Goal: Information Seeking & Learning: Obtain resource

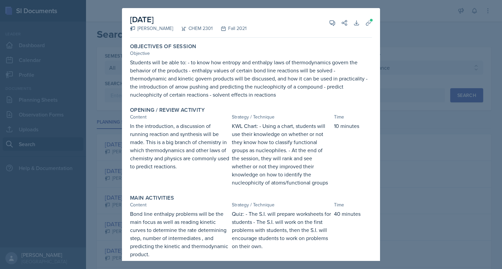
select select "all"
select select "4cb0028c-11b7-457f-ae81-fe220ea2f1de"
select select "1"
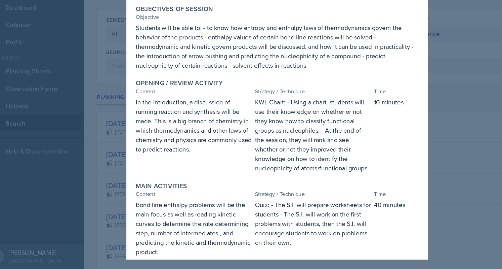
scroll to position [318, 0]
click at [92, 113] on div at bounding box center [251, 134] width 502 height 269
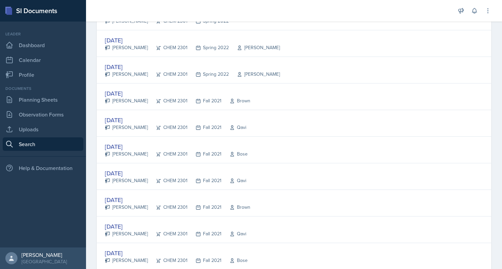
scroll to position [343, 0]
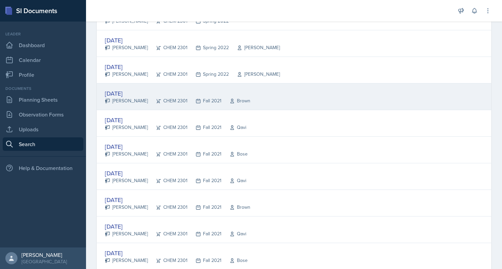
click at [131, 97] on div "[PERSON_NAME]" at bounding box center [126, 100] width 43 height 7
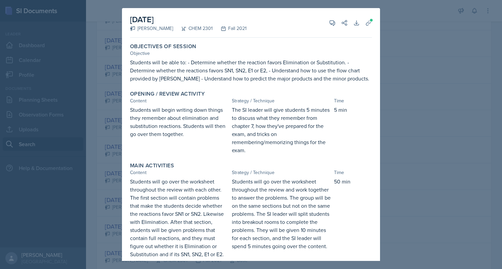
scroll to position [103, 0]
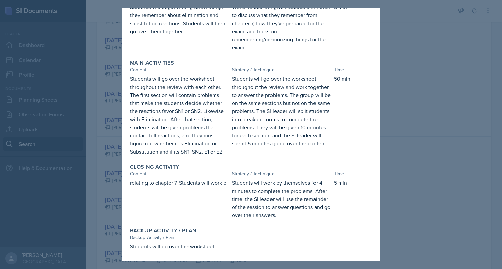
click at [93, 96] on div at bounding box center [251, 134] width 502 height 269
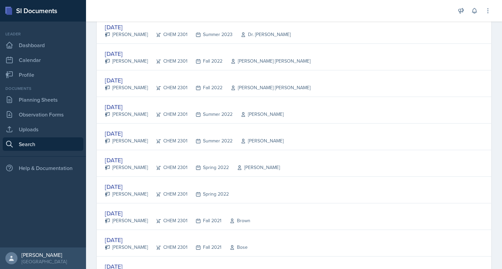
scroll to position [1230, 0]
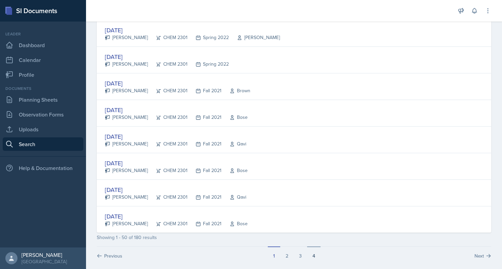
click at [308, 249] on button "4" at bounding box center [313, 252] width 13 height 13
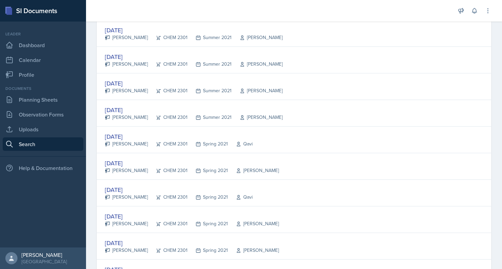
scroll to position [701, 0]
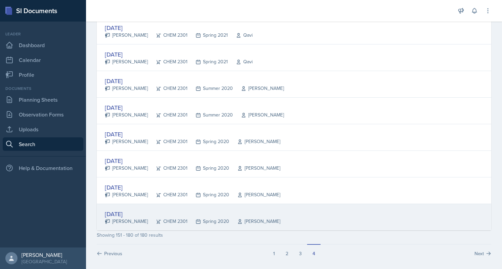
click at [123, 211] on div "[DATE]" at bounding box center [193, 213] width 176 height 9
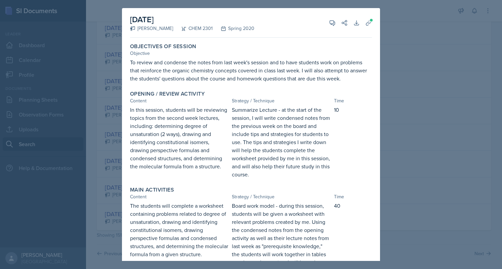
scroll to position [0, 0]
click at [370, 19] on span at bounding box center [372, 20] width 4 height 4
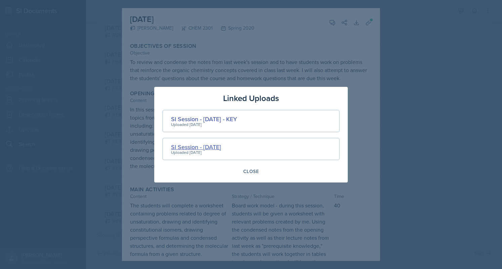
click at [221, 146] on div "SI Session - [DATE]" at bounding box center [196, 146] width 50 height 9
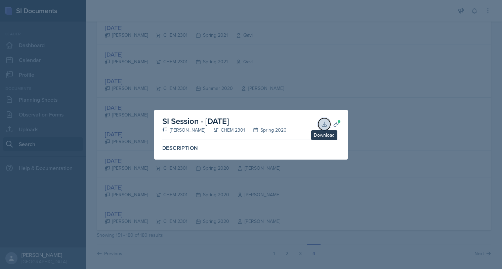
click at [325, 123] on icon at bounding box center [324, 124] width 7 height 7
click at [313, 93] on div at bounding box center [251, 134] width 502 height 269
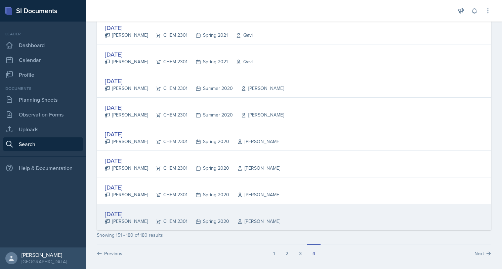
scroll to position [694, 0]
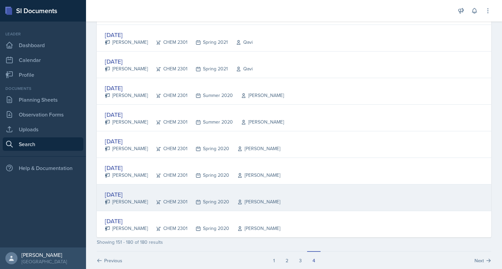
click at [131, 190] on div "[DATE]" at bounding box center [193, 194] width 176 height 9
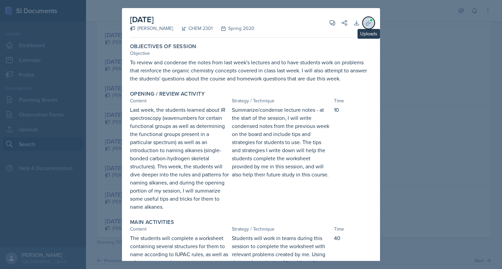
click at [365, 25] on icon at bounding box center [368, 23] width 7 height 7
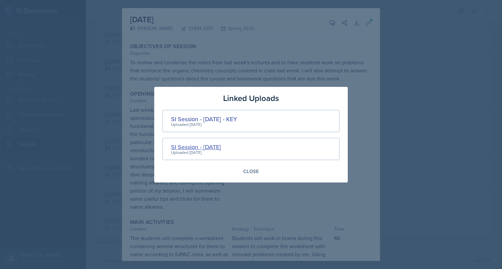
click at [221, 144] on div "SI Session - [DATE]" at bounding box center [196, 146] width 50 height 9
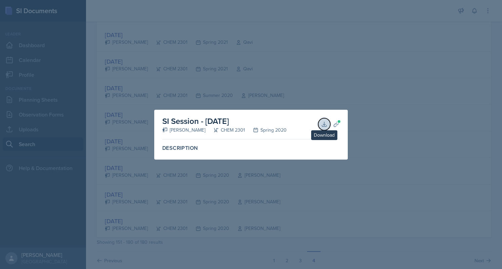
click at [323, 123] on icon at bounding box center [324, 124] width 7 height 7
click at [273, 72] on div at bounding box center [251, 134] width 502 height 269
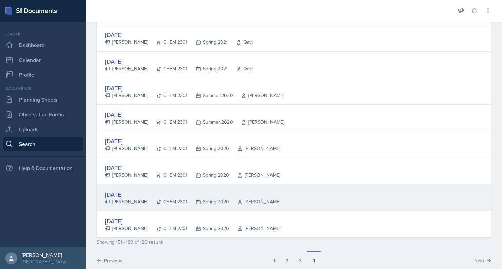
click at [127, 190] on div "[DATE]" at bounding box center [193, 194] width 176 height 9
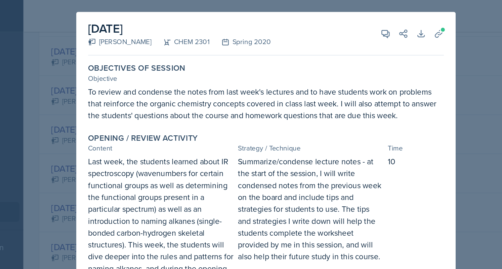
click at [310, 18] on div "[DATE] [PERSON_NAME] CHEM 2301 Spring 2020 View Comments Comments Send Share Do…" at bounding box center [251, 23] width 242 height 30
click at [264, 53] on div "Objective" at bounding box center [251, 53] width 242 height 7
click at [286, 10] on div "[DATE] [PERSON_NAME] CHEM 2301 Spring 2020 View Comments Comments Send Share Do…" at bounding box center [251, 23] width 242 height 30
click at [282, 2] on div at bounding box center [251, 134] width 502 height 269
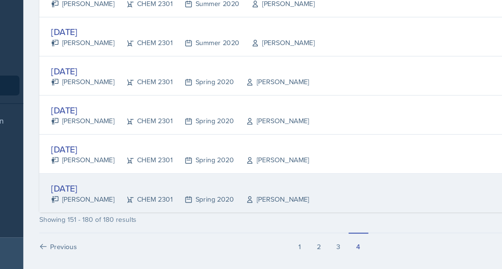
click at [139, 209] on div "[DATE]" at bounding box center [193, 213] width 176 height 9
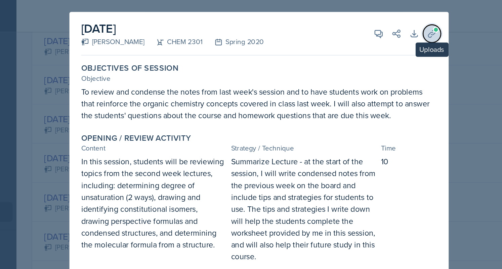
click at [370, 18] on span at bounding box center [372, 20] width 4 height 4
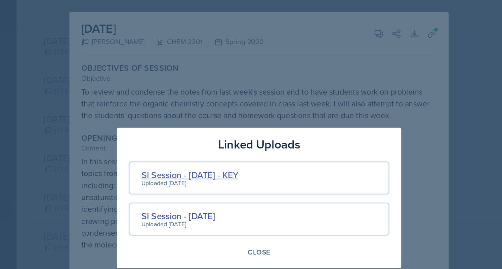
click at [237, 119] on div "SI Session - [DATE] - KEY" at bounding box center [204, 118] width 66 height 9
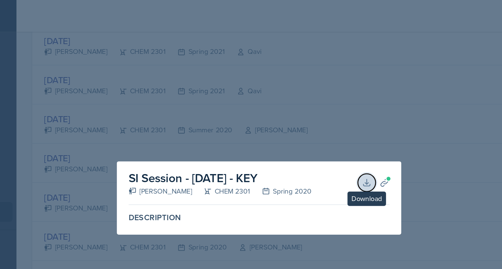
click at [319, 124] on button "Download" at bounding box center [324, 124] width 12 height 12
click at [237, 67] on div at bounding box center [251, 134] width 502 height 269
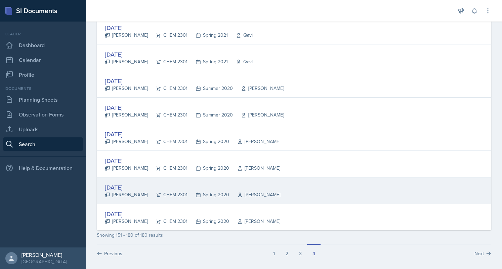
click at [123, 183] on div "[DATE]" at bounding box center [193, 187] width 176 height 9
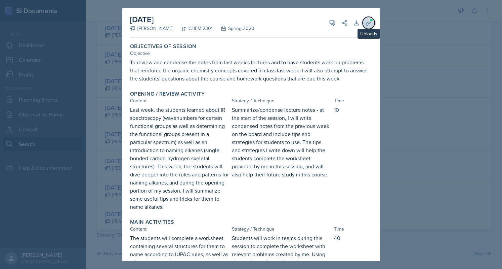
click at [363, 23] on button "Uploads" at bounding box center [369, 23] width 12 height 12
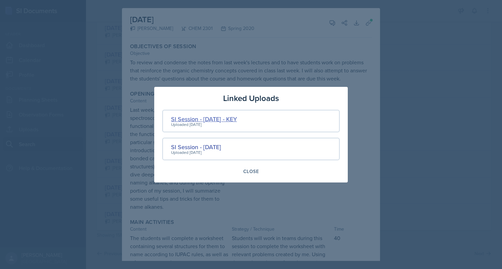
click at [230, 117] on div "SI Session - [DATE] - KEY" at bounding box center [204, 118] width 66 height 9
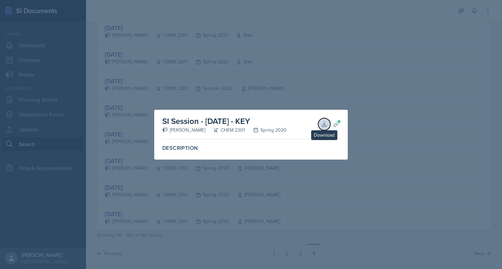
click at [321, 126] on icon at bounding box center [324, 124] width 7 height 7
click at [171, 96] on div at bounding box center [251, 134] width 502 height 269
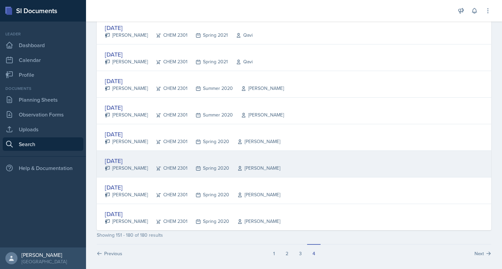
click at [127, 156] on div "[DATE]" at bounding box center [193, 160] width 176 height 9
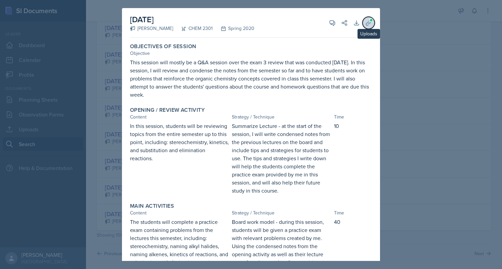
click at [366, 25] on icon at bounding box center [368, 22] width 5 height 5
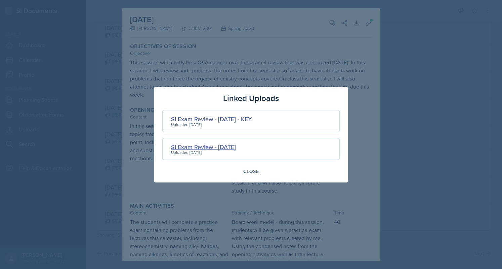
click at [236, 150] on div "SI Exam Review - [DATE]" at bounding box center [203, 146] width 65 height 9
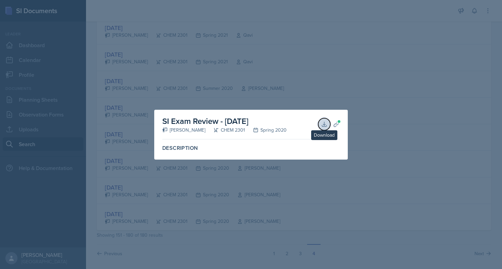
click at [324, 124] on icon at bounding box center [324, 124] width 4 height 4
click at [127, 140] on div at bounding box center [251, 134] width 502 height 269
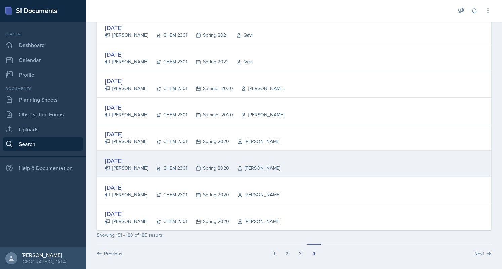
click at [119, 164] on div "[PERSON_NAME]" at bounding box center [126, 167] width 43 height 7
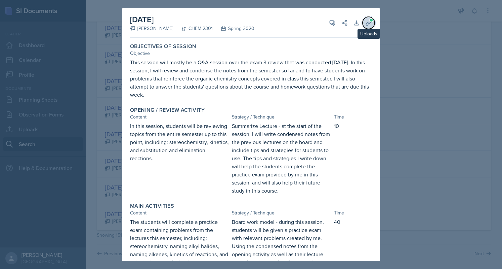
click at [365, 24] on icon at bounding box center [368, 23] width 7 height 7
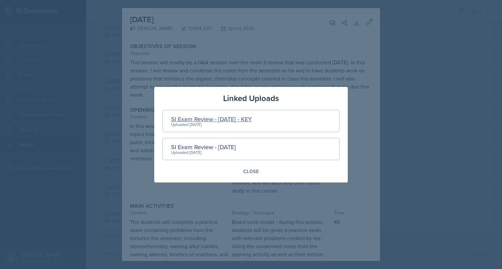
click at [252, 118] on div "SI Exam Review - [DATE] - KEY" at bounding box center [211, 118] width 81 height 9
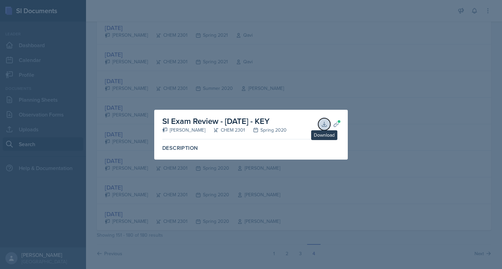
click at [324, 126] on icon at bounding box center [324, 124] width 4 height 4
click at [141, 106] on div at bounding box center [251, 134] width 502 height 269
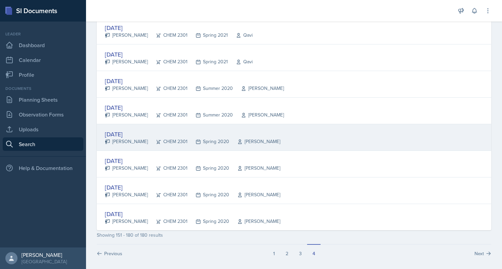
click at [124, 129] on div "[DATE]" at bounding box center [193, 133] width 176 height 9
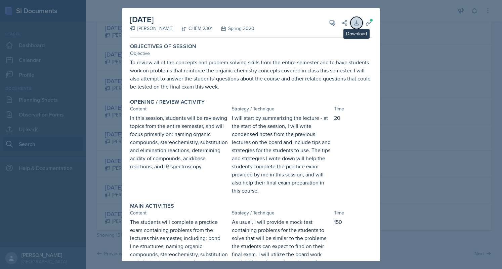
click at [353, 26] on icon at bounding box center [356, 23] width 7 height 7
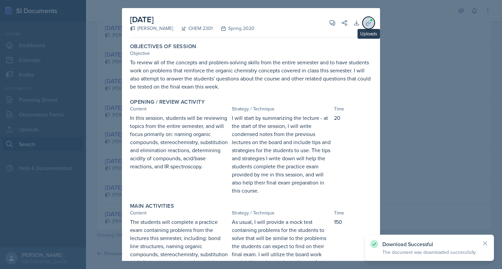
click at [366, 25] on icon at bounding box center [368, 22] width 5 height 5
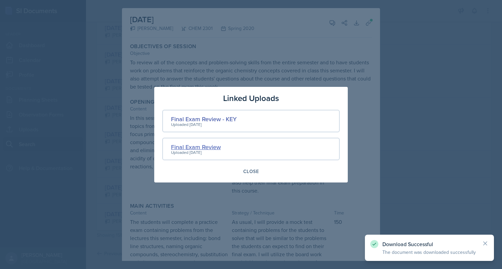
click at [208, 146] on div "Final Exam Review" at bounding box center [196, 146] width 50 height 9
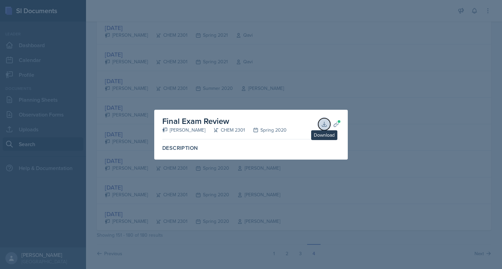
click at [323, 123] on icon at bounding box center [324, 124] width 7 height 7
click at [137, 119] on div at bounding box center [251, 134] width 502 height 269
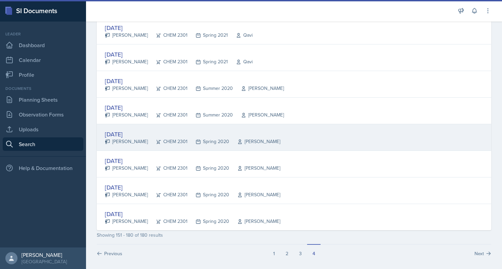
click at [132, 133] on div "[DATE]" at bounding box center [193, 133] width 176 height 9
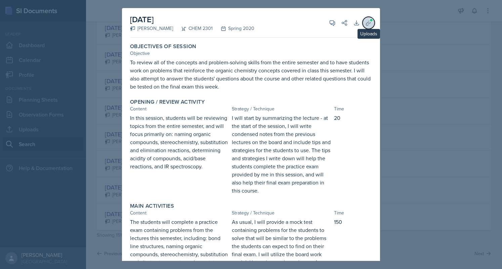
click at [365, 24] on icon at bounding box center [368, 23] width 7 height 7
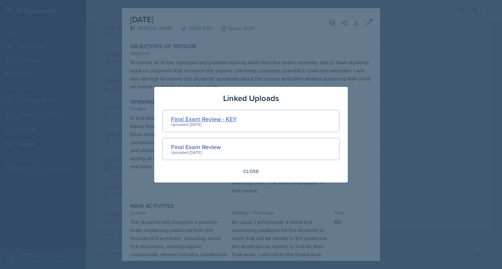
click at [204, 118] on div "Final Exam Review - KEY" at bounding box center [204, 118] width 66 height 9
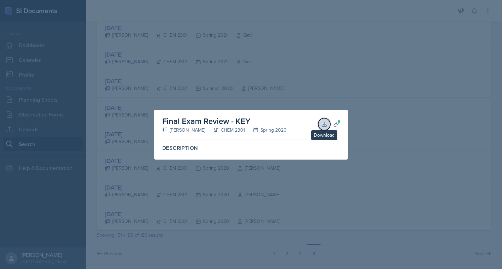
click at [325, 123] on icon at bounding box center [324, 124] width 7 height 7
click at [204, 45] on div at bounding box center [251, 134] width 502 height 269
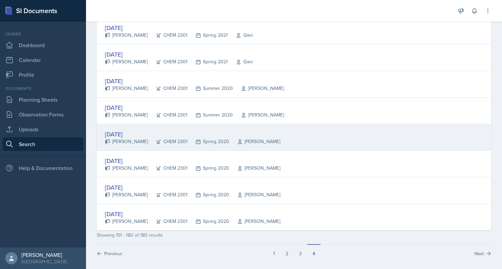
click at [124, 129] on div "[DATE]" at bounding box center [193, 133] width 176 height 9
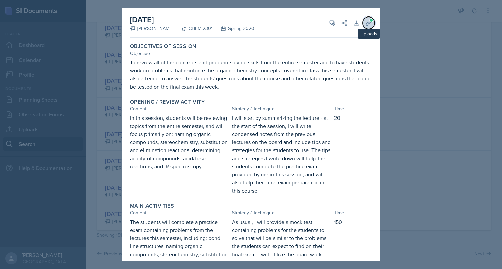
click at [363, 24] on button "Uploads" at bounding box center [369, 23] width 12 height 12
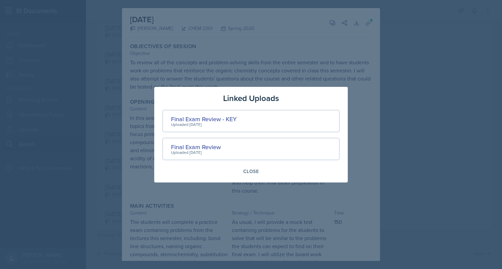
click at [89, 156] on div at bounding box center [251, 134] width 502 height 269
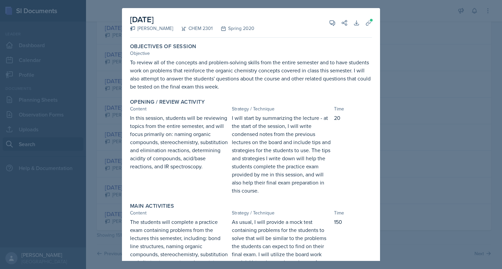
click at [103, 155] on div at bounding box center [251, 134] width 502 height 269
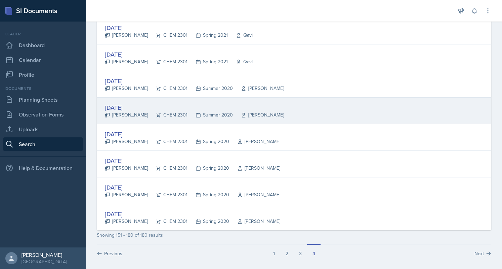
click at [127, 103] on div "[DATE]" at bounding box center [194, 107] width 179 height 9
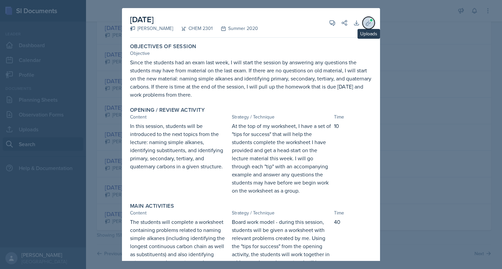
click at [369, 25] on button "Uploads" at bounding box center [369, 23] width 12 height 12
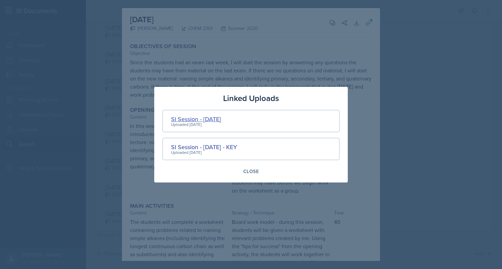
click at [207, 121] on div "SI Session - [DATE]" at bounding box center [196, 118] width 50 height 9
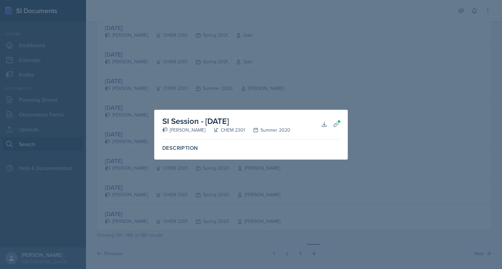
click at [137, 86] on div at bounding box center [251, 134] width 502 height 269
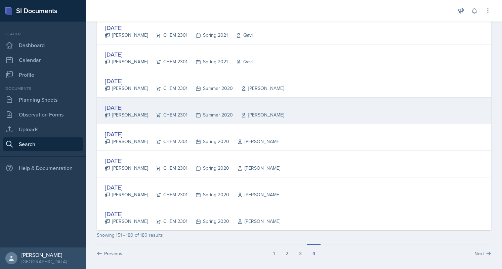
click at [118, 106] on div "[DATE]" at bounding box center [194, 107] width 179 height 9
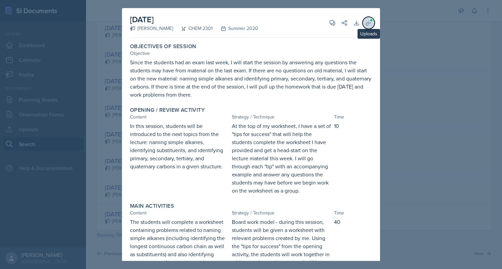
click at [365, 23] on icon at bounding box center [368, 23] width 7 height 7
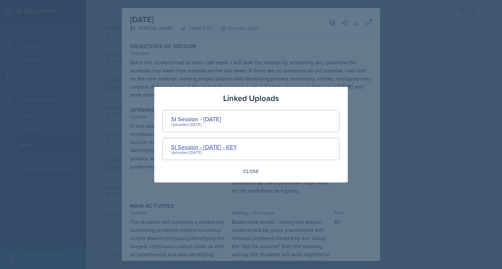
click at [233, 146] on div "SI Session - [DATE] - KEY" at bounding box center [204, 146] width 66 height 9
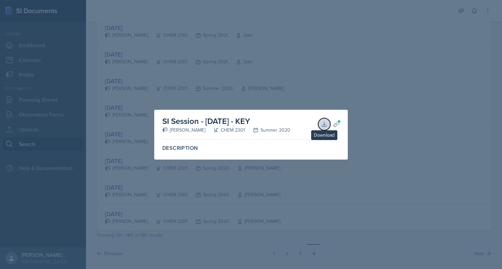
click at [326, 127] on icon at bounding box center [324, 124] width 7 height 7
click at [175, 97] on div at bounding box center [251, 134] width 502 height 269
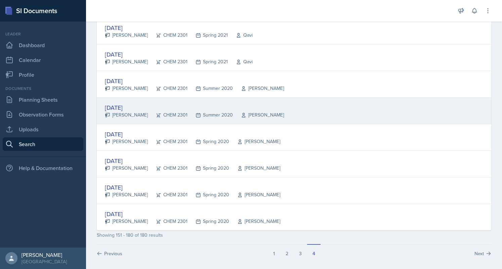
click at [129, 103] on div "[DATE]" at bounding box center [194, 107] width 179 height 9
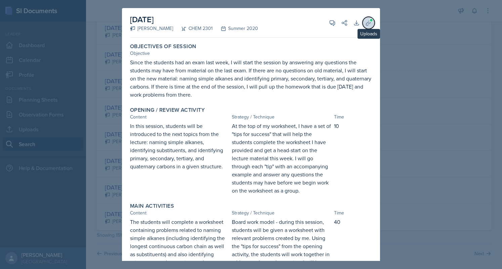
click at [363, 18] on button "Uploads" at bounding box center [369, 23] width 12 height 12
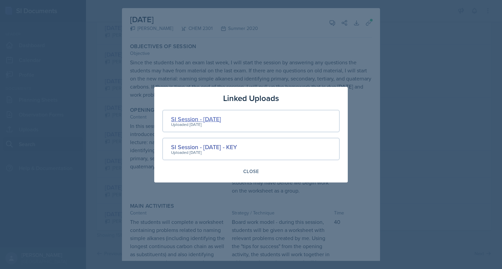
click at [212, 118] on div "SI Session - [DATE]" at bounding box center [196, 118] width 50 height 9
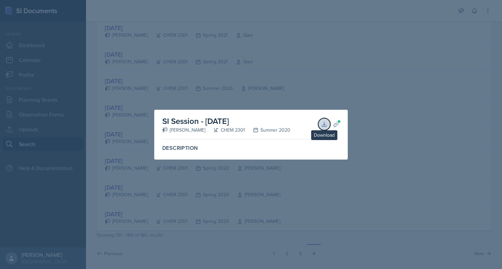
click at [322, 124] on icon at bounding box center [324, 124] width 7 height 7
click at [208, 76] on div at bounding box center [251, 134] width 502 height 269
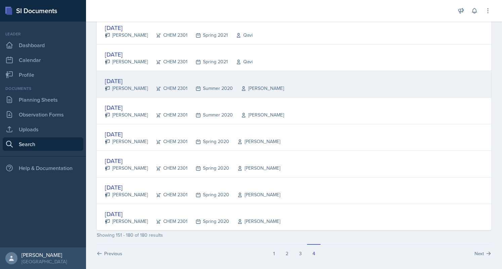
click at [129, 76] on div "[DATE]" at bounding box center [194, 80] width 179 height 9
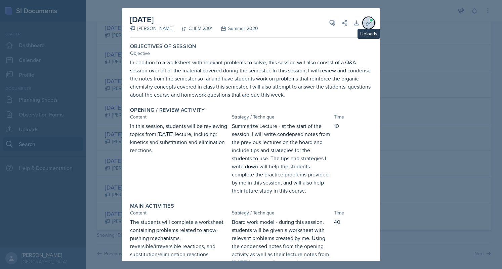
click at [365, 26] on icon at bounding box center [368, 23] width 7 height 7
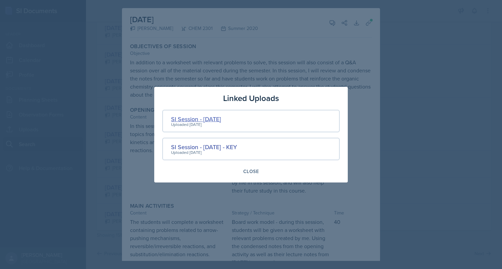
click at [200, 117] on div "SI Session - [DATE]" at bounding box center [196, 118] width 50 height 9
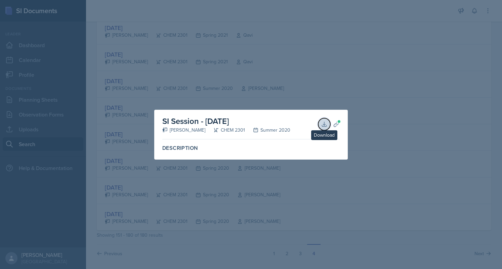
click at [325, 123] on icon at bounding box center [324, 124] width 7 height 7
click at [145, 72] on div at bounding box center [251, 134] width 502 height 269
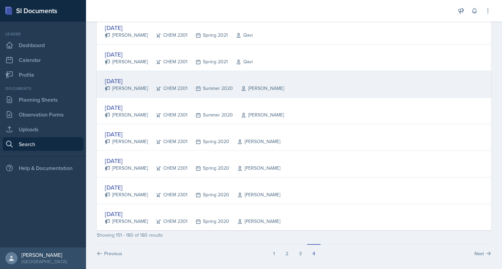
click at [133, 79] on div "[DATE]" at bounding box center [194, 80] width 179 height 9
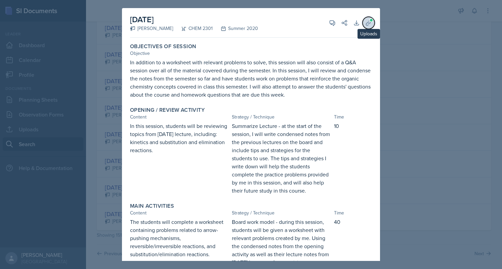
click at [366, 23] on icon at bounding box center [368, 22] width 5 height 5
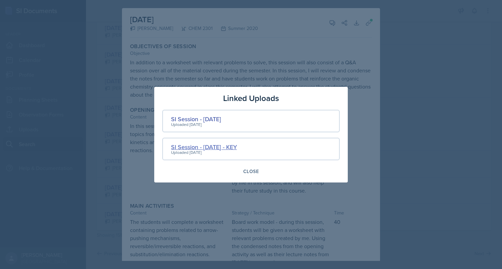
click at [237, 146] on div "SI Session - [DATE] - KEY" at bounding box center [204, 146] width 66 height 9
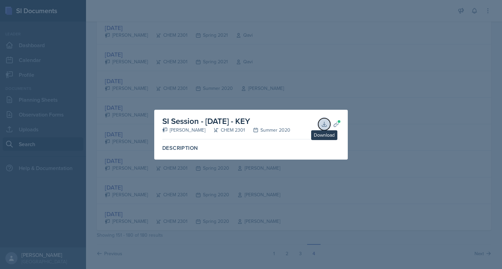
click at [323, 126] on icon at bounding box center [324, 124] width 7 height 7
click at [244, 71] on div at bounding box center [251, 134] width 502 height 269
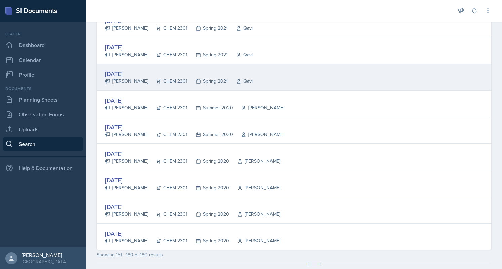
scroll to position [681, 0]
click at [128, 70] on div "[DATE]" at bounding box center [179, 74] width 148 height 9
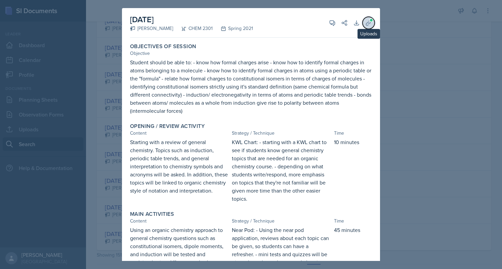
click at [365, 23] on icon at bounding box center [368, 23] width 7 height 7
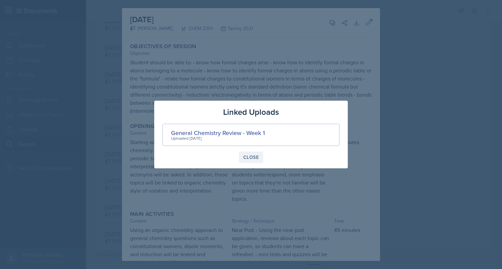
click at [253, 156] on div "Close" at bounding box center [250, 156] width 15 height 5
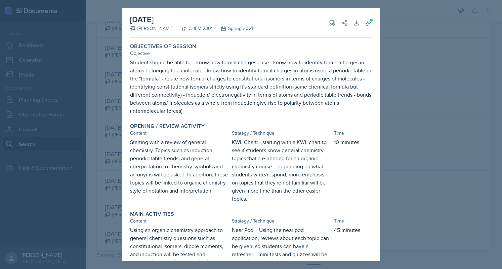
click at [87, 115] on div at bounding box center [251, 134] width 502 height 269
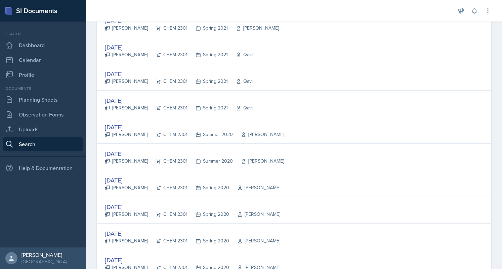
scroll to position [634, 0]
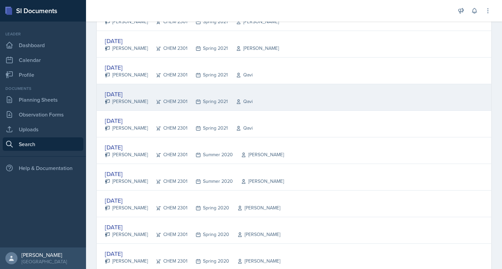
click at [123, 89] on div "[DATE]" at bounding box center [179, 93] width 148 height 9
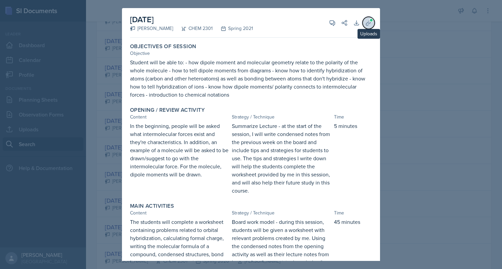
click at [366, 23] on icon at bounding box center [368, 23] width 7 height 7
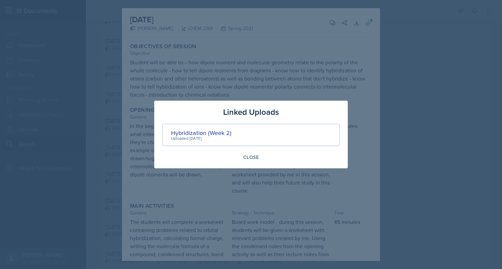
click at [88, 73] on div at bounding box center [251, 134] width 502 height 269
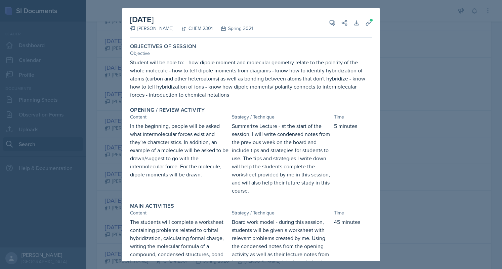
click at [88, 73] on div at bounding box center [251, 134] width 502 height 269
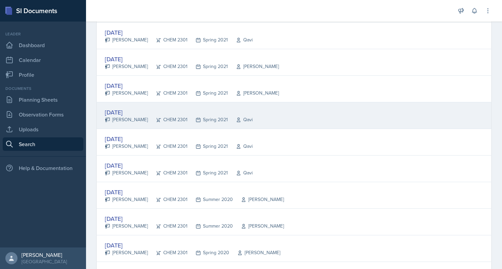
scroll to position [701, 0]
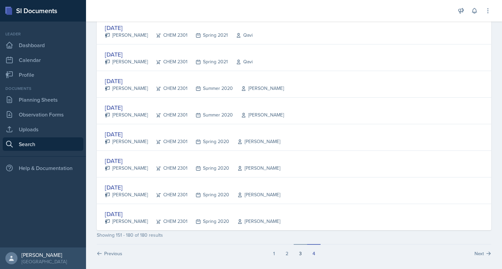
click at [297, 247] on button "3" at bounding box center [300, 250] width 13 height 13
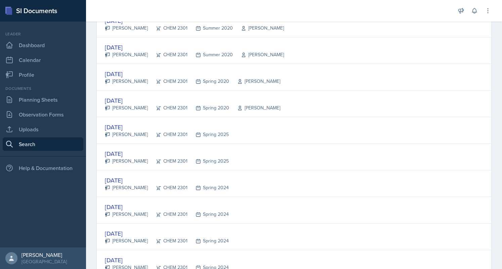
scroll to position [891, 0]
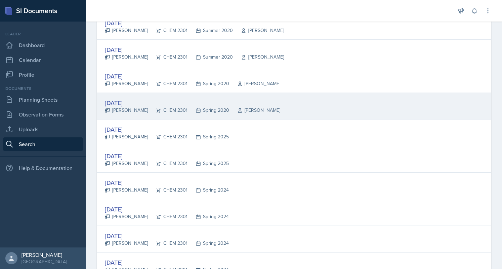
click at [120, 99] on div "[DATE]" at bounding box center [193, 102] width 176 height 9
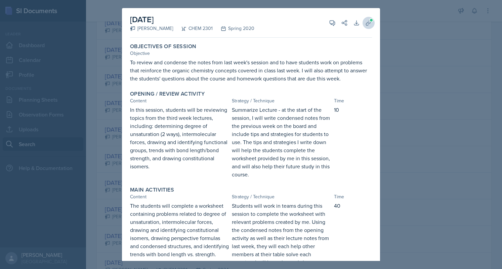
drag, startPoint x: 369, startPoint y: 19, endPoint x: 365, endPoint y: 19, distance: 4.0
click at [365, 19] on div "[DATE] [PERSON_NAME] CHEM 2301 Spring 2020 View Comments Comments Send Share Do…" at bounding box center [251, 242] width 258 height 468
click at [370, 19] on span at bounding box center [372, 20] width 4 height 4
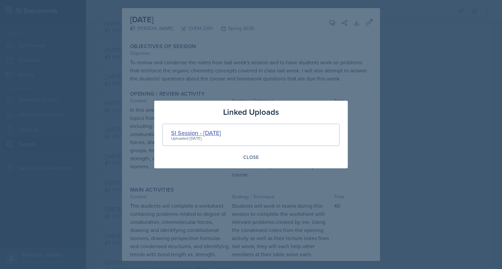
click at [221, 133] on div "SI Session - [DATE]" at bounding box center [196, 132] width 50 height 9
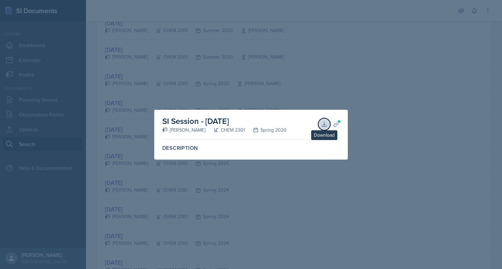
click at [326, 119] on button "Download" at bounding box center [324, 124] width 12 height 12
click at [270, 97] on div at bounding box center [251, 134] width 502 height 269
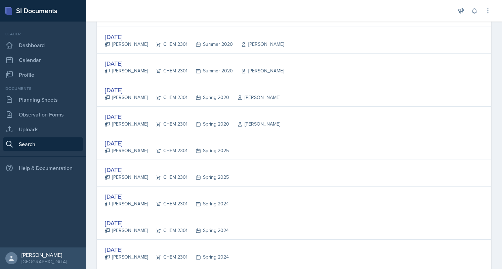
scroll to position [877, 0]
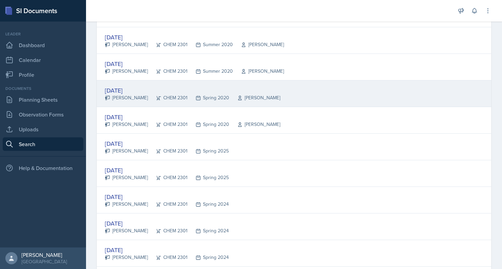
click at [132, 87] on div "[DATE]" at bounding box center [193, 90] width 176 height 9
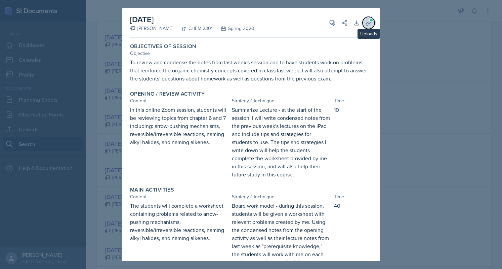
click at [366, 21] on icon at bounding box center [368, 22] width 5 height 5
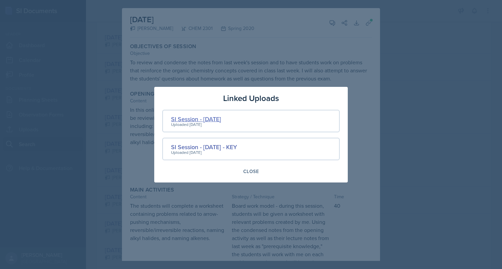
click at [211, 116] on div "SI Session - [DATE]" at bounding box center [196, 118] width 50 height 9
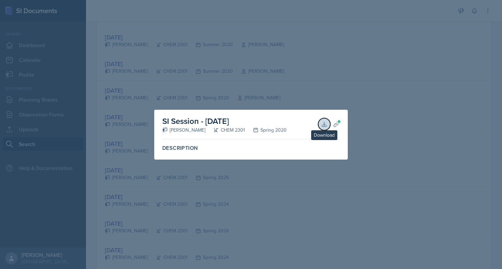
click at [326, 126] on icon at bounding box center [324, 124] width 7 height 7
click at [248, 65] on div at bounding box center [251, 134] width 502 height 269
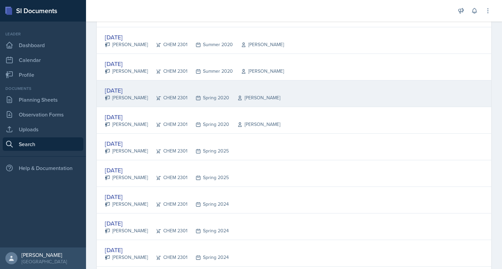
click at [122, 86] on div "[DATE]" at bounding box center [193, 90] width 176 height 9
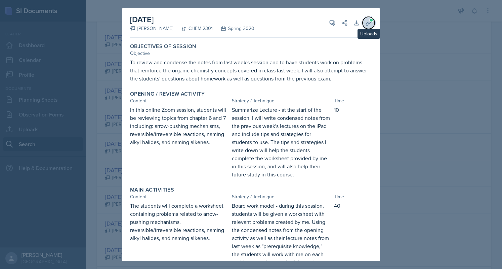
click at [366, 24] on icon at bounding box center [368, 23] width 7 height 7
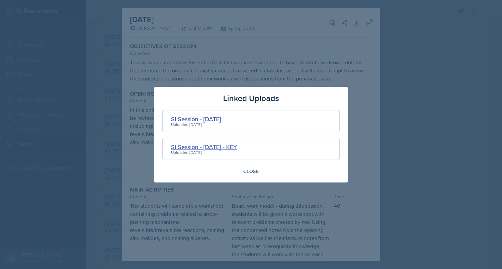
click at [223, 145] on div "SI Session - [DATE] - KEY" at bounding box center [204, 146] width 66 height 9
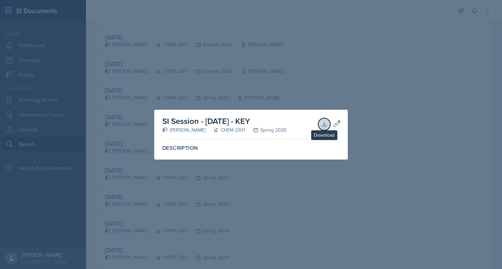
click at [323, 124] on icon at bounding box center [324, 124] width 7 height 7
click at [198, 98] on div at bounding box center [251, 134] width 502 height 269
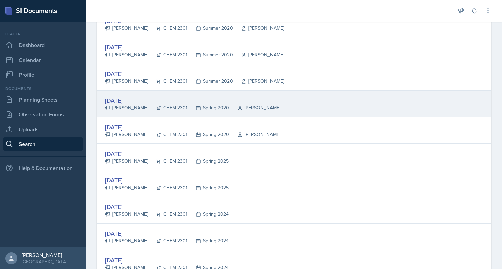
scroll to position [861, 0]
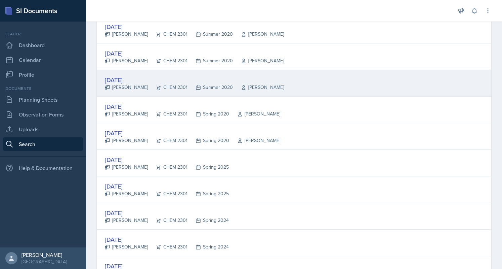
click at [124, 75] on div "[DATE]" at bounding box center [194, 79] width 179 height 9
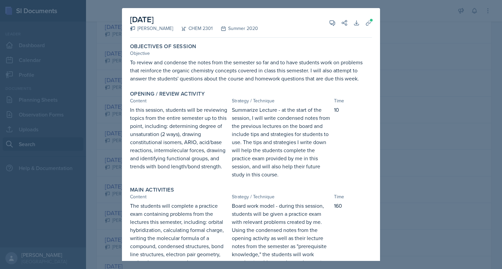
click at [319, 54] on div "Objective" at bounding box center [251, 53] width 242 height 7
click at [365, 26] on button "Uploads" at bounding box center [369, 23] width 12 height 12
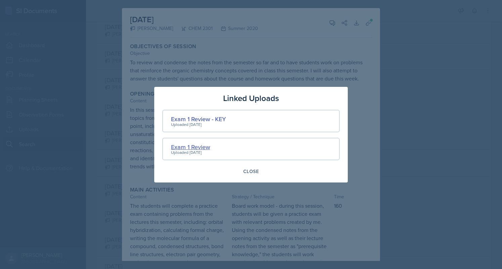
click at [189, 145] on div "Exam 1 Review" at bounding box center [190, 146] width 39 height 9
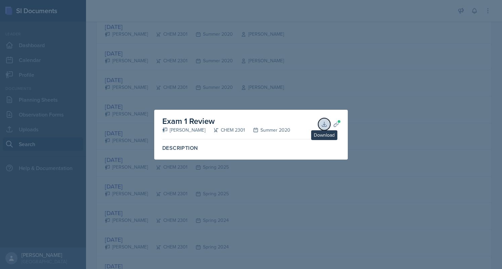
click at [321, 123] on icon at bounding box center [324, 124] width 7 height 7
click at [134, 68] on div at bounding box center [251, 134] width 502 height 269
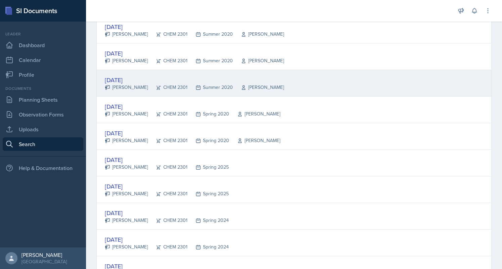
click at [129, 78] on div "[DATE]" at bounding box center [194, 79] width 179 height 9
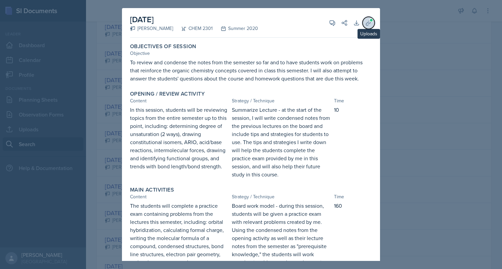
click at [363, 17] on button "Uploads" at bounding box center [369, 23] width 12 height 12
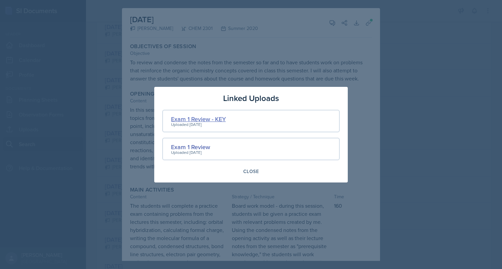
click at [185, 121] on div "Exam 1 Review - KEY" at bounding box center [198, 118] width 55 height 9
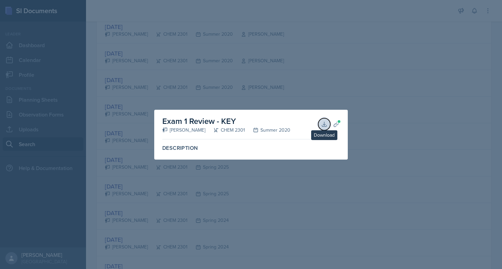
click at [321, 125] on button "Download" at bounding box center [324, 124] width 12 height 12
click at [254, 31] on div at bounding box center [251, 134] width 502 height 269
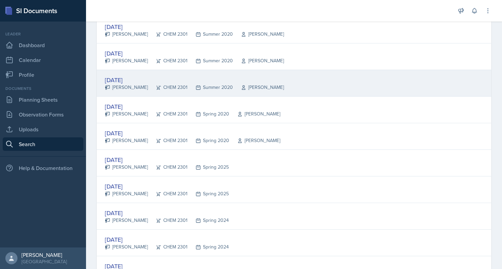
scroll to position [844, 0]
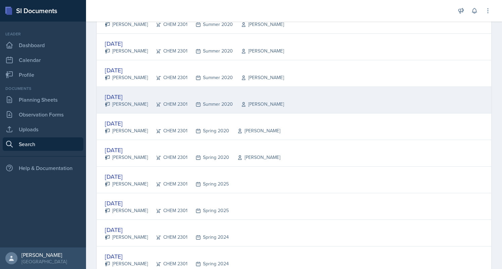
click at [130, 92] on div "[DATE]" at bounding box center [194, 96] width 179 height 9
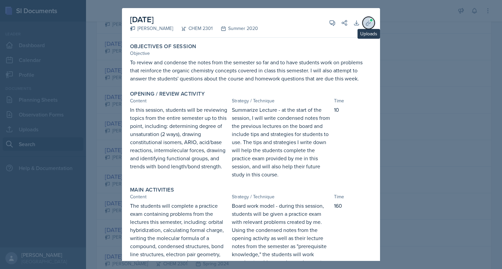
click at [364, 17] on button "Uploads" at bounding box center [369, 23] width 12 height 12
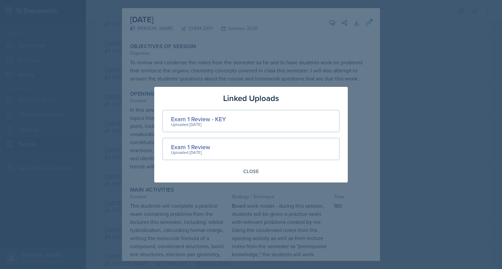
click at [108, 119] on div at bounding box center [251, 134] width 502 height 269
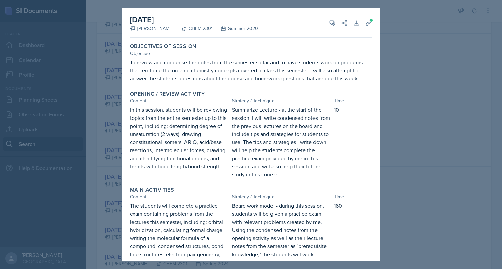
click at [109, 119] on div at bounding box center [251, 134] width 502 height 269
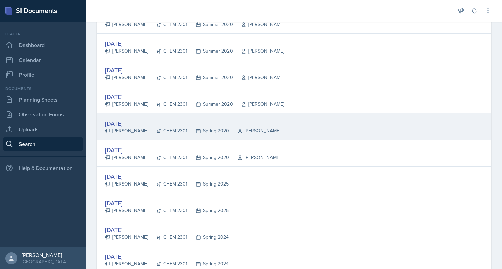
click at [118, 119] on div "[DATE]" at bounding box center [193, 123] width 176 height 9
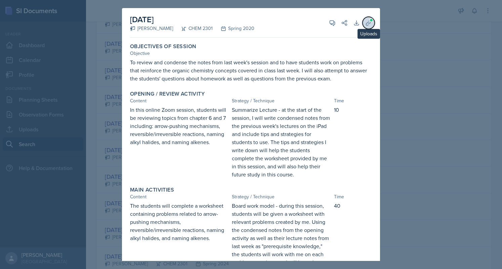
click at [365, 24] on icon at bounding box center [368, 23] width 7 height 7
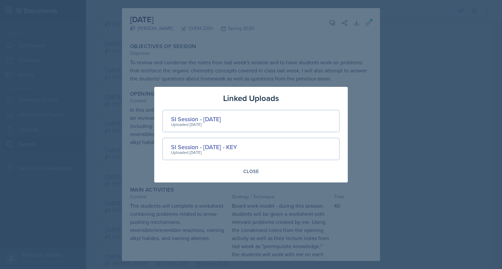
click at [83, 151] on div at bounding box center [251, 134] width 502 height 269
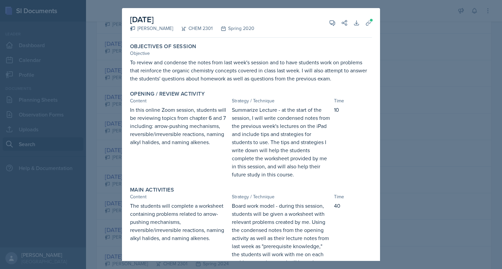
click at [91, 146] on div at bounding box center [251, 134] width 502 height 269
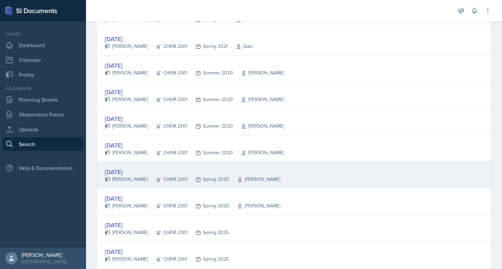
scroll to position [790, 0]
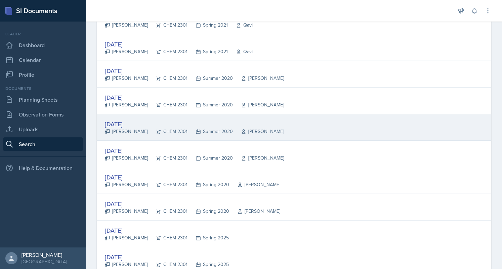
click at [126, 119] on div "[DATE]" at bounding box center [194, 123] width 179 height 9
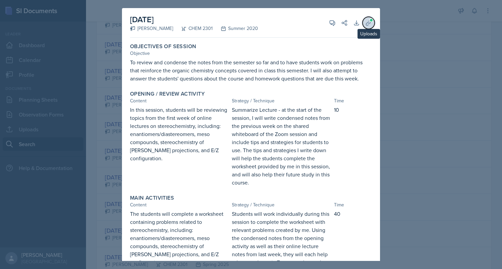
click at [370, 19] on span at bounding box center [372, 20] width 4 height 4
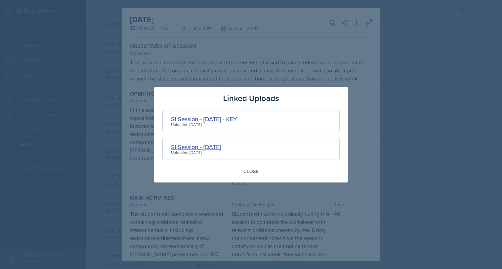
click at [213, 143] on div "SI Session - [DATE]" at bounding box center [196, 146] width 50 height 9
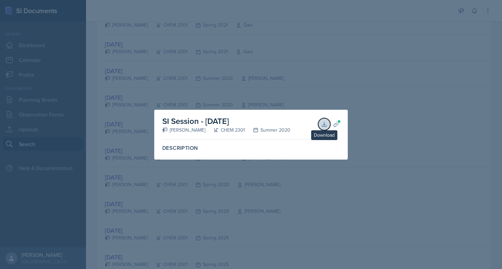
click at [322, 121] on icon at bounding box center [324, 124] width 7 height 7
click at [159, 74] on div at bounding box center [251, 134] width 502 height 269
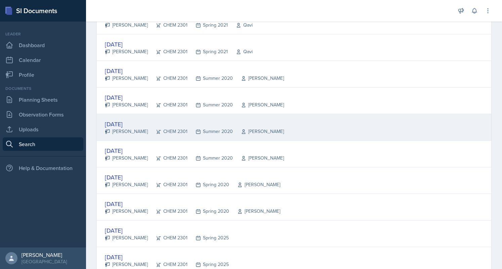
click at [130, 119] on div "[DATE]" at bounding box center [194, 123] width 179 height 9
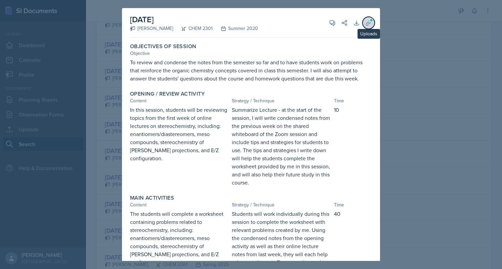
click at [365, 24] on icon at bounding box center [368, 23] width 7 height 7
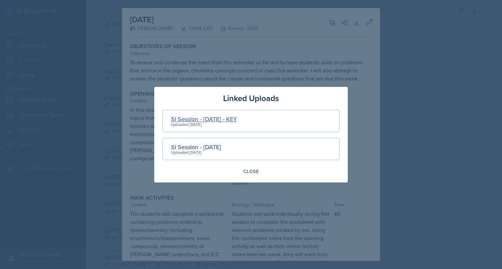
click at [211, 119] on div "SI Session - [DATE] - KEY" at bounding box center [204, 118] width 66 height 9
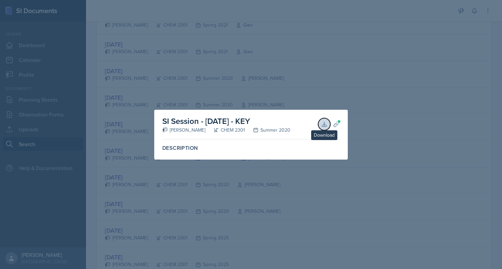
click at [322, 122] on icon at bounding box center [324, 124] width 7 height 7
click at [194, 60] on div at bounding box center [251, 134] width 502 height 269
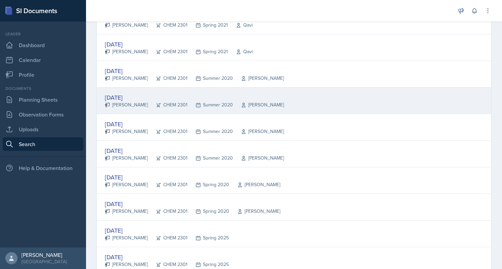
click at [113, 93] on div "[DATE]" at bounding box center [194, 97] width 179 height 9
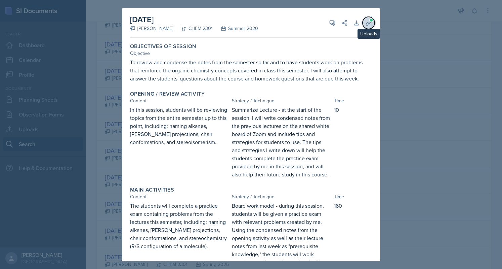
click at [366, 23] on icon at bounding box center [368, 22] width 5 height 5
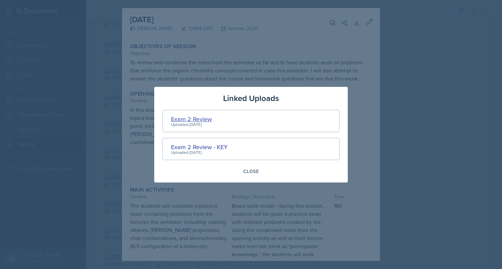
click at [186, 117] on div "Exam 2 Review" at bounding box center [191, 118] width 41 height 9
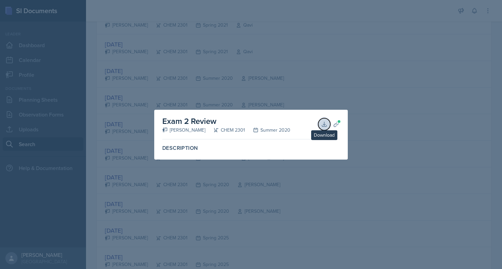
click at [325, 125] on icon at bounding box center [324, 124] width 7 height 7
click at [215, 91] on div at bounding box center [251, 134] width 502 height 269
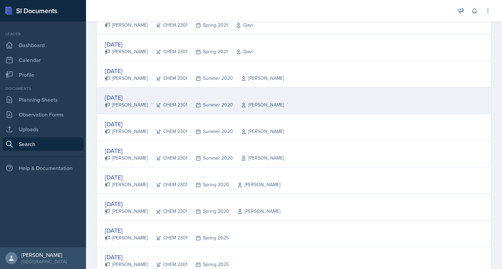
click at [127, 93] on div "[DATE]" at bounding box center [194, 97] width 179 height 9
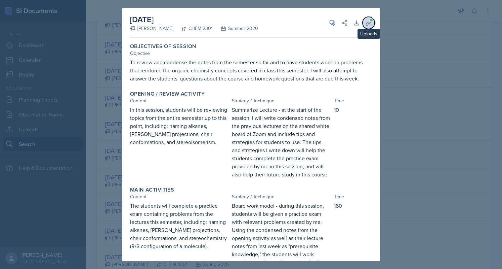
click at [369, 24] on button "Uploads" at bounding box center [369, 23] width 12 height 12
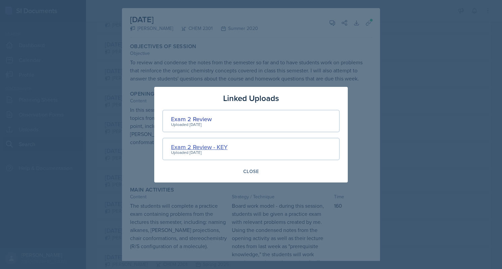
click at [208, 143] on div "Exam 2 Review - KEY" at bounding box center [199, 146] width 56 height 9
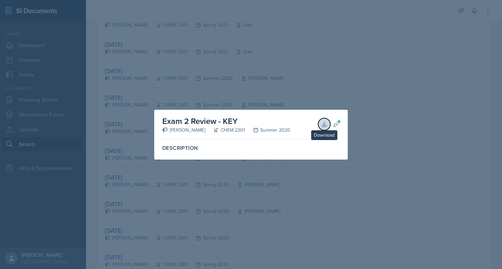
click at [320, 125] on button "Download" at bounding box center [324, 124] width 12 height 12
click at [180, 93] on div at bounding box center [251, 134] width 502 height 269
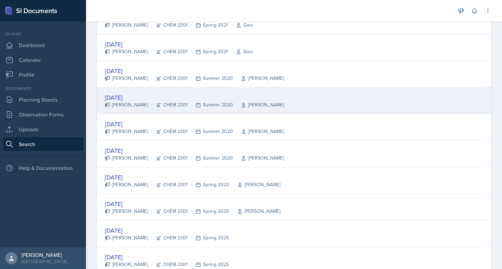
click at [126, 93] on div "[DATE]" at bounding box center [194, 97] width 179 height 9
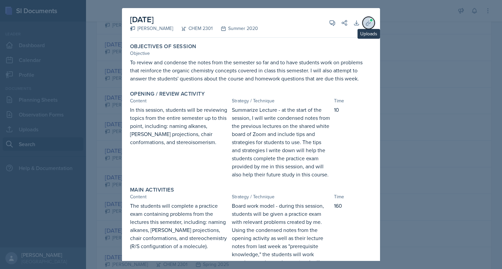
click at [365, 22] on icon at bounding box center [368, 23] width 7 height 7
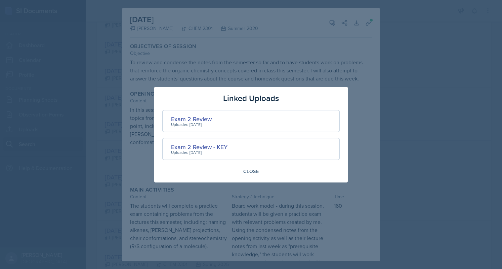
click at [120, 85] on div at bounding box center [251, 134] width 502 height 269
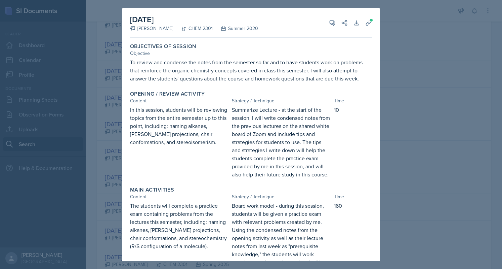
click at [108, 86] on div at bounding box center [251, 134] width 502 height 269
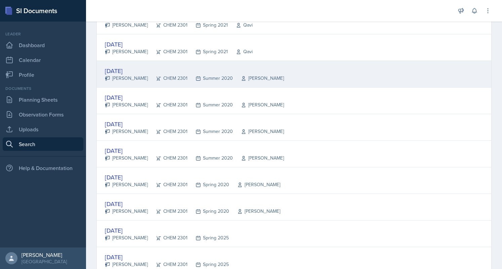
click at [119, 68] on div "[DATE]" at bounding box center [194, 70] width 179 height 9
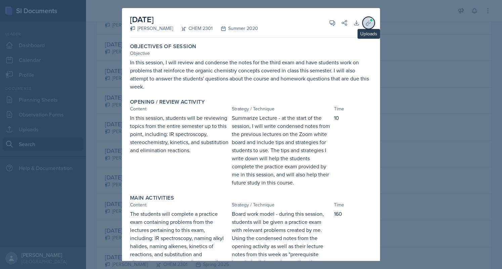
click at [368, 24] on button "Uploads" at bounding box center [369, 23] width 12 height 12
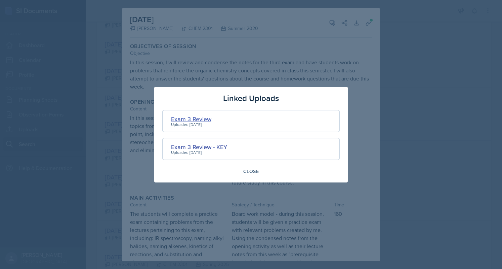
click at [183, 118] on div "Exam 3 Review" at bounding box center [191, 118] width 40 height 9
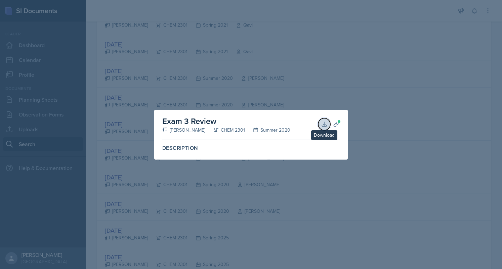
click at [320, 122] on button "Download" at bounding box center [324, 124] width 12 height 12
click at [120, 53] on div at bounding box center [251, 134] width 502 height 269
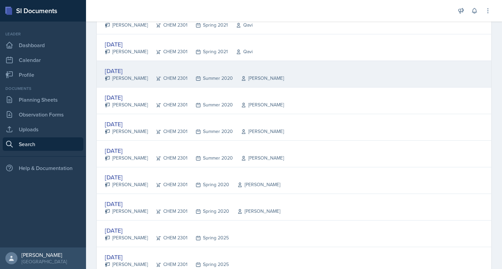
click at [119, 68] on div "[DATE]" at bounding box center [194, 70] width 179 height 9
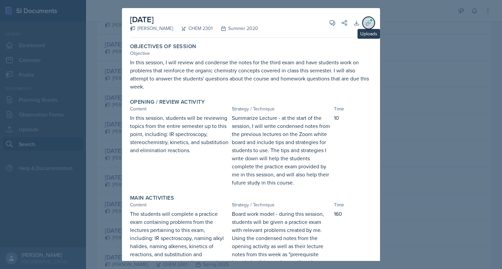
click at [366, 22] on icon at bounding box center [368, 22] width 5 height 5
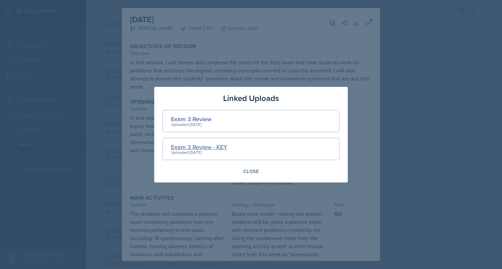
click at [213, 144] on div "Exam 3 Review - KEY" at bounding box center [199, 146] width 56 height 9
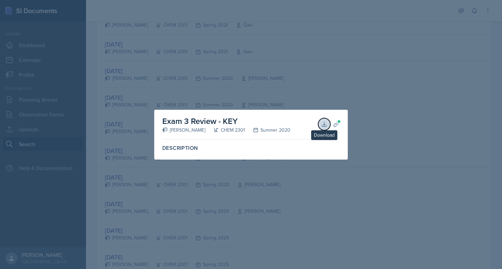
click at [323, 122] on icon at bounding box center [324, 124] width 7 height 7
click at [266, 78] on div at bounding box center [251, 134] width 502 height 269
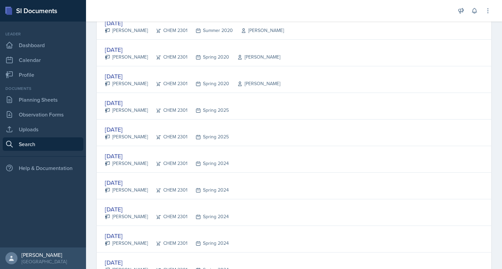
scroll to position [1230, 0]
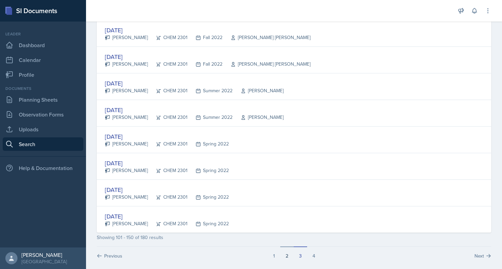
click at [284, 251] on button "2" at bounding box center [286, 252] width 13 height 13
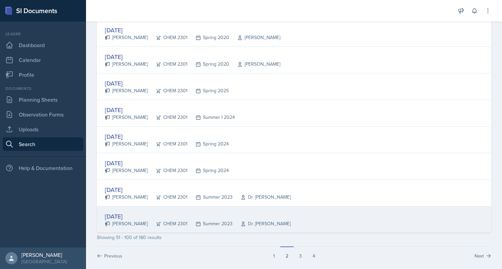
click at [127, 211] on div "[DATE]" at bounding box center [198, 215] width 186 height 9
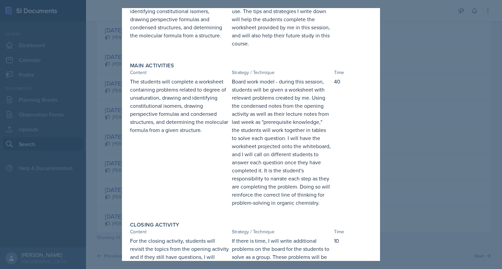
scroll to position [265, 0]
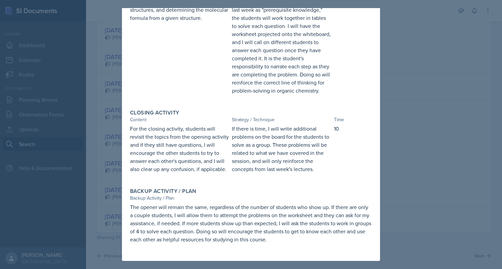
click at [446, 83] on div at bounding box center [251, 134] width 502 height 269
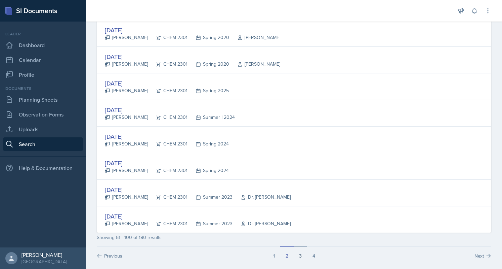
click at [299, 248] on button "3" at bounding box center [300, 252] width 13 height 13
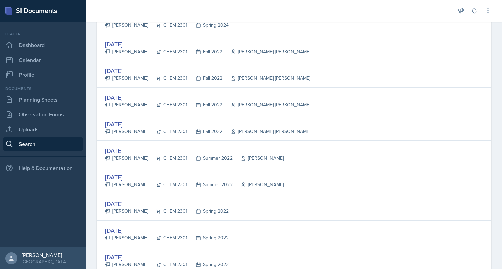
scroll to position [1230, 0]
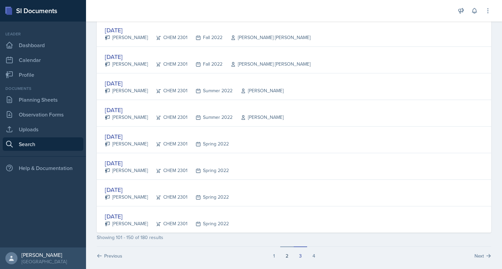
click at [286, 252] on button "2" at bounding box center [286, 252] width 13 height 13
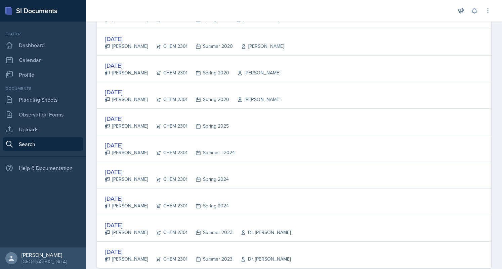
scroll to position [1194, 0]
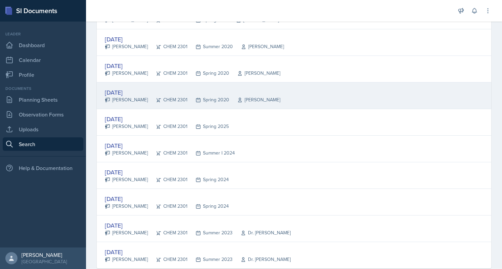
click at [133, 88] on div "[DATE]" at bounding box center [193, 92] width 176 height 9
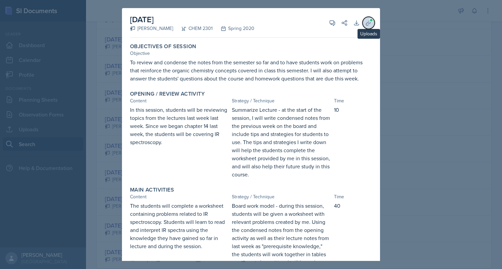
click at [365, 25] on icon at bounding box center [368, 23] width 7 height 7
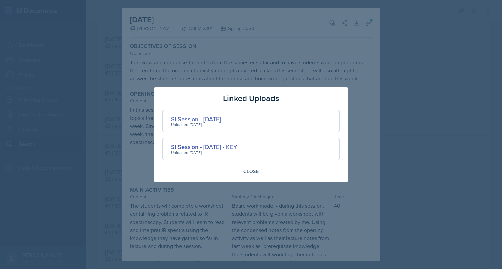
click at [209, 117] on div "SI Session - [DATE]" at bounding box center [196, 118] width 50 height 9
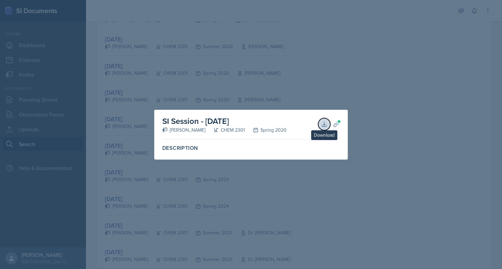
click at [327, 124] on icon at bounding box center [324, 124] width 7 height 7
click at [123, 129] on div at bounding box center [251, 134] width 502 height 269
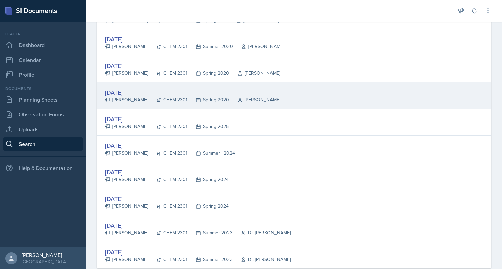
click at [133, 88] on div "[DATE]" at bounding box center [193, 92] width 176 height 9
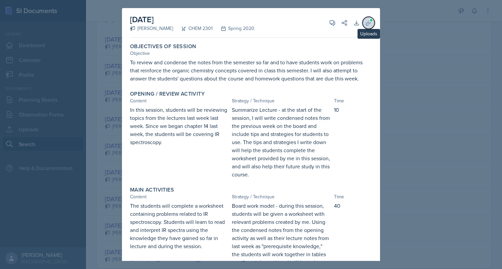
click at [365, 22] on icon at bounding box center [368, 23] width 7 height 7
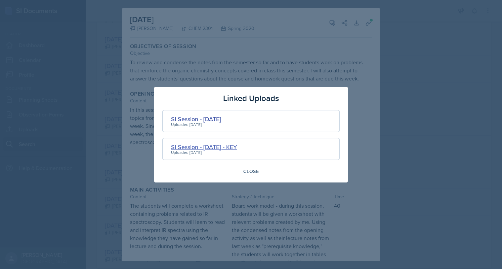
click at [237, 144] on div "SI Session - [DATE] - KEY" at bounding box center [204, 146] width 66 height 9
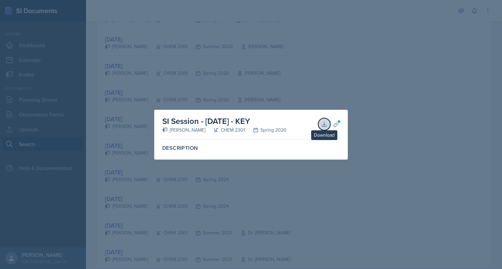
click at [323, 124] on icon at bounding box center [324, 124] width 4 height 4
click at [196, 74] on div at bounding box center [251, 134] width 502 height 269
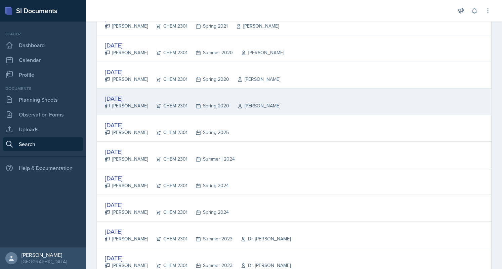
scroll to position [1188, 0]
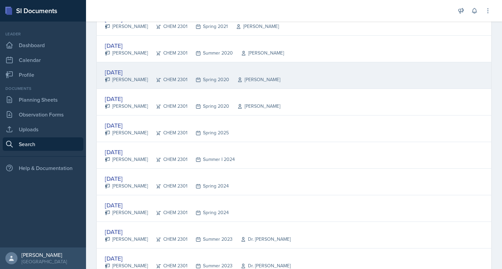
click at [118, 68] on div "[DATE]" at bounding box center [193, 72] width 176 height 9
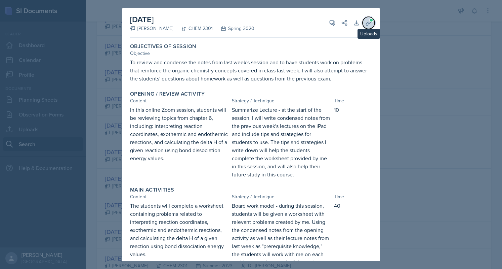
click at [365, 25] on icon at bounding box center [368, 23] width 7 height 7
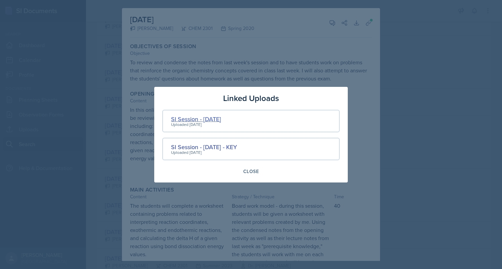
click at [221, 120] on div "SI Session - [DATE]" at bounding box center [196, 118] width 50 height 9
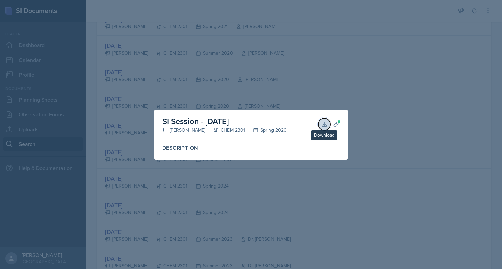
click at [326, 121] on icon at bounding box center [324, 124] width 7 height 7
click at [165, 78] on div at bounding box center [251, 134] width 502 height 269
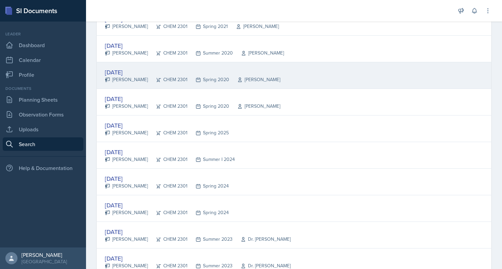
click at [124, 68] on div "[DATE]" at bounding box center [193, 72] width 176 height 9
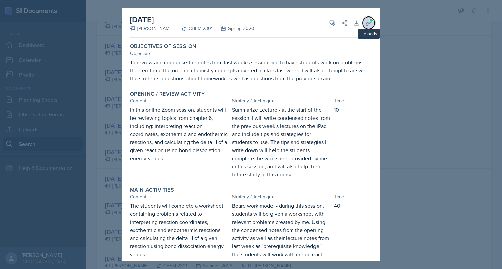
click at [370, 21] on span at bounding box center [372, 20] width 4 height 4
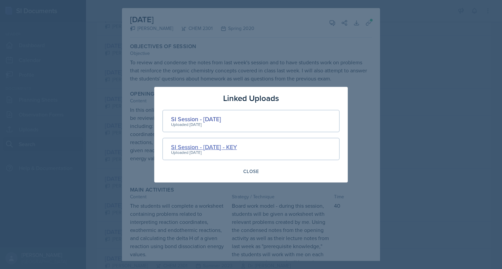
click at [235, 147] on div "SI Session - [DATE] - KEY" at bounding box center [204, 146] width 66 height 9
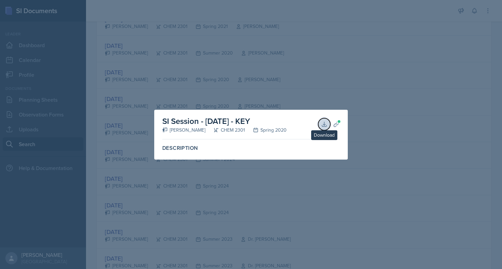
click at [325, 128] on button "Download" at bounding box center [324, 124] width 12 height 12
click at [237, 69] on div at bounding box center [251, 134] width 502 height 269
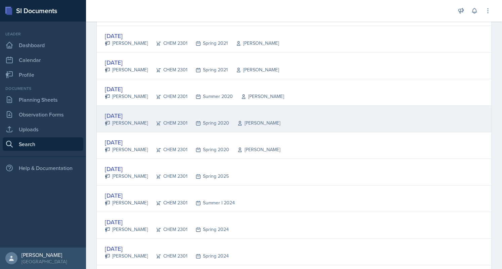
scroll to position [1144, 0]
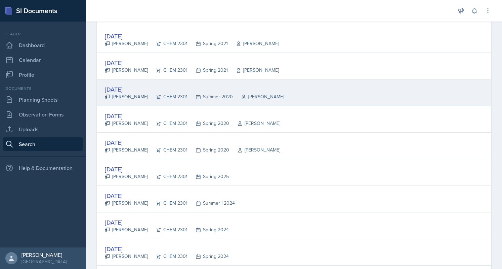
click at [121, 85] on div "[DATE]" at bounding box center [194, 89] width 179 height 9
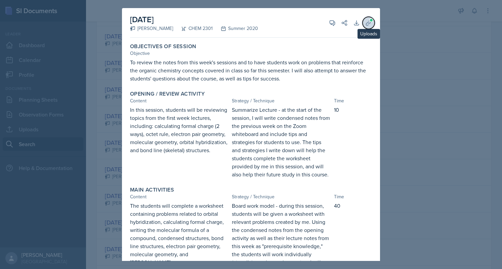
click at [366, 25] on icon at bounding box center [368, 23] width 7 height 7
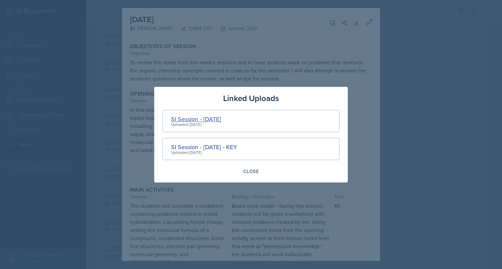
click at [190, 118] on div "SI Session - [DATE]" at bounding box center [196, 118] width 50 height 9
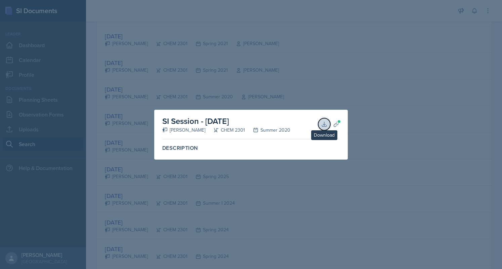
click at [325, 126] on icon at bounding box center [324, 124] width 7 height 7
click at [178, 68] on div at bounding box center [251, 134] width 502 height 269
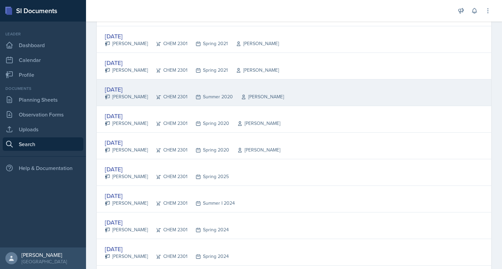
click at [130, 85] on div "[DATE]" at bounding box center [194, 89] width 179 height 9
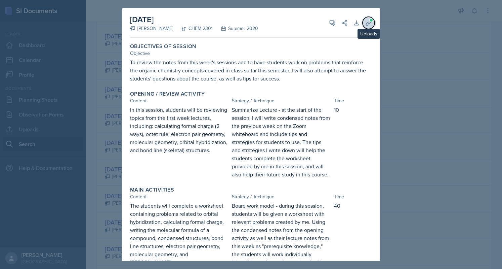
click at [366, 25] on icon at bounding box center [368, 22] width 5 height 5
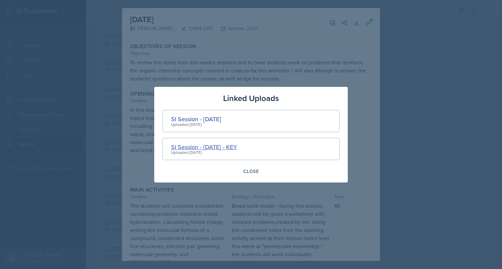
click at [237, 142] on div "SI Session - [DATE] - KEY" at bounding box center [204, 146] width 66 height 9
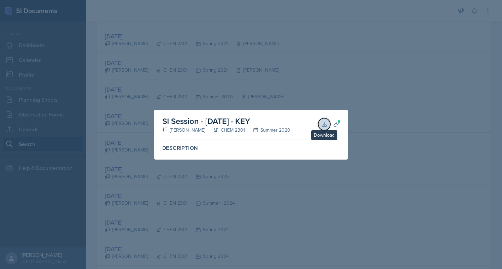
click at [323, 121] on icon at bounding box center [324, 124] width 7 height 7
click at [219, 67] on div at bounding box center [251, 134] width 502 height 269
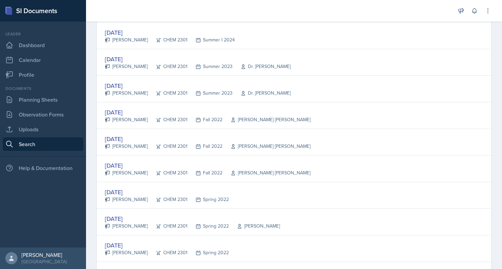
scroll to position [457, 0]
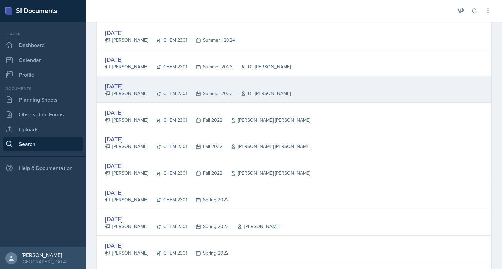
click at [118, 78] on div "[DATE] [PERSON_NAME] CHEM 2301 Summer 2023 Dr. [PERSON_NAME]" at bounding box center [294, 89] width 395 height 27
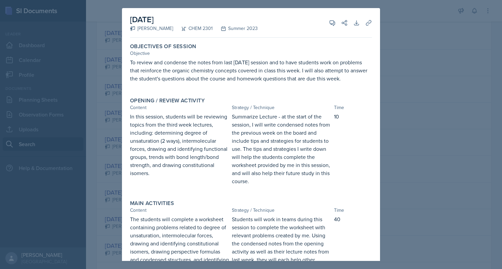
click at [391, 35] on div at bounding box center [251, 134] width 502 height 269
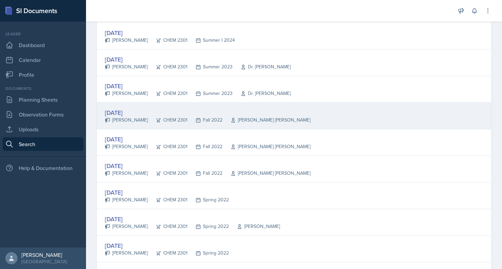
click at [123, 109] on div "[DATE]" at bounding box center [208, 112] width 206 height 9
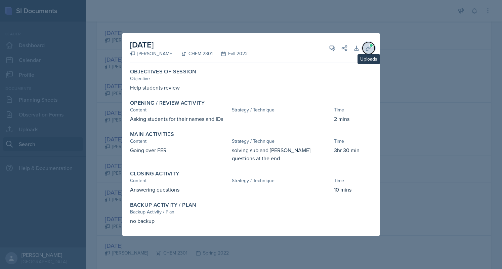
click at [365, 51] on icon at bounding box center [368, 48] width 7 height 7
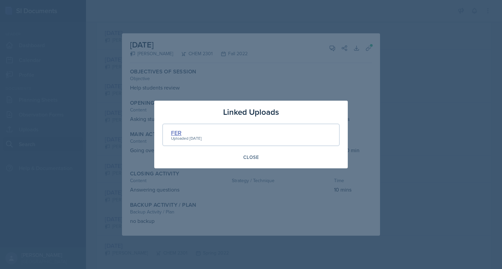
click at [177, 132] on div "FER" at bounding box center [186, 132] width 31 height 9
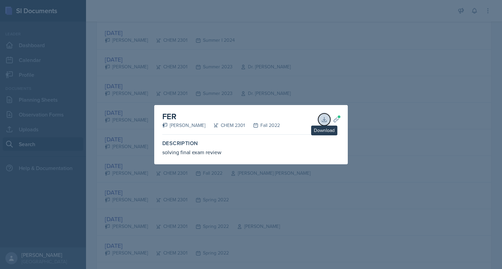
click at [322, 118] on icon at bounding box center [324, 119] width 7 height 7
click at [248, 88] on div at bounding box center [251, 134] width 502 height 269
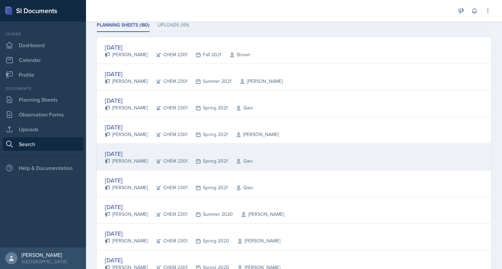
scroll to position [124, 0]
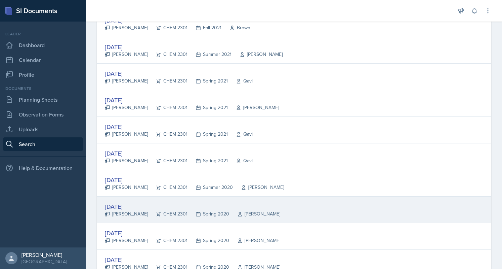
click at [134, 204] on div "[DATE]" at bounding box center [193, 206] width 176 height 9
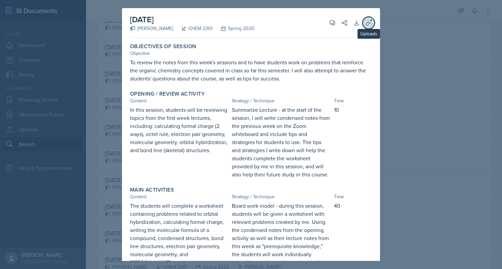
click at [370, 21] on span at bounding box center [372, 20] width 4 height 4
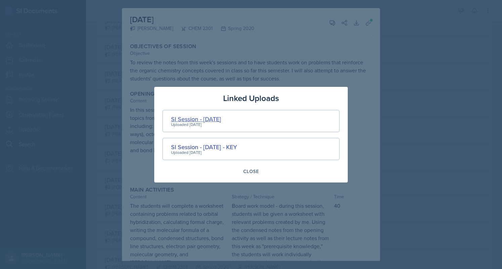
click at [204, 118] on div "SI Session - [DATE]" at bounding box center [196, 118] width 50 height 9
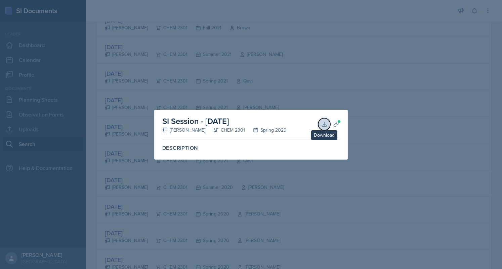
click at [328, 127] on button "Download" at bounding box center [324, 124] width 12 height 12
click at [238, 75] on div at bounding box center [251, 134] width 502 height 269
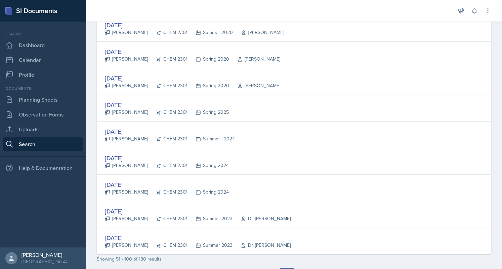
scroll to position [1230, 0]
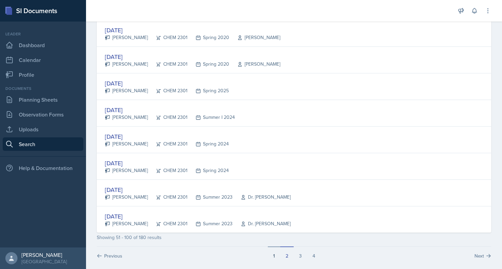
click at [271, 247] on button "1" at bounding box center [274, 252] width 12 height 13
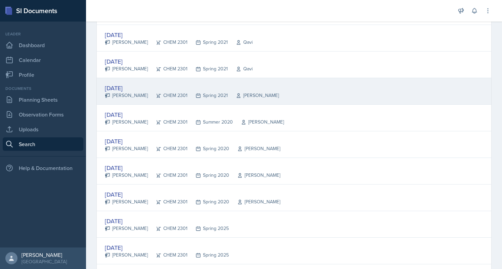
scroll to position [694, 0]
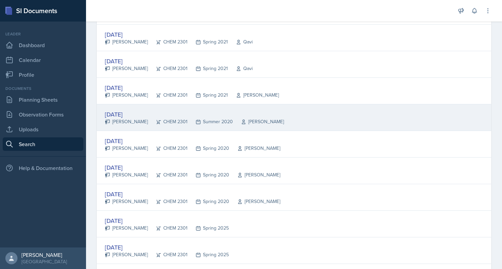
click at [123, 110] on div "[DATE]" at bounding box center [194, 114] width 179 height 9
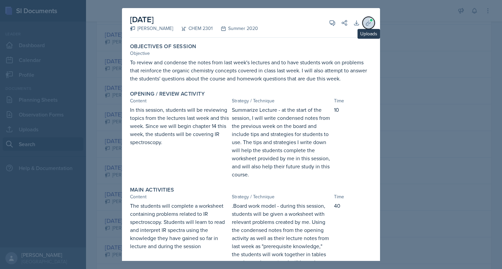
click at [366, 21] on icon at bounding box center [368, 22] width 5 height 5
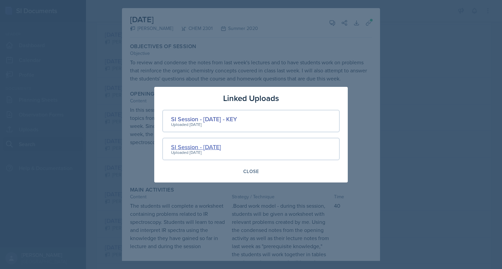
click at [221, 146] on div "SI Session - [DATE]" at bounding box center [196, 146] width 50 height 9
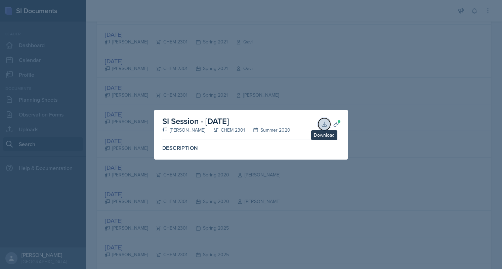
click at [321, 124] on icon at bounding box center [324, 124] width 7 height 7
click at [224, 60] on div at bounding box center [251, 134] width 502 height 269
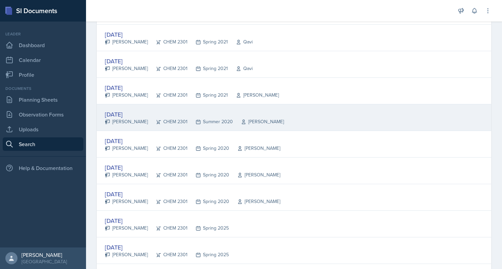
click at [134, 110] on div "[DATE]" at bounding box center [194, 114] width 179 height 9
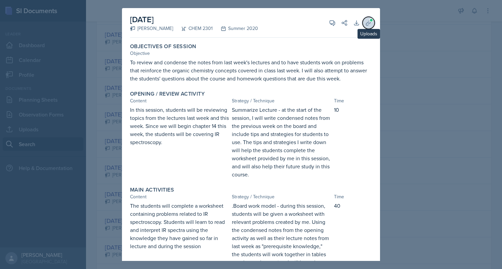
click at [363, 18] on button "Uploads" at bounding box center [369, 23] width 12 height 12
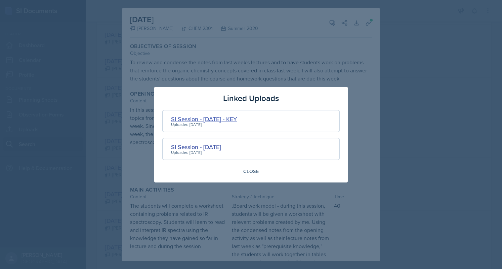
click at [237, 121] on div "SI Session - [DATE] - KEY" at bounding box center [204, 118] width 66 height 9
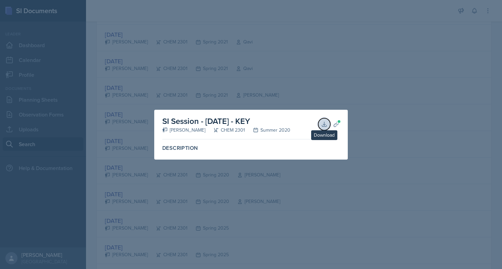
click at [327, 121] on icon at bounding box center [324, 124] width 7 height 7
click at [307, 70] on div at bounding box center [251, 134] width 502 height 269
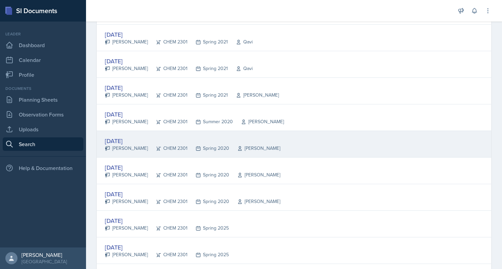
click at [127, 137] on div "[DATE]" at bounding box center [193, 140] width 176 height 9
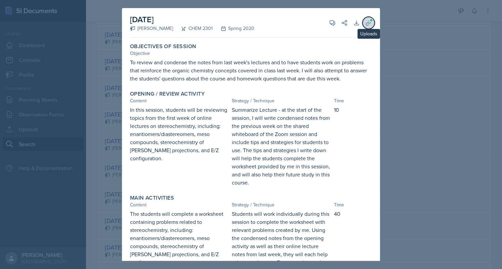
click at [366, 24] on icon at bounding box center [368, 22] width 5 height 5
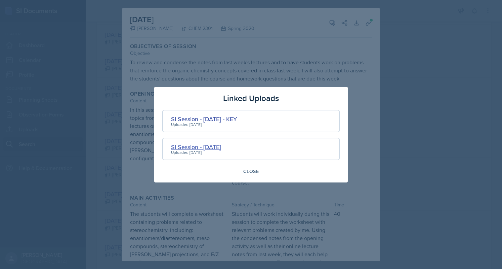
click at [221, 145] on div "SI Session - [DATE]" at bounding box center [196, 146] width 50 height 9
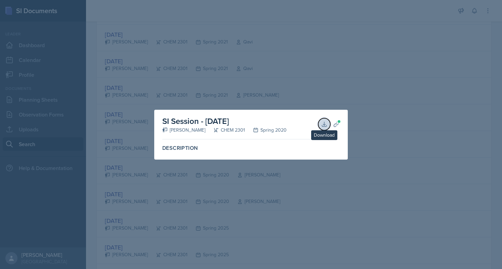
click at [321, 122] on icon at bounding box center [324, 124] width 7 height 7
click at [286, 73] on div at bounding box center [251, 134] width 502 height 269
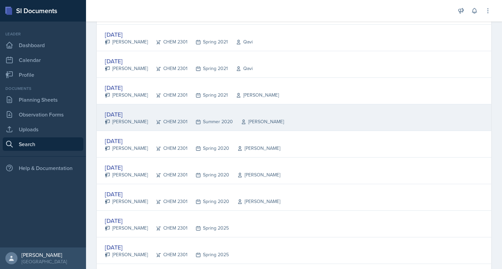
click at [137, 111] on div "[DATE]" at bounding box center [194, 114] width 179 height 9
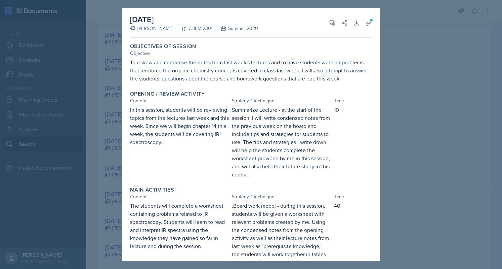
click at [310, 27] on div "[DATE] [PERSON_NAME] CHEM 2301 Summer 2020 View Comments Comments Send Share Do…" at bounding box center [251, 23] width 242 height 30
click at [117, 113] on div at bounding box center [251, 134] width 502 height 269
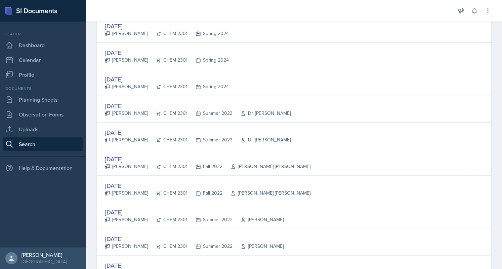
scroll to position [985, 0]
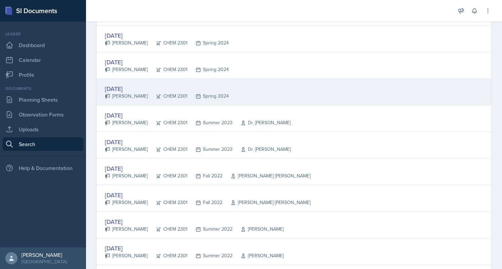
click at [119, 84] on div "[DATE]" at bounding box center [167, 88] width 124 height 9
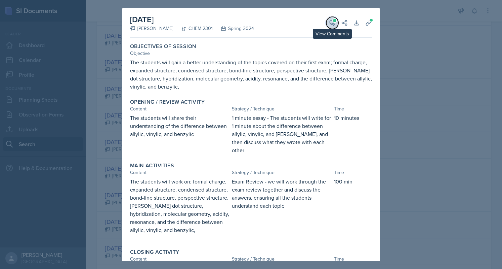
click at [330, 23] on icon at bounding box center [332, 23] width 5 height 5
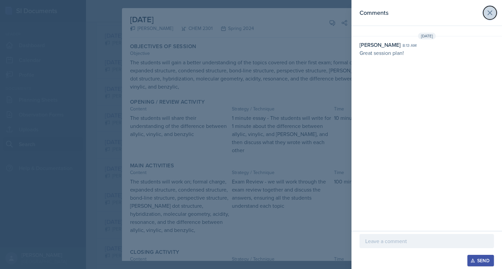
click at [491, 11] on icon at bounding box center [490, 13] width 8 height 8
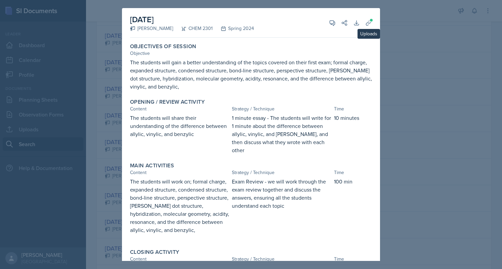
scroll to position [0, 0]
click at [370, 18] on span at bounding box center [372, 20] width 4 height 4
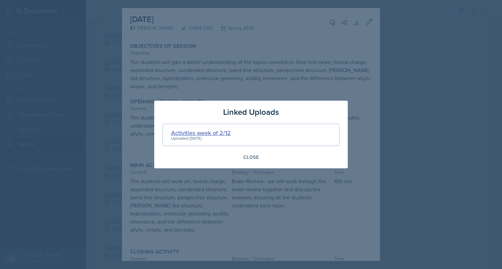
click at [213, 133] on div "Activities week of 2/12" at bounding box center [201, 132] width 60 height 9
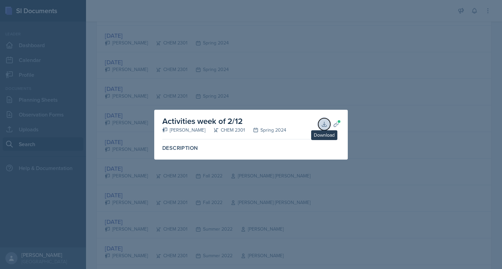
click at [325, 126] on icon at bounding box center [324, 124] width 7 height 7
click at [280, 65] on div at bounding box center [251, 134] width 502 height 269
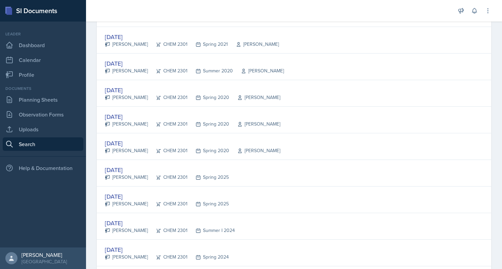
scroll to position [744, 0]
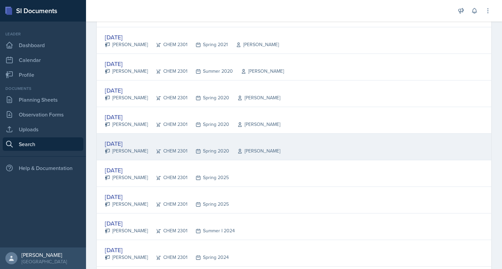
click at [124, 140] on div "[DATE]" at bounding box center [193, 143] width 176 height 9
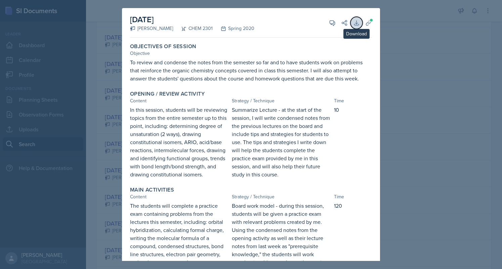
click at [354, 25] on icon at bounding box center [356, 23] width 4 height 4
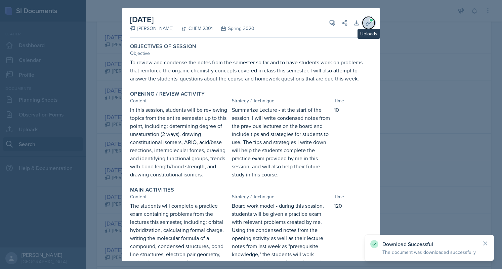
click at [364, 18] on button "Uploads" at bounding box center [369, 23] width 12 height 12
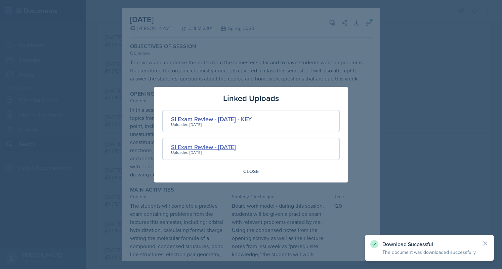
click at [225, 150] on div "SI Exam Review - [DATE]" at bounding box center [203, 146] width 65 height 9
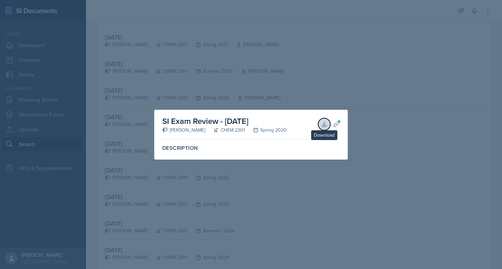
click at [325, 121] on icon at bounding box center [324, 124] width 7 height 7
click at [132, 136] on div at bounding box center [251, 134] width 502 height 269
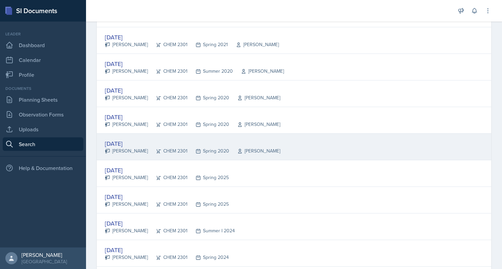
click at [133, 140] on div "[DATE]" at bounding box center [193, 143] width 176 height 9
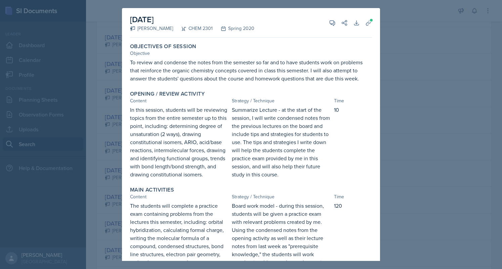
click at [359, 17] on div "[DATE] [PERSON_NAME] CHEM 2301 Spring 2020 View Comments Comments Send Share Do…" at bounding box center [251, 23] width 242 height 30
click at [370, 20] on span at bounding box center [372, 20] width 4 height 4
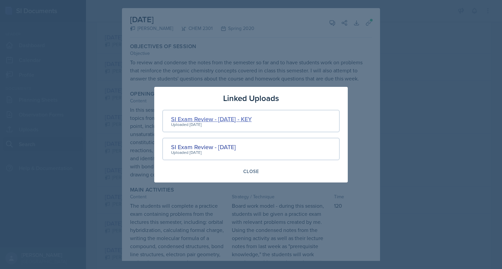
click at [218, 118] on div "SI Exam Review - [DATE] - KEY" at bounding box center [211, 118] width 81 height 9
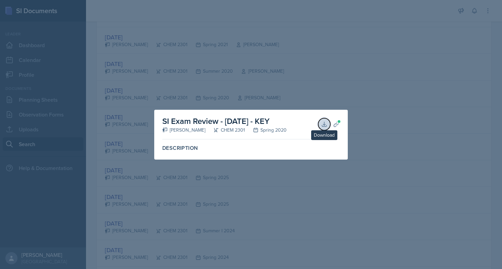
click at [324, 121] on icon at bounding box center [324, 124] width 7 height 7
click at [166, 97] on div at bounding box center [251, 134] width 502 height 269
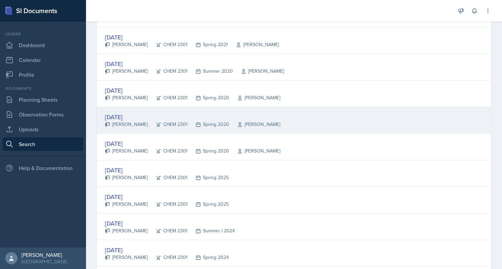
click at [132, 112] on div "[DATE]" at bounding box center [193, 116] width 176 height 9
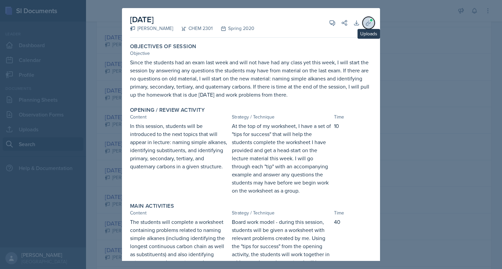
click at [365, 20] on icon at bounding box center [368, 23] width 7 height 7
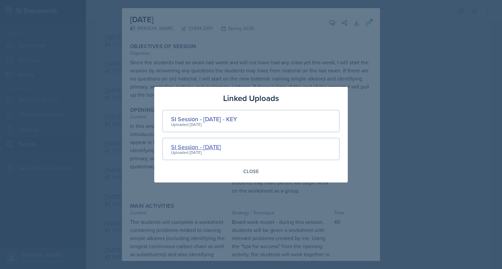
click at [221, 146] on div "SI Session - [DATE]" at bounding box center [196, 146] width 50 height 9
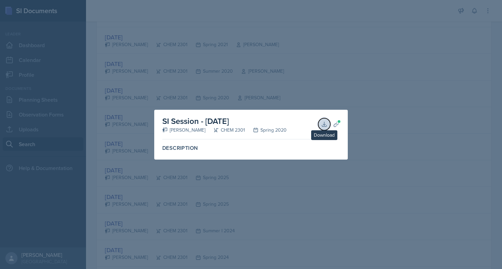
click at [324, 120] on button "Download" at bounding box center [324, 124] width 12 height 12
click at [205, 66] on div at bounding box center [251, 134] width 502 height 269
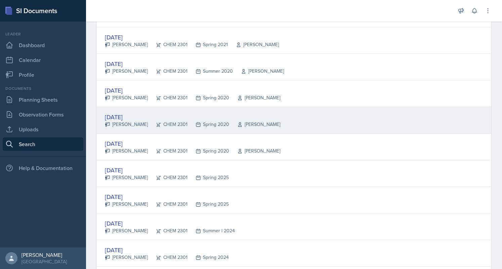
click at [140, 112] on div "[DATE]" at bounding box center [193, 116] width 176 height 9
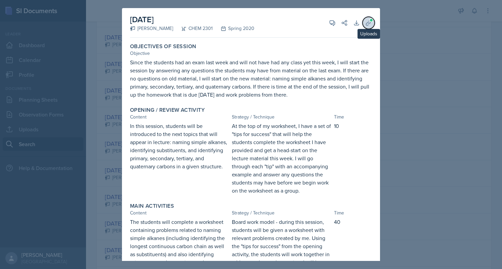
click at [369, 22] on button "Uploads" at bounding box center [369, 23] width 12 height 12
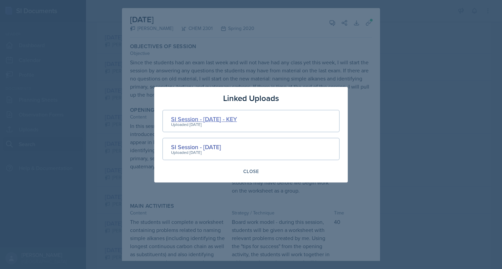
click at [230, 120] on div "SI Session - [DATE] - KEY" at bounding box center [204, 118] width 66 height 9
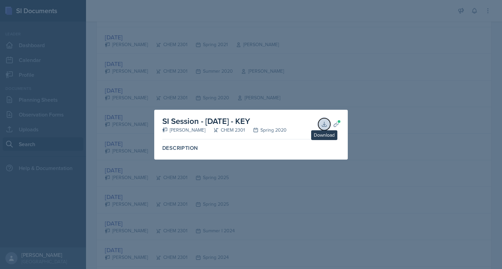
click at [323, 123] on icon at bounding box center [324, 124] width 7 height 7
click at [206, 63] on div at bounding box center [251, 134] width 502 height 269
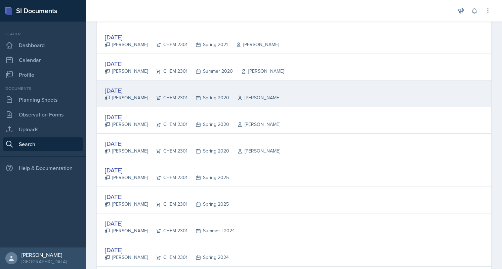
click at [122, 86] on div "[DATE]" at bounding box center [193, 90] width 176 height 9
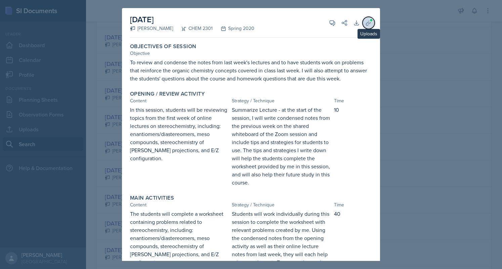
click at [365, 24] on icon at bounding box center [368, 23] width 7 height 7
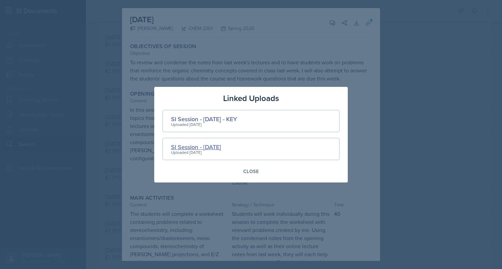
click at [221, 145] on div "SI Session - [DATE]" at bounding box center [196, 146] width 50 height 9
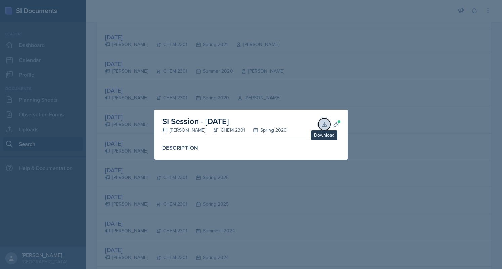
click at [324, 123] on icon at bounding box center [324, 124] width 7 height 7
click at [183, 65] on div at bounding box center [251, 134] width 502 height 269
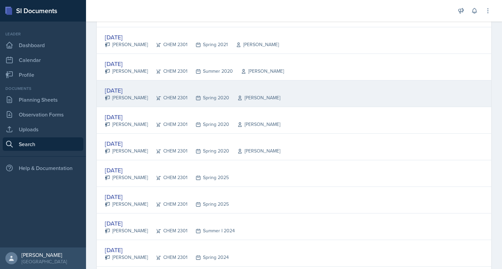
click at [139, 86] on div "[DATE]" at bounding box center [193, 90] width 176 height 9
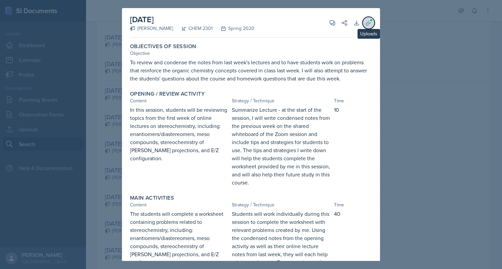
click at [365, 27] on button "Uploads" at bounding box center [369, 23] width 12 height 12
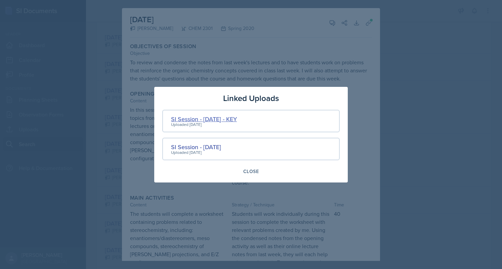
click at [233, 119] on div "SI Session - [DATE] - KEY" at bounding box center [204, 118] width 66 height 9
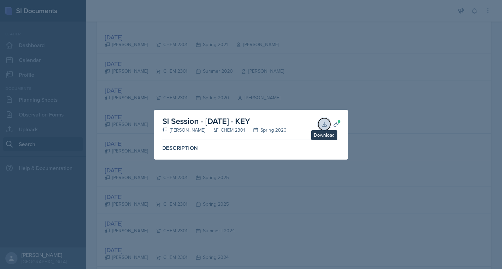
click at [324, 120] on button "Download" at bounding box center [324, 124] width 12 height 12
click at [217, 77] on div at bounding box center [251, 134] width 502 height 269
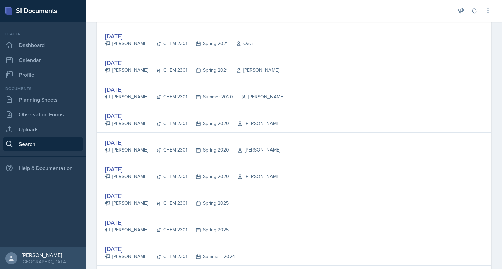
scroll to position [714, 0]
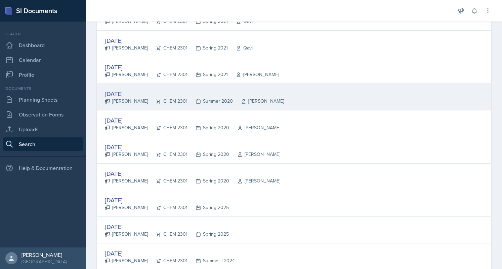
click at [139, 89] on div "[DATE]" at bounding box center [194, 93] width 179 height 9
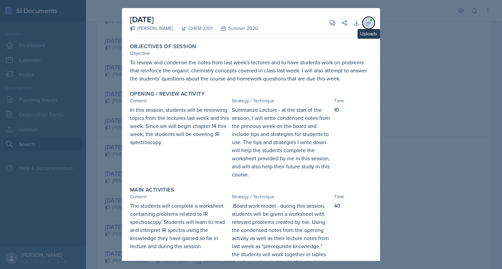
click at [366, 25] on icon at bounding box center [368, 23] width 7 height 7
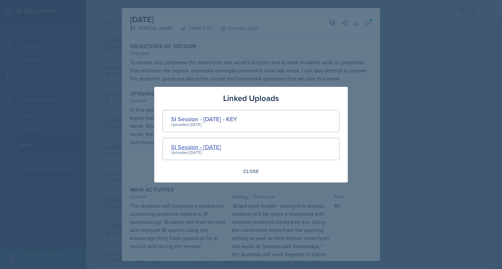
click at [221, 145] on div "SI Session - [DATE]" at bounding box center [196, 146] width 50 height 9
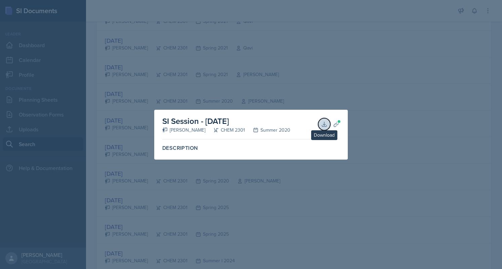
click at [328, 125] on button "Download" at bounding box center [324, 124] width 12 height 12
click at [200, 69] on div at bounding box center [251, 134] width 502 height 269
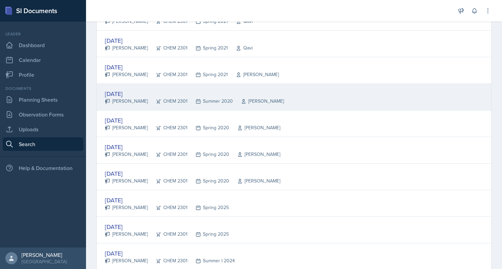
click at [138, 90] on div "[DATE]" at bounding box center [194, 93] width 179 height 9
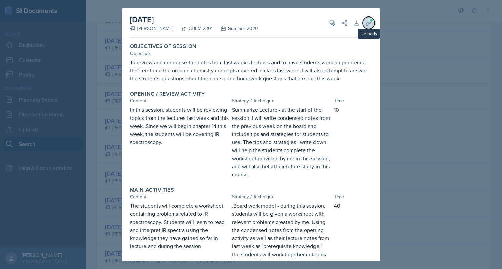
click at [365, 22] on icon at bounding box center [368, 23] width 7 height 7
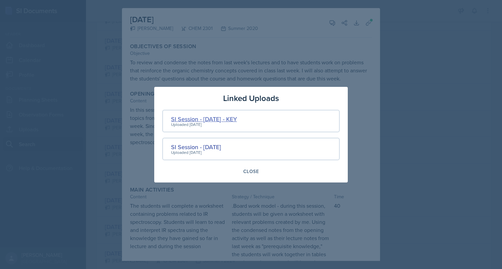
click at [236, 116] on div "SI Session - [DATE] - KEY" at bounding box center [204, 118] width 66 height 9
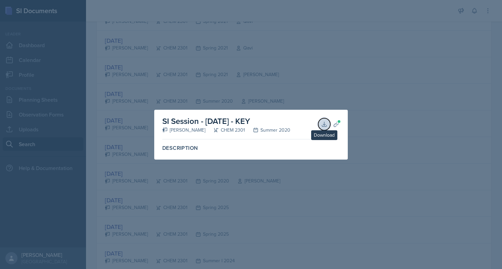
click at [325, 121] on icon at bounding box center [324, 124] width 7 height 7
click at [236, 74] on div at bounding box center [251, 134] width 502 height 269
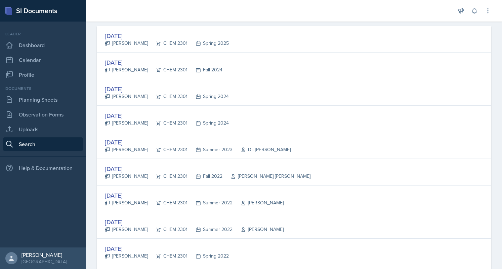
scroll to position [0, 0]
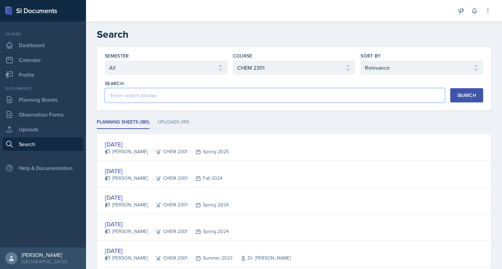
click at [173, 93] on input at bounding box center [275, 95] width 340 height 14
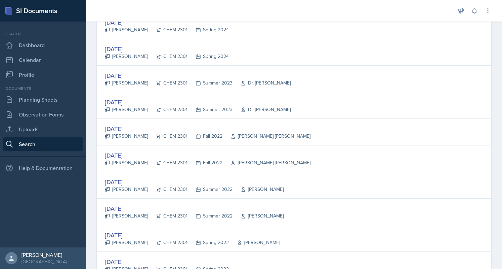
scroll to position [69, 0]
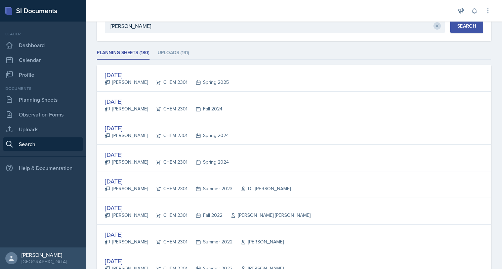
click at [465, 24] on div "Search" at bounding box center [467, 25] width 19 height 5
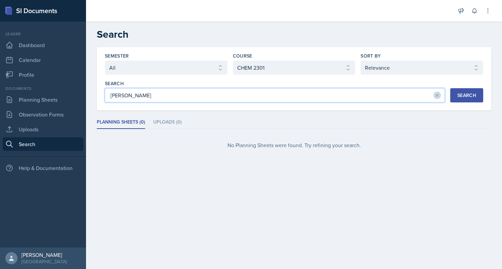
click at [173, 95] on input "[PERSON_NAME]" at bounding box center [275, 95] width 340 height 14
type input "a"
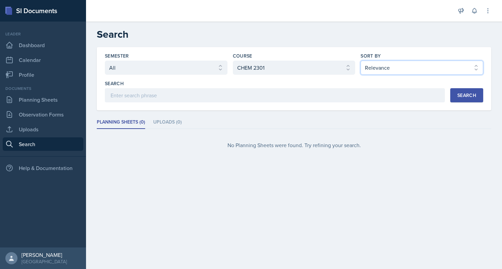
click at [373, 69] on select "Select sort by Relevance Document Date (Asc) Document Date (Desc)" at bounding box center [422, 68] width 123 height 14
click at [223, 151] on div "No Planning Sheets were found. Try refining your search." at bounding box center [294, 145] width 395 height 22
click at [458, 90] on button "Search" at bounding box center [467, 95] width 33 height 14
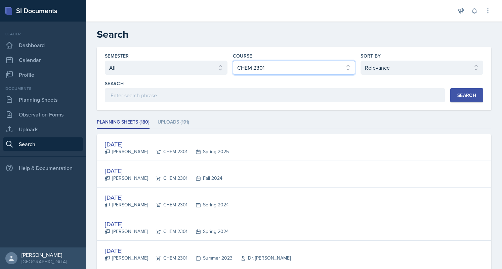
click at [314, 65] on select "Select course All ACC 2301 ART 1301 ART 1302 ART 1310 BIOL 1301 BIOL 1302 BIOL …" at bounding box center [294, 68] width 123 height 14
select select "6fbd70ee-45da-407c-b75f-2da1cbd41c7d"
click at [233, 61] on select "Select course All ACC 2301 ART 1301 ART 1302 ART 1310 BIOL 1301 BIOL 1302 BIOL …" at bounding box center [294, 68] width 123 height 14
click at [453, 99] on button "Search" at bounding box center [467, 95] width 33 height 14
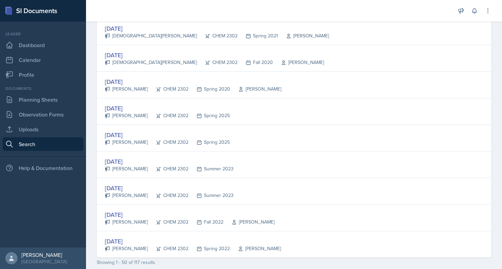
scroll to position [1230, 0]
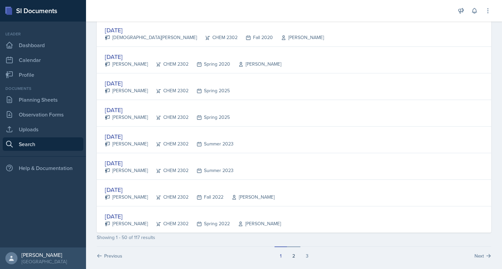
click at [289, 252] on button "2" at bounding box center [293, 252] width 13 height 13
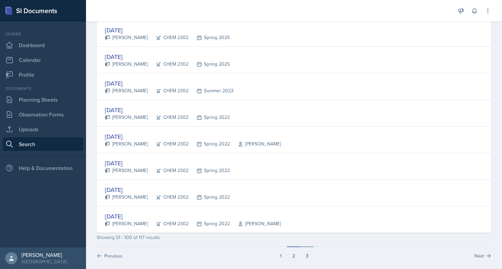
click at [301, 247] on button "3" at bounding box center [307, 252] width 13 height 13
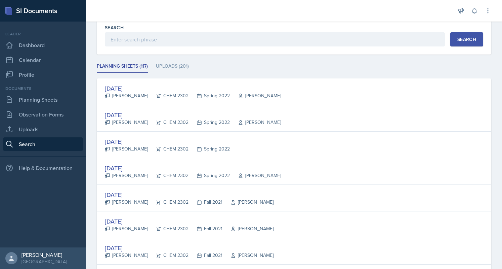
scroll to position [0, 0]
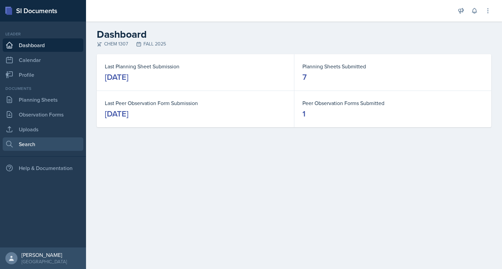
click at [38, 142] on link "Search" at bounding box center [43, 143] width 81 height 13
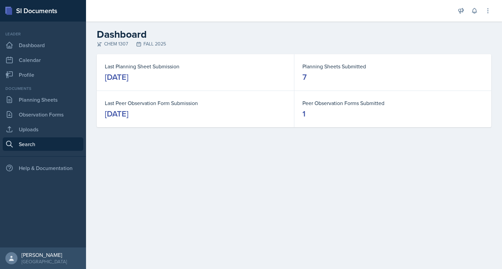
select select "all"
select select "1"
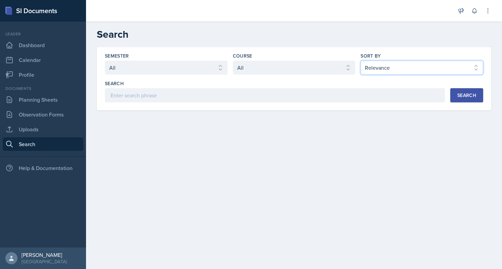
click at [391, 70] on select "Select sort by Relevance Document Date (Asc) Document Date (Desc)" at bounding box center [422, 68] width 123 height 14
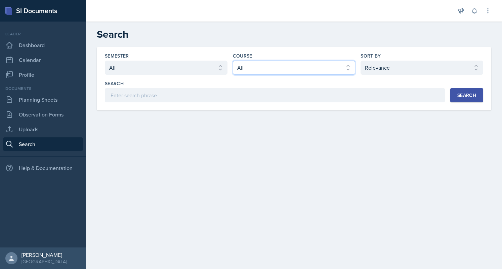
click at [311, 73] on select "Select course All ACC 2301 ART 1301 ART 1302 ART 1310 BIOL 1301 BIOL 1302 BIOL …" at bounding box center [294, 68] width 123 height 14
select select "4cb0028c-11b7-457f-ae81-fe220ea2f1de"
click at [233, 61] on select "Select course All ACC 2301 ART 1301 ART 1302 ART 1310 BIOL 1301 BIOL 1302 BIOL …" at bounding box center [294, 68] width 123 height 14
click at [461, 91] on button "Search" at bounding box center [467, 95] width 33 height 14
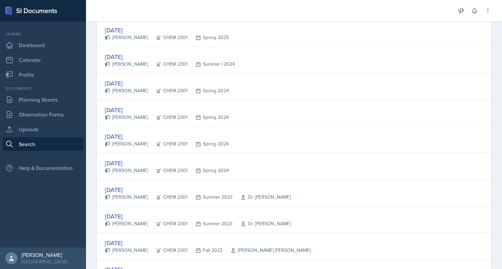
scroll to position [1230, 0]
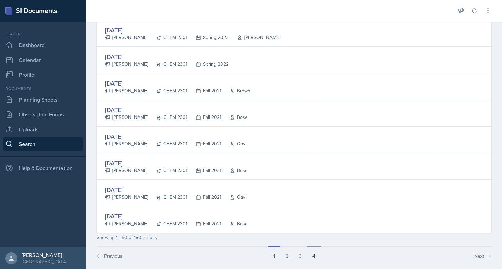
click at [309, 248] on button "4" at bounding box center [313, 252] width 13 height 13
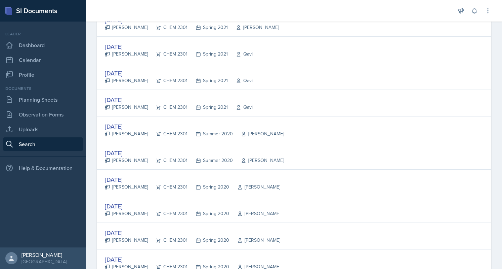
scroll to position [625, 0]
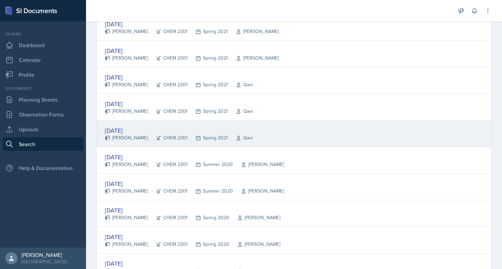
click at [126, 126] on div "[DATE]" at bounding box center [179, 130] width 148 height 9
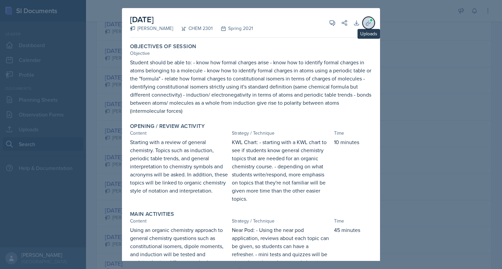
click at [365, 22] on icon at bounding box center [368, 23] width 7 height 7
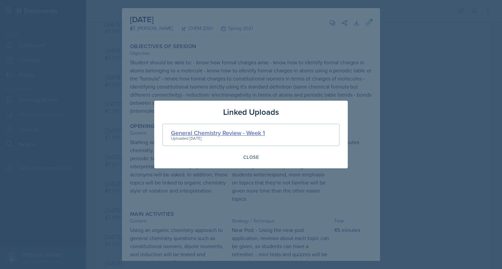
click at [216, 134] on div "General Chemistry Review - Week 1" at bounding box center [218, 132] width 94 height 9
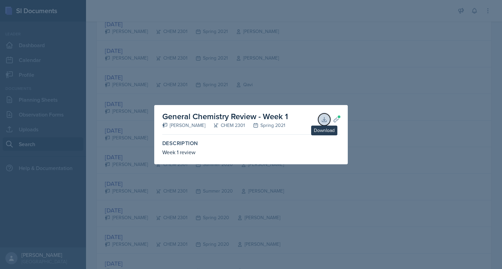
click at [329, 120] on button "Download" at bounding box center [324, 119] width 12 height 12
click at [198, 85] on div at bounding box center [251, 134] width 502 height 269
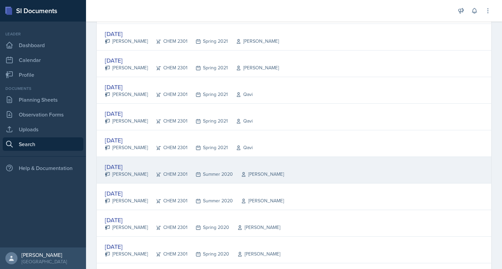
scroll to position [615, 0]
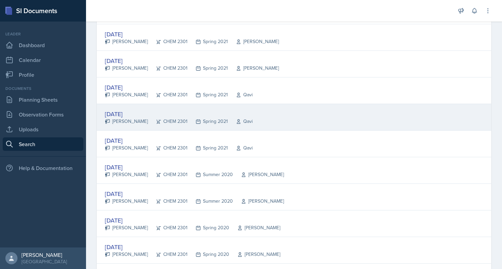
click at [128, 109] on div "[DATE]" at bounding box center [179, 113] width 148 height 9
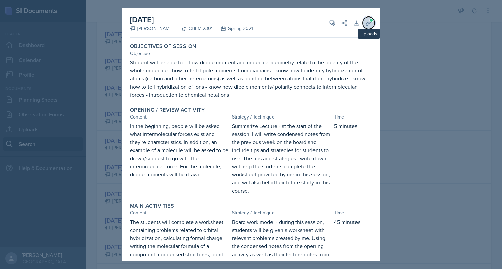
click at [365, 22] on icon at bounding box center [368, 23] width 7 height 7
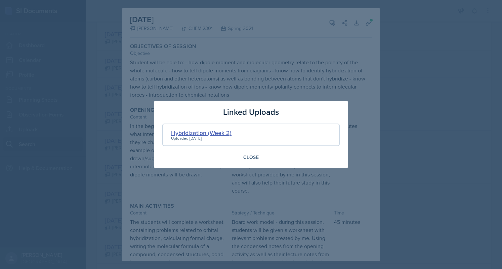
click at [185, 131] on div "Hybridization (Week 2)" at bounding box center [201, 132] width 61 height 9
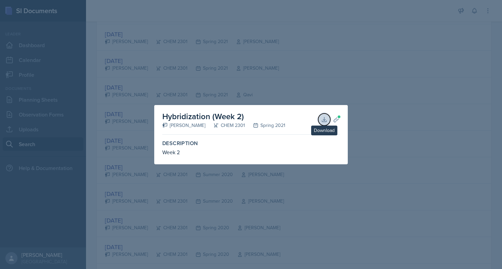
click at [329, 115] on button "Download" at bounding box center [324, 119] width 12 height 12
click at [301, 73] on div at bounding box center [251, 134] width 502 height 269
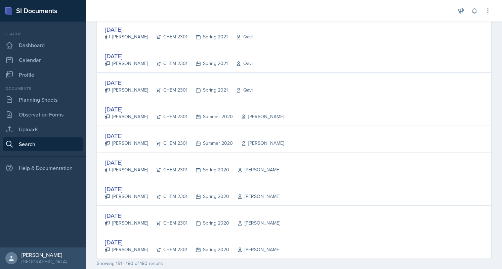
scroll to position [670, 0]
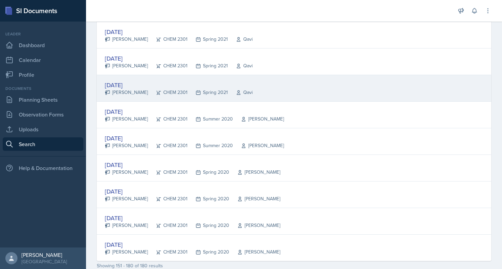
click at [125, 82] on div "[DATE]" at bounding box center [179, 84] width 148 height 9
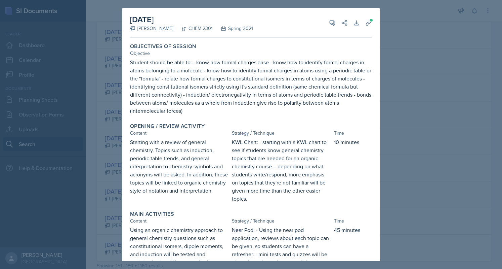
click at [115, 105] on div at bounding box center [251, 134] width 502 height 269
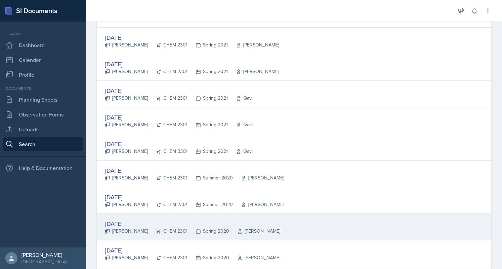
scroll to position [608, 0]
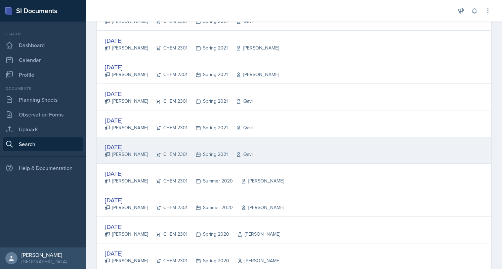
click at [135, 142] on div "[DATE]" at bounding box center [179, 146] width 148 height 9
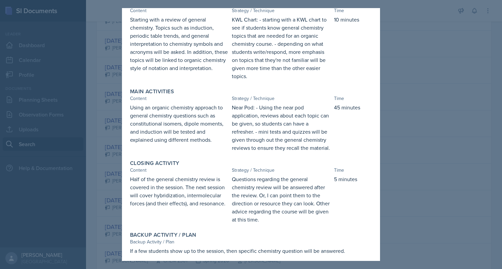
scroll to position [0, 0]
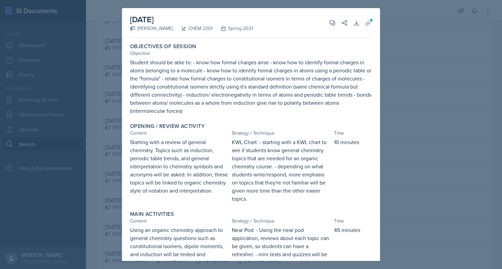
click at [101, 159] on div at bounding box center [251, 134] width 502 height 269
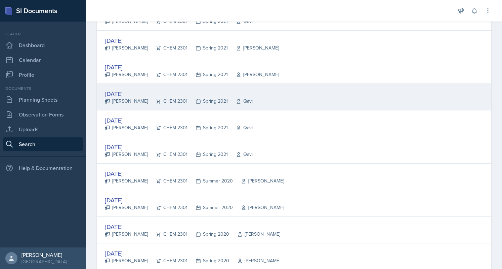
click at [121, 85] on div "[DATE] [PERSON_NAME] CHEM 2301 Spring 2021 Qavi" at bounding box center [294, 97] width 395 height 27
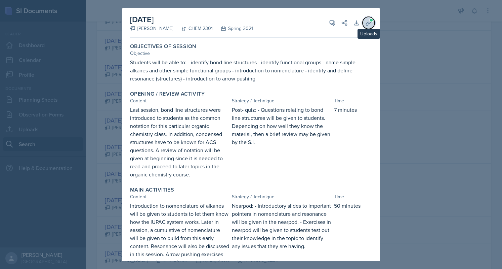
click at [365, 20] on icon at bounding box center [368, 23] width 7 height 7
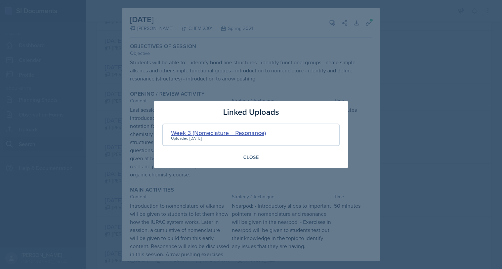
click at [234, 129] on div "Week 3 (Nomeclature + Resonance)" at bounding box center [218, 132] width 95 height 9
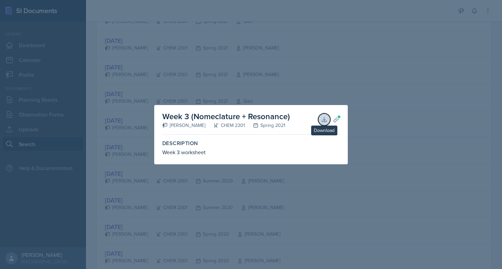
click at [321, 116] on button "Download" at bounding box center [324, 119] width 12 height 12
click at [245, 69] on div at bounding box center [251, 134] width 502 height 269
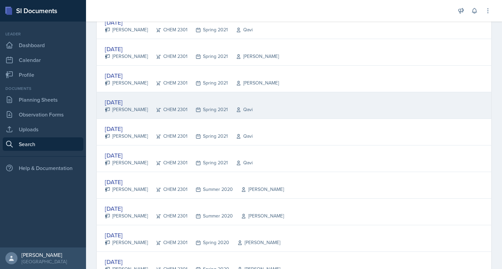
scroll to position [600, 0]
click at [132, 99] on div "[DATE]" at bounding box center [179, 102] width 148 height 9
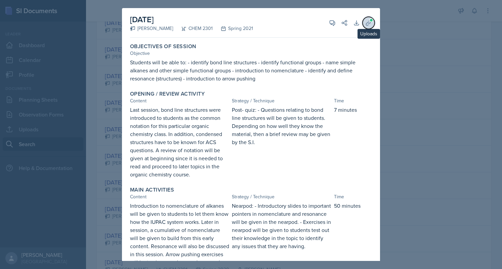
click at [366, 25] on icon at bounding box center [368, 22] width 5 height 5
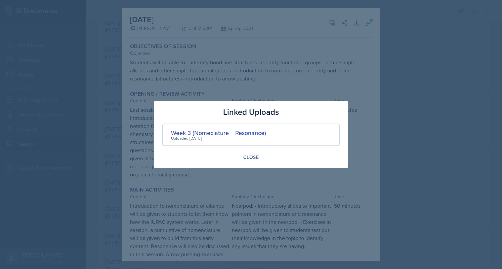
click at [116, 144] on div at bounding box center [251, 134] width 502 height 269
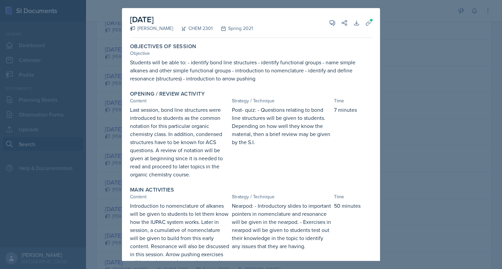
click at [116, 144] on div at bounding box center [251, 134] width 502 height 269
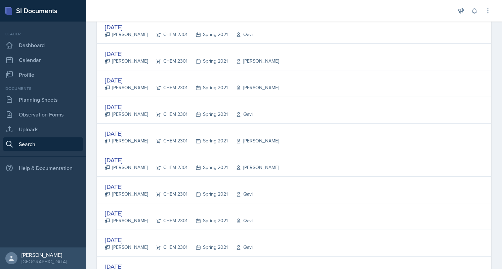
scroll to position [515, 0]
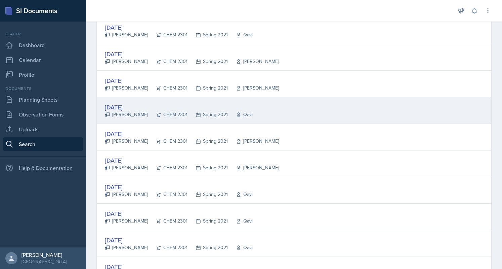
click at [128, 103] on div "[DATE]" at bounding box center [179, 107] width 148 height 9
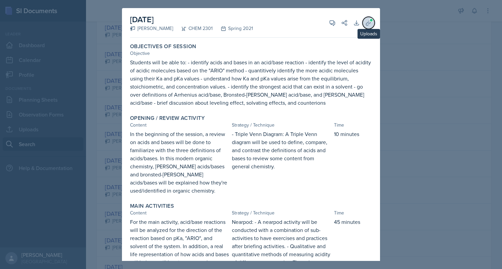
click at [370, 21] on span at bounding box center [372, 20] width 4 height 4
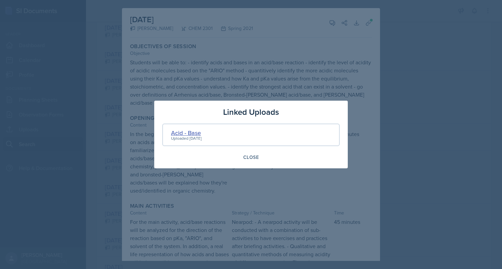
click at [192, 134] on div "Acid - Base" at bounding box center [186, 132] width 31 height 9
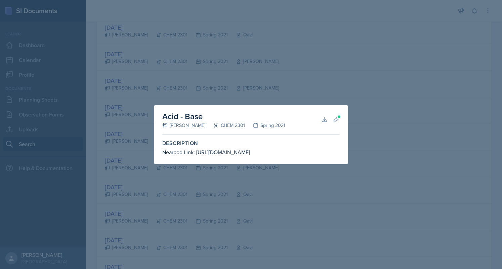
drag, startPoint x: 196, startPoint y: 152, endPoint x: 294, endPoint y: 149, distance: 97.6
click at [294, 149] on div "Nearpod Link: [URL][DOMAIN_NAME]" at bounding box center [251, 152] width 178 height 8
copy div "[URL][DOMAIN_NAME]"
click at [323, 118] on icon at bounding box center [324, 119] width 7 height 7
click at [265, 74] on div at bounding box center [251, 134] width 502 height 269
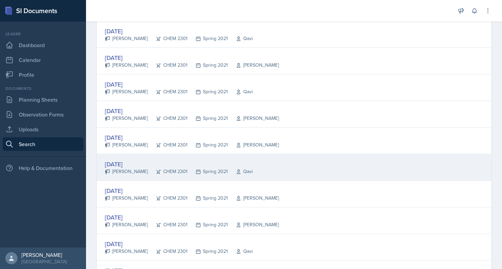
scroll to position [455, 0]
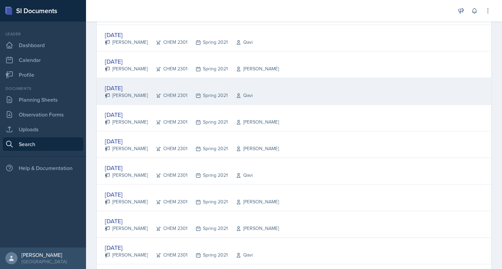
click at [128, 83] on div "[DATE]" at bounding box center [179, 87] width 148 height 9
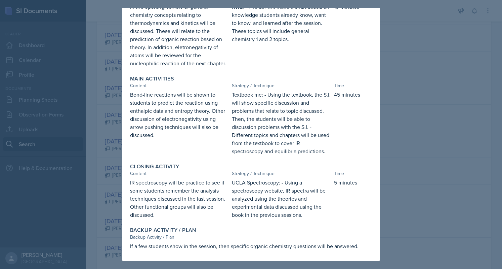
scroll to position [0, 0]
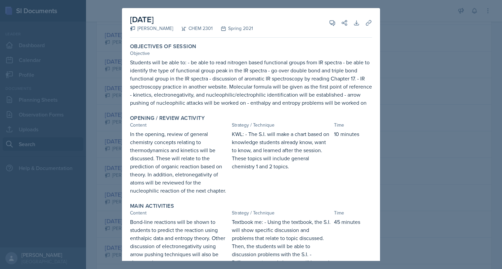
click at [409, 37] on div at bounding box center [251, 134] width 502 height 269
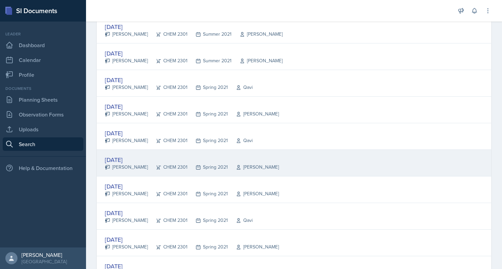
scroll to position [382, 0]
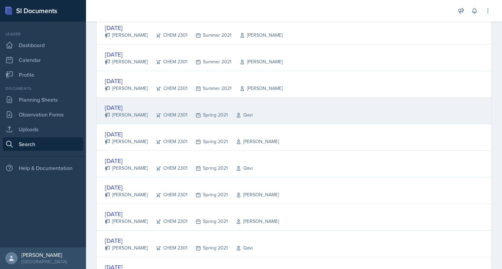
click at [131, 104] on div "[DATE]" at bounding box center [179, 107] width 148 height 9
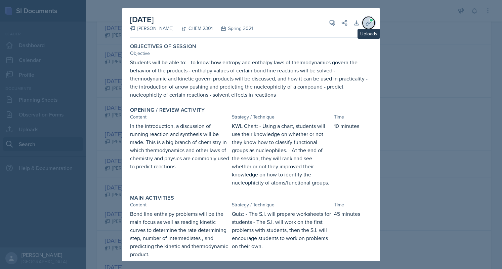
click at [366, 23] on icon at bounding box center [368, 22] width 5 height 5
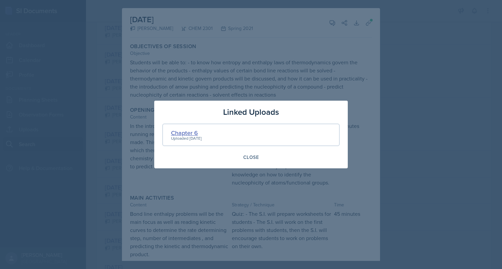
click at [184, 131] on div "Chapter 6" at bounding box center [186, 132] width 31 height 9
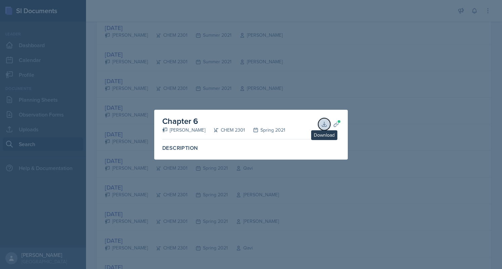
click at [325, 120] on button "Download" at bounding box center [324, 124] width 12 height 12
click at [197, 77] on div at bounding box center [251, 134] width 502 height 269
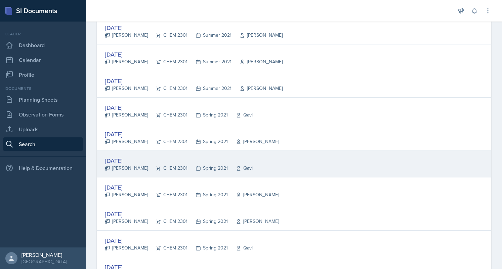
click at [131, 157] on div "[DATE]" at bounding box center [179, 160] width 148 height 9
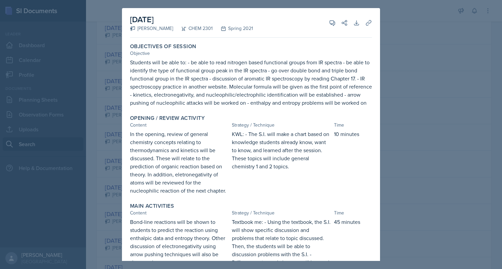
click at [112, 139] on div at bounding box center [251, 134] width 502 height 269
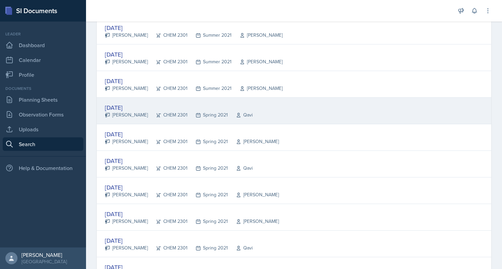
click at [120, 109] on div "[DATE]" at bounding box center [179, 107] width 148 height 9
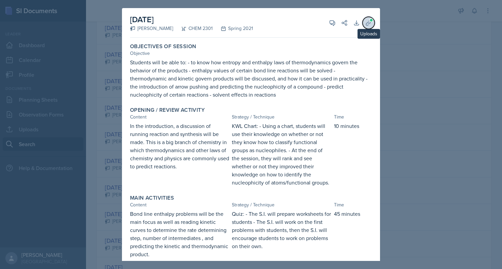
click at [365, 24] on icon at bounding box center [368, 23] width 7 height 7
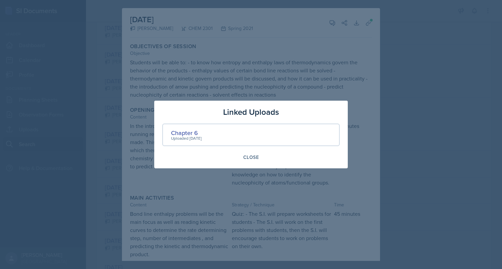
click at [117, 104] on div at bounding box center [251, 134] width 502 height 269
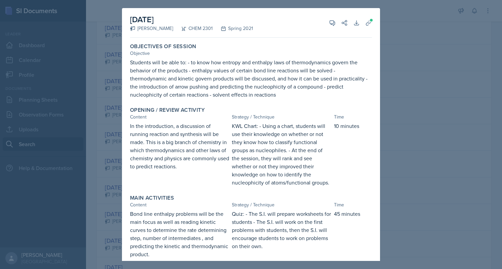
click at [117, 104] on div at bounding box center [251, 134] width 502 height 269
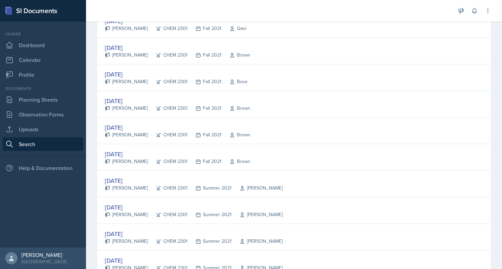
scroll to position [202, 0]
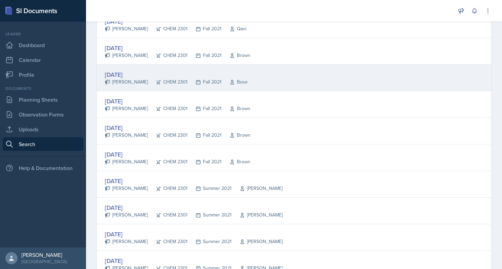
click at [117, 70] on div "[DATE]" at bounding box center [176, 74] width 143 height 9
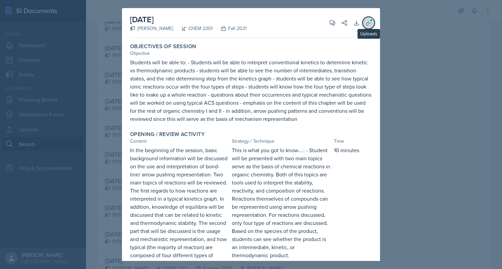
click at [370, 21] on span at bounding box center [372, 20] width 4 height 4
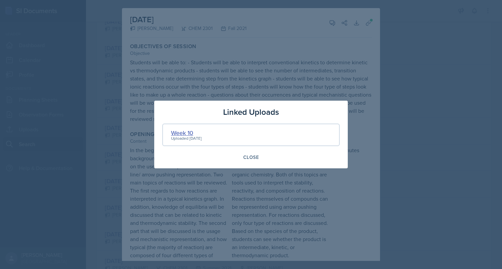
click at [186, 132] on div "Week 10" at bounding box center [186, 132] width 31 height 9
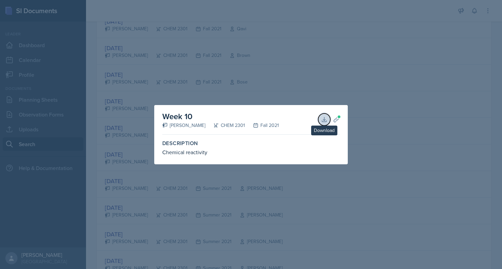
click at [325, 119] on icon at bounding box center [324, 119] width 4 height 4
click at [258, 44] on div at bounding box center [251, 134] width 502 height 269
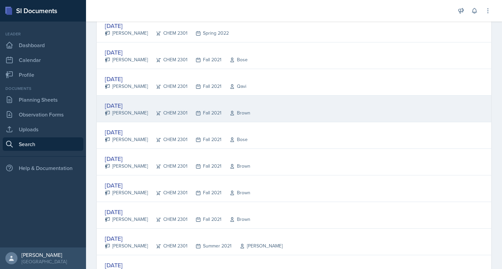
scroll to position [144, 0]
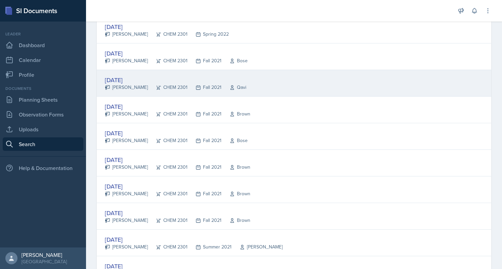
click at [112, 82] on div "[DATE]" at bounding box center [176, 79] width 142 height 9
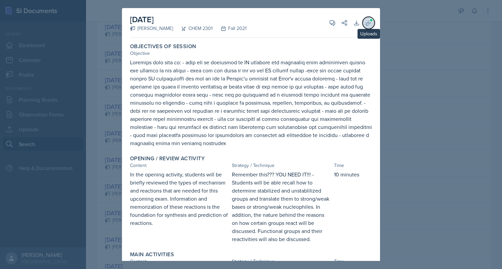
click at [365, 20] on icon at bounding box center [368, 23] width 7 height 7
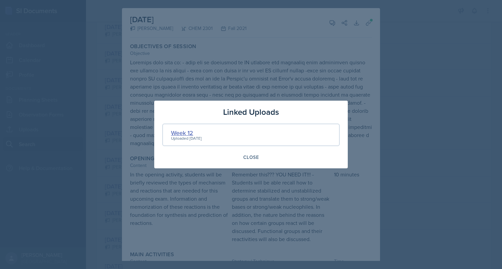
click at [189, 130] on div "Week 12" at bounding box center [186, 132] width 31 height 9
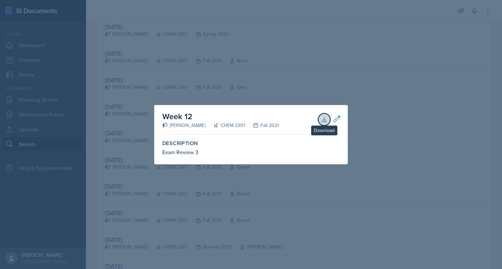
click at [321, 116] on button "Download" at bounding box center [324, 119] width 12 height 12
click at [225, 70] on div at bounding box center [251, 134] width 502 height 269
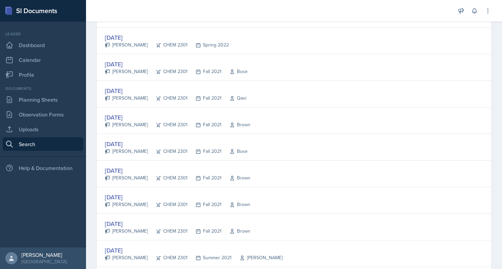
scroll to position [122, 0]
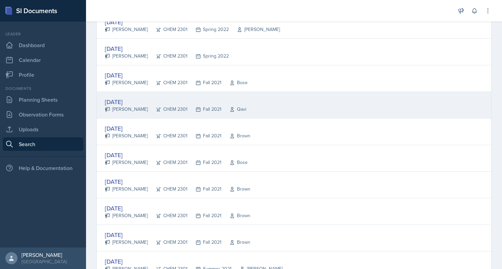
click at [121, 101] on div "[DATE]" at bounding box center [176, 101] width 142 height 9
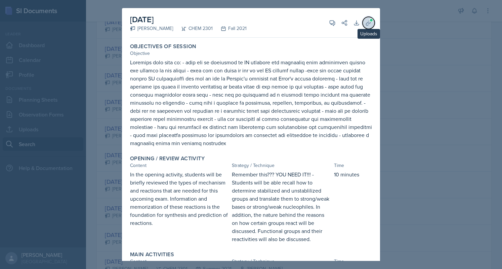
click at [366, 24] on icon at bounding box center [368, 22] width 5 height 5
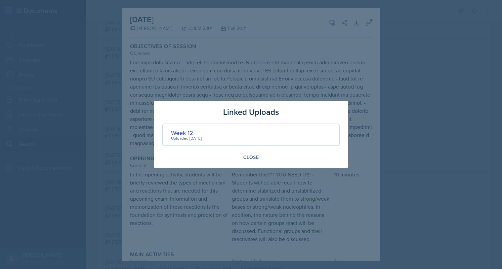
click at [78, 145] on div at bounding box center [251, 134] width 502 height 269
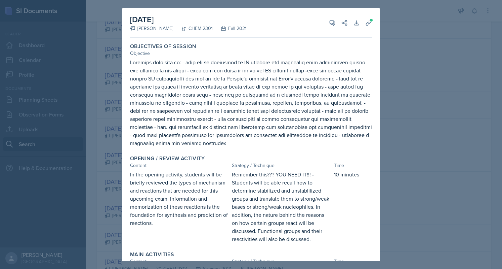
click at [98, 130] on div at bounding box center [251, 134] width 502 height 269
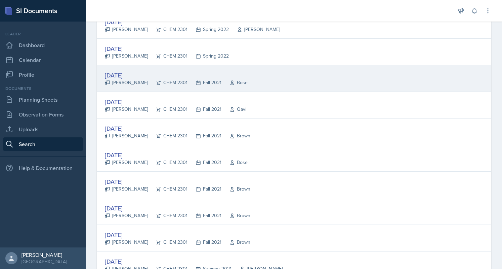
click at [108, 71] on div "[DATE]" at bounding box center [176, 75] width 143 height 9
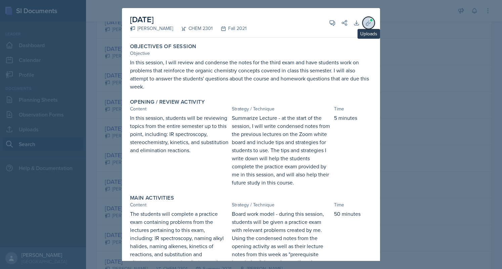
click at [368, 22] on button "Uploads" at bounding box center [369, 23] width 12 height 12
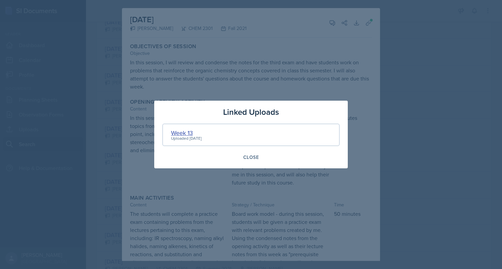
click at [174, 133] on div "Week 13" at bounding box center [186, 132] width 31 height 9
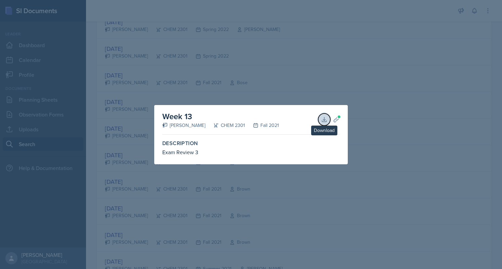
click at [324, 119] on icon at bounding box center [324, 119] width 4 height 4
click at [220, 83] on div at bounding box center [251, 134] width 502 height 269
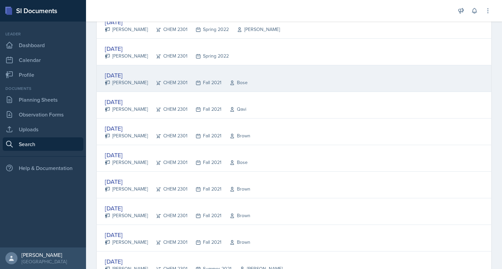
click at [120, 72] on div "[DATE]" at bounding box center [176, 75] width 143 height 9
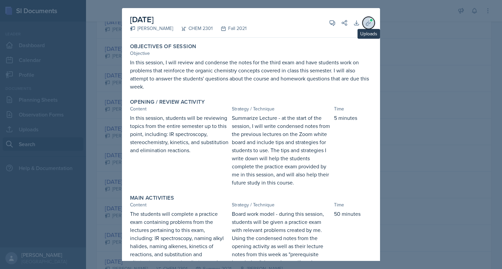
click at [369, 21] on button "Uploads" at bounding box center [369, 23] width 12 height 12
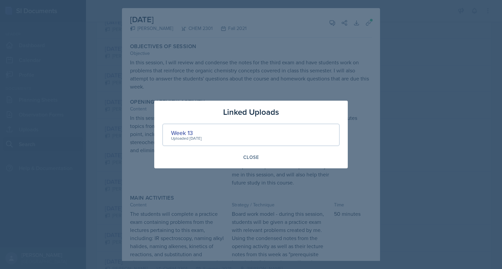
click at [105, 75] on div at bounding box center [251, 134] width 502 height 269
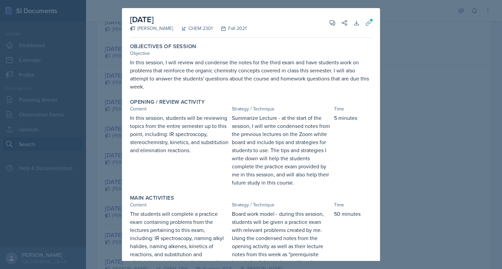
click at [105, 75] on div at bounding box center [251, 134] width 502 height 269
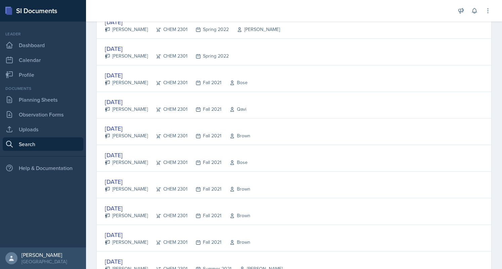
scroll to position [119, 0]
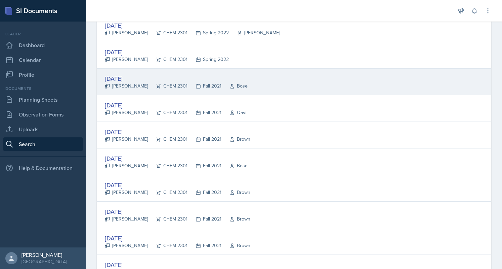
click at [133, 76] on div "[DATE]" at bounding box center [176, 78] width 143 height 9
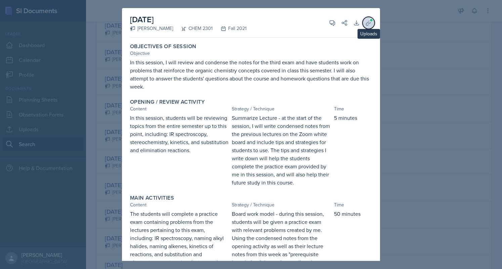
click at [365, 21] on icon at bounding box center [368, 23] width 7 height 7
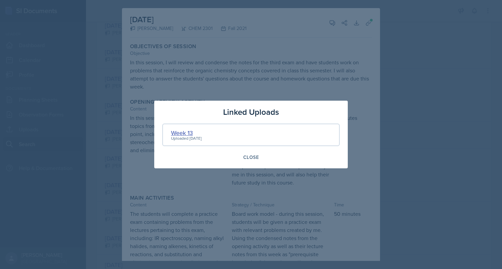
click at [187, 128] on div "Week 13" at bounding box center [186, 132] width 31 height 9
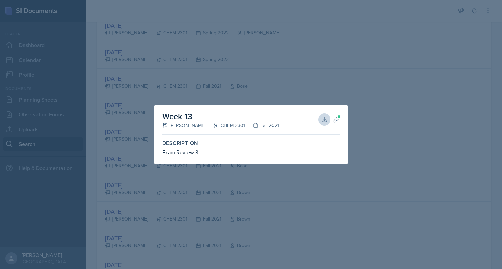
click at [257, 69] on div at bounding box center [251, 134] width 502 height 269
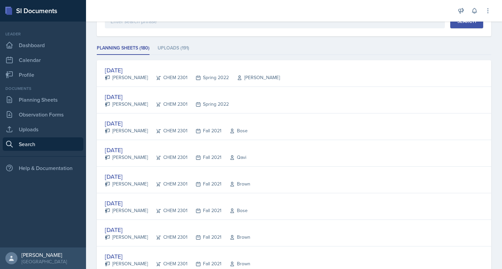
scroll to position [74, 0]
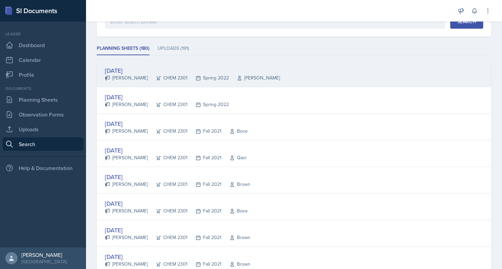
click at [121, 68] on div "[DATE]" at bounding box center [192, 70] width 175 height 9
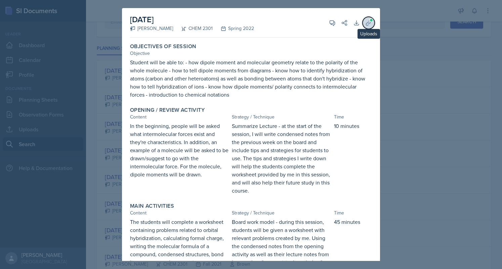
click at [365, 21] on icon at bounding box center [368, 23] width 7 height 7
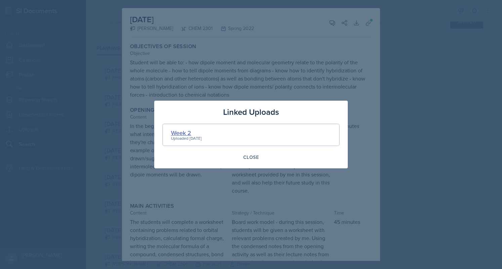
click at [186, 129] on div "Week 2" at bounding box center [186, 132] width 31 height 9
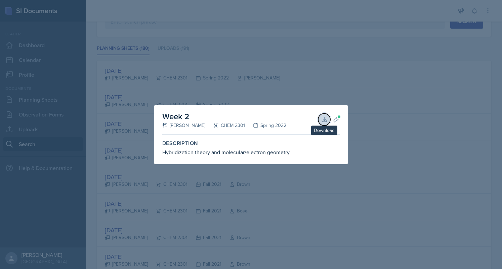
click at [325, 114] on button "Download" at bounding box center [324, 119] width 12 height 12
click at [277, 57] on div at bounding box center [251, 134] width 502 height 269
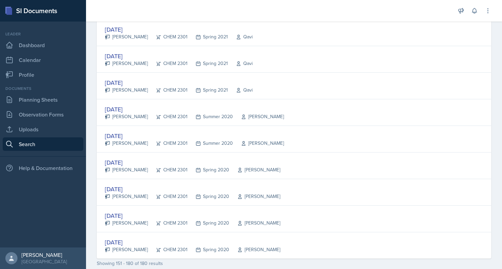
scroll to position [701, 0]
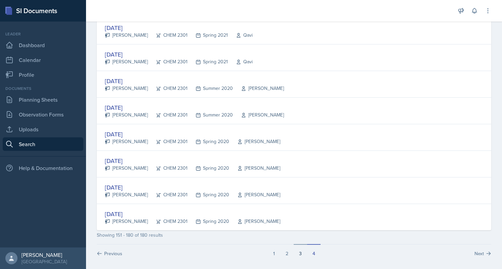
click at [294, 248] on button "3" at bounding box center [300, 250] width 13 height 13
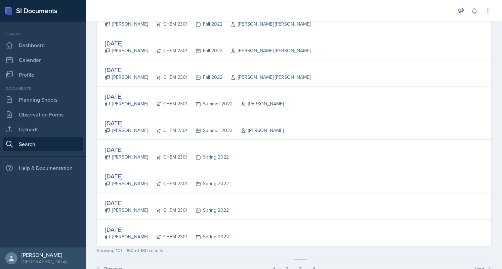
scroll to position [1216, 0]
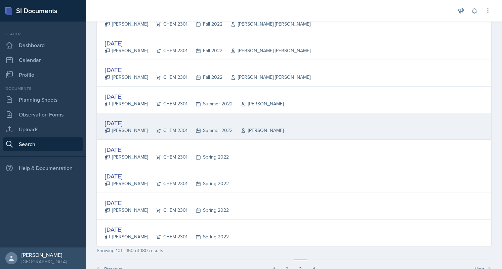
click at [119, 118] on div "[DATE]" at bounding box center [194, 122] width 179 height 9
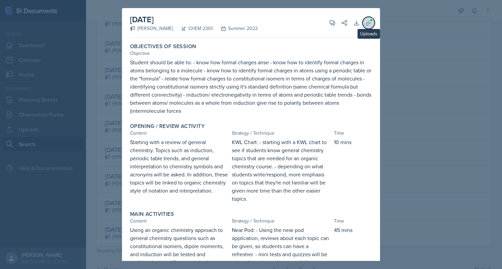
click at [366, 22] on icon at bounding box center [368, 22] width 5 height 5
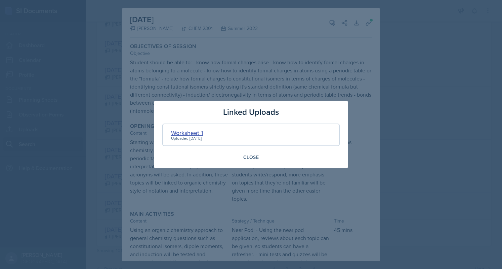
click at [190, 129] on div "Worksheet 1" at bounding box center [187, 132] width 32 height 9
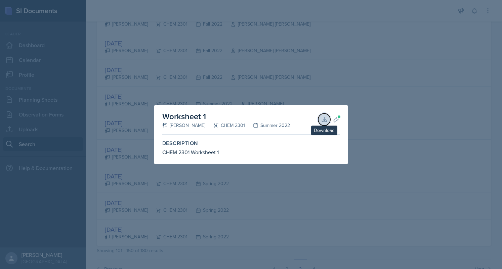
click at [322, 123] on button "Download" at bounding box center [324, 119] width 12 height 12
click at [133, 134] on div at bounding box center [251, 134] width 502 height 269
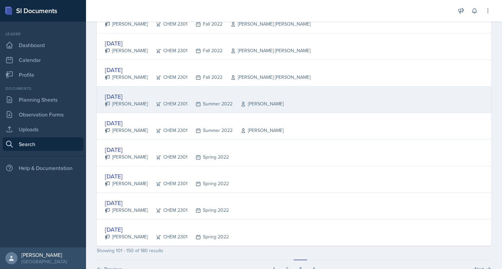
click at [124, 92] on div "[DATE]" at bounding box center [194, 96] width 179 height 9
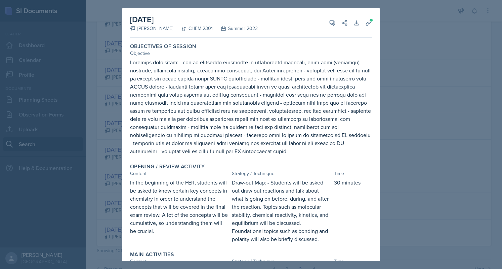
click at [311, 44] on div "Objectives of Session" at bounding box center [251, 46] width 242 height 7
click at [370, 18] on span at bounding box center [372, 20] width 4 height 4
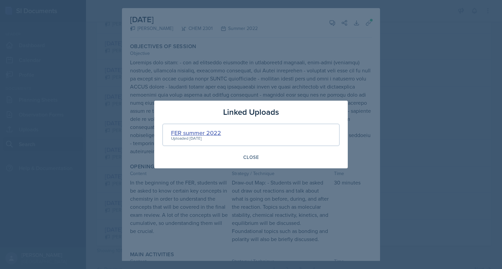
click at [204, 133] on div "FER summer 2022" at bounding box center [196, 132] width 50 height 9
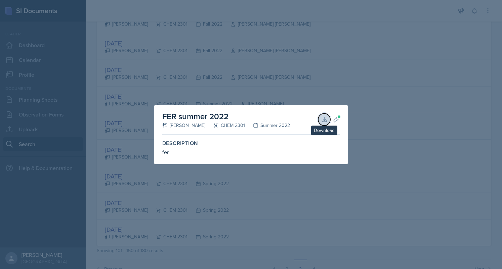
click at [329, 115] on button "Download" at bounding box center [324, 119] width 12 height 12
click at [221, 80] on div at bounding box center [251, 134] width 502 height 269
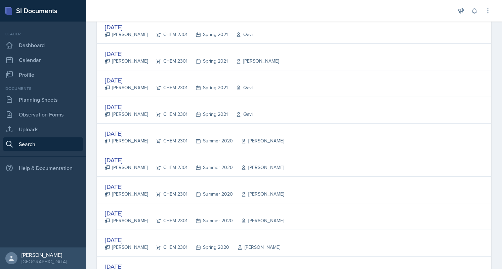
scroll to position [727, 0]
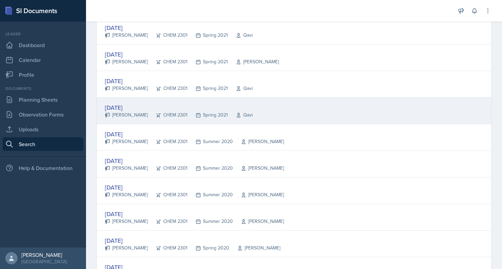
click at [120, 103] on div "[DATE]" at bounding box center [179, 107] width 148 height 9
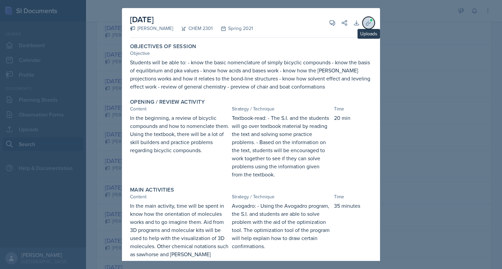
click at [368, 22] on button "Uploads" at bounding box center [369, 23] width 12 height 12
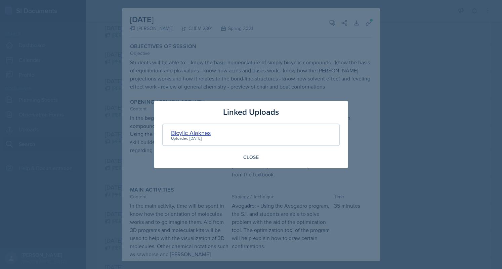
click at [200, 132] on div "Bicylic Alaknes" at bounding box center [191, 132] width 40 height 9
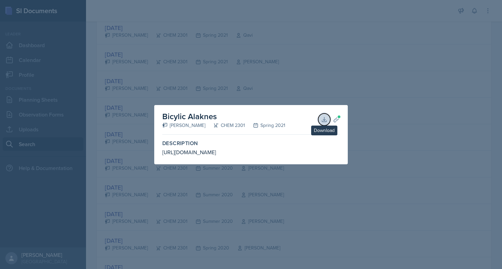
click at [329, 120] on button "Download" at bounding box center [324, 119] width 12 height 12
click at [222, 86] on div at bounding box center [251, 134] width 502 height 269
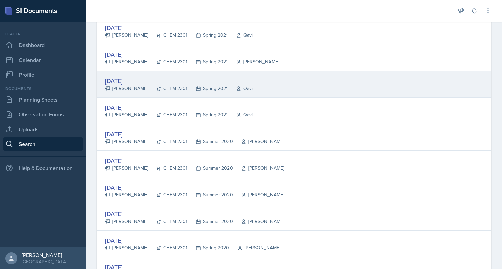
click at [132, 72] on div "[DATE] [PERSON_NAME] CHEM 2301 Spring 2021 Qavi" at bounding box center [294, 84] width 395 height 27
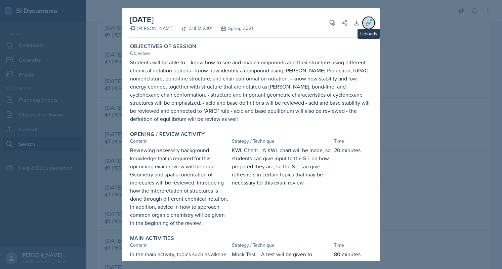
click at [363, 23] on button "Uploads" at bounding box center [369, 23] width 12 height 12
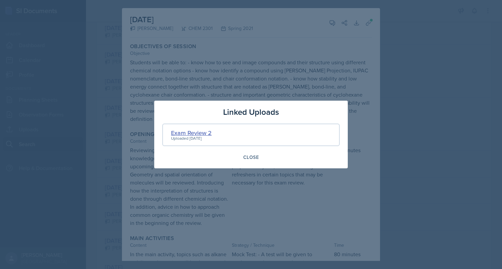
click at [186, 134] on div "Exam Review 2" at bounding box center [191, 132] width 41 height 9
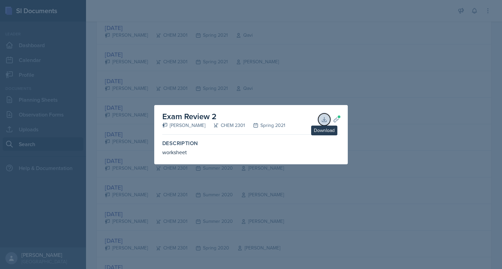
click at [320, 119] on button "Download" at bounding box center [324, 119] width 12 height 12
click at [225, 61] on div at bounding box center [251, 134] width 502 height 269
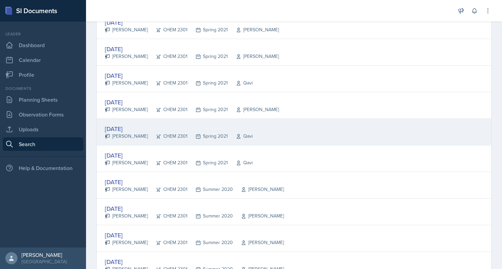
scroll to position [671, 0]
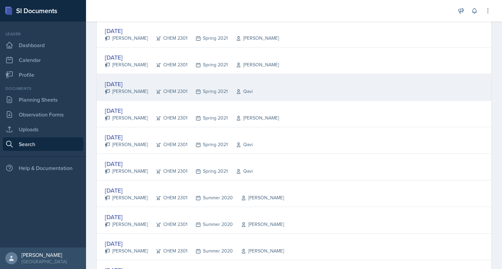
click at [128, 79] on div "[DATE]" at bounding box center [179, 83] width 148 height 9
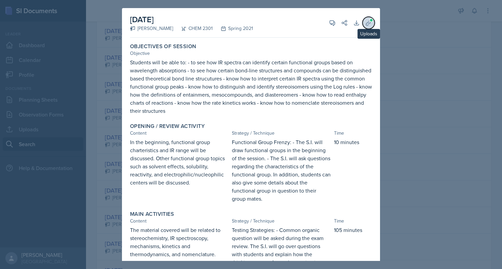
click at [365, 21] on icon at bounding box center [368, 23] width 7 height 7
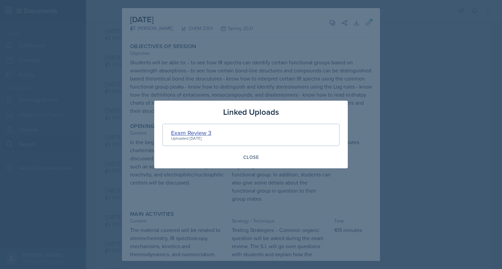
click at [198, 134] on div "Exam Review 3" at bounding box center [191, 132] width 40 height 9
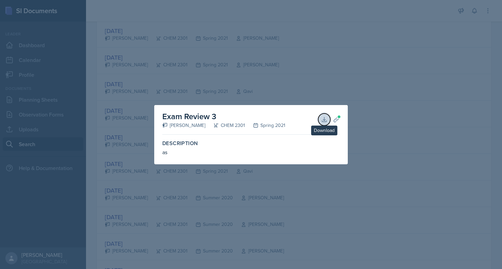
click at [330, 120] on button "Download" at bounding box center [324, 119] width 12 height 12
click at [230, 64] on div at bounding box center [251, 134] width 502 height 269
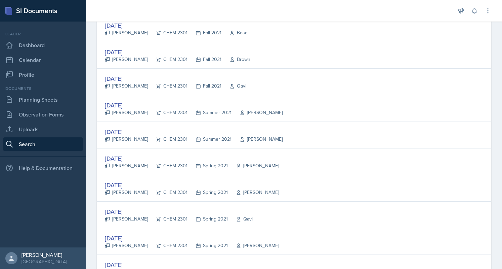
scroll to position [543, 0]
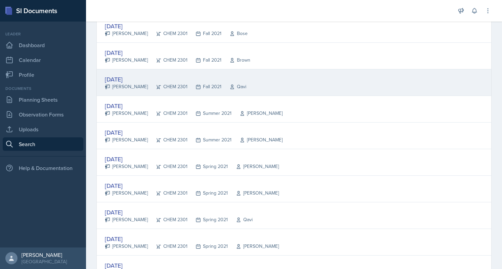
click at [153, 75] on div "[DATE]" at bounding box center [176, 79] width 142 height 9
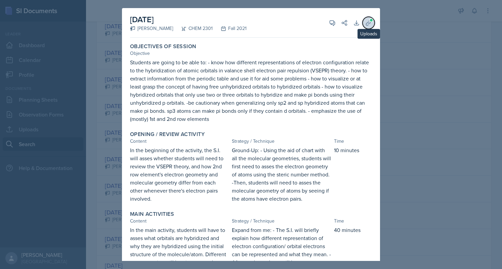
click at [365, 21] on icon at bounding box center [368, 23] width 7 height 7
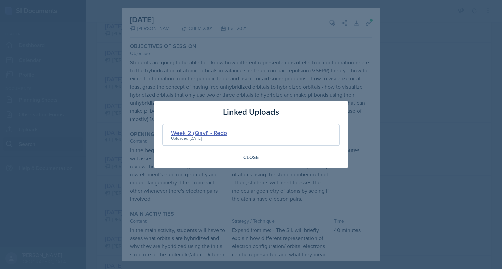
click at [203, 128] on div "Week 2 (Qavi) - Redo" at bounding box center [199, 132] width 56 height 9
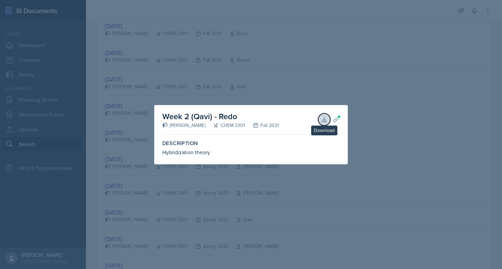
click at [322, 117] on icon at bounding box center [324, 119] width 7 height 7
click at [225, 69] on div at bounding box center [251, 134] width 502 height 269
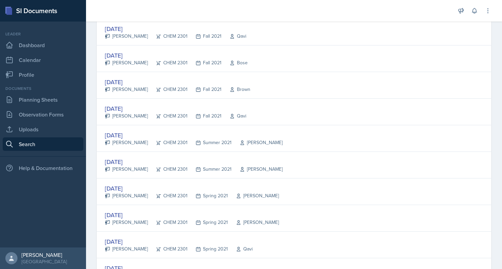
scroll to position [513, 0]
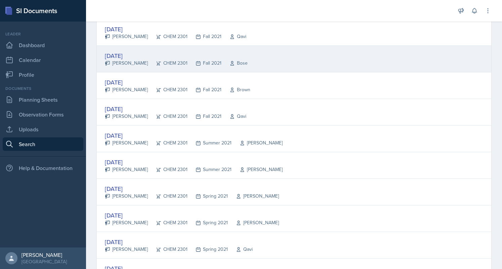
click at [199, 60] on div "Fall 2021" at bounding box center [205, 63] width 34 height 7
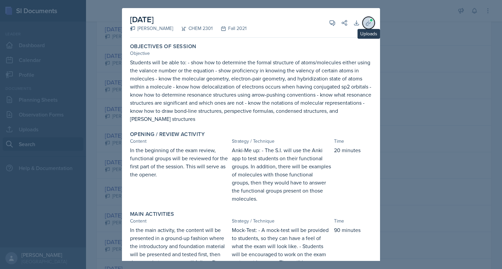
click at [370, 20] on span at bounding box center [372, 20] width 4 height 4
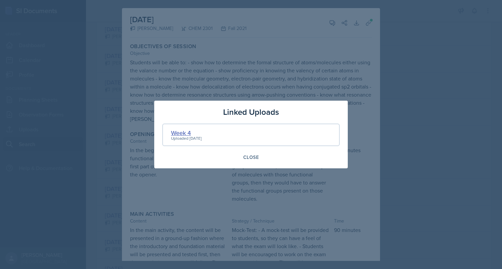
click at [181, 129] on div "Week 4" at bounding box center [186, 132] width 31 height 9
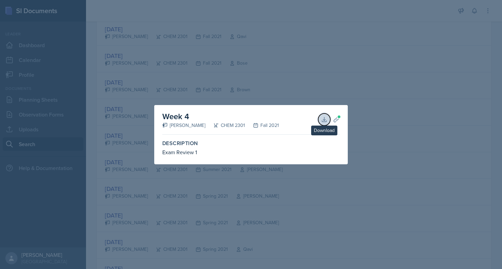
click at [327, 119] on icon at bounding box center [324, 119] width 7 height 7
click at [197, 74] on div at bounding box center [251, 134] width 502 height 269
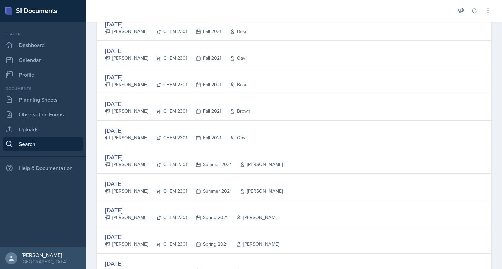
scroll to position [492, 0]
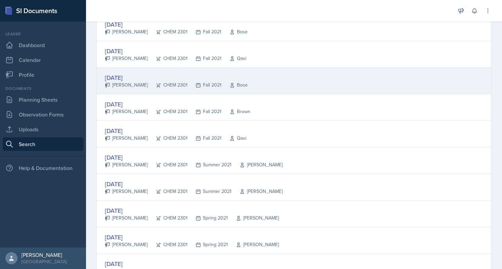
click at [188, 81] on div "Fall 2021" at bounding box center [205, 84] width 34 height 7
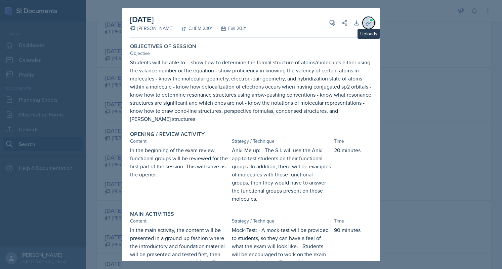
click at [366, 22] on icon at bounding box center [368, 22] width 5 height 5
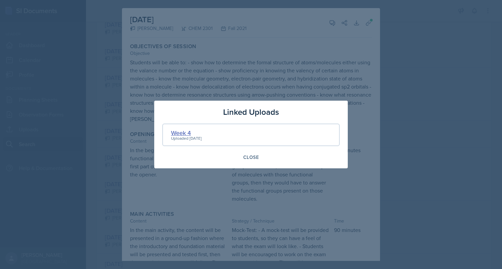
click at [184, 135] on div "Week 4" at bounding box center [186, 132] width 31 height 9
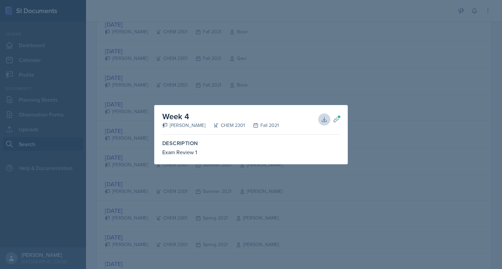
click at [239, 57] on div at bounding box center [251, 134] width 502 height 269
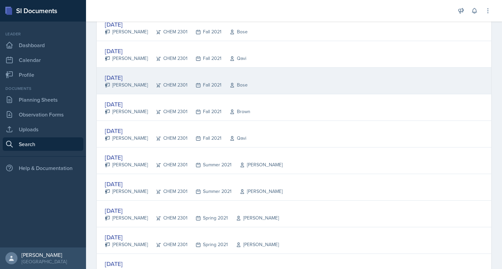
click at [220, 73] on div "[DATE]" at bounding box center [176, 77] width 143 height 9
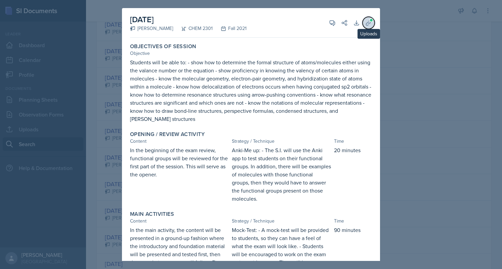
click at [363, 18] on button "Uploads" at bounding box center [369, 23] width 12 height 12
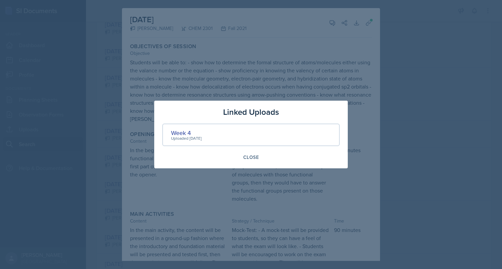
click at [104, 88] on div at bounding box center [251, 134] width 502 height 269
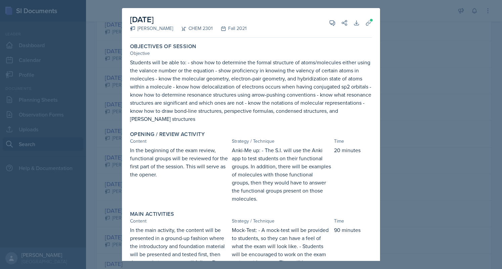
click at [104, 88] on div at bounding box center [251, 134] width 502 height 269
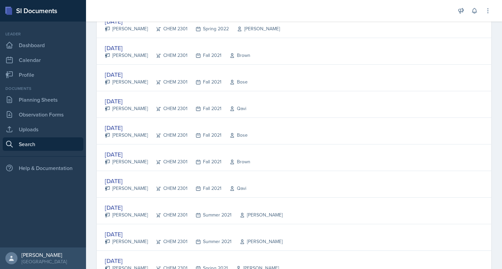
scroll to position [436, 0]
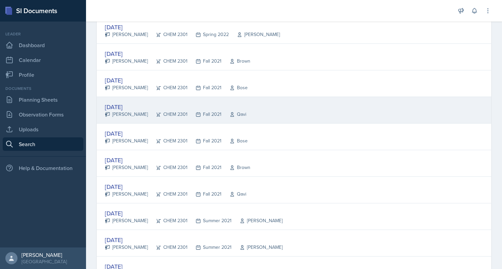
click at [122, 105] on div "[DATE]" at bounding box center [176, 106] width 142 height 9
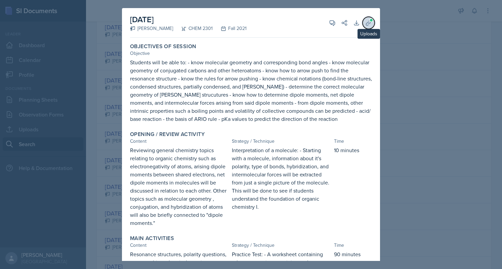
click at [366, 25] on icon at bounding box center [368, 22] width 5 height 5
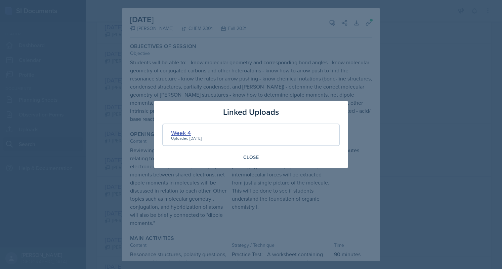
click at [202, 130] on div "Week 4" at bounding box center [186, 132] width 31 height 9
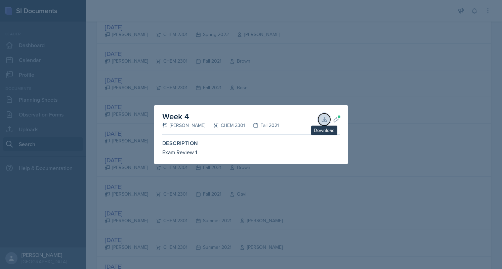
click at [325, 124] on button "Download" at bounding box center [324, 119] width 12 height 12
click at [263, 80] on div at bounding box center [251, 134] width 502 height 269
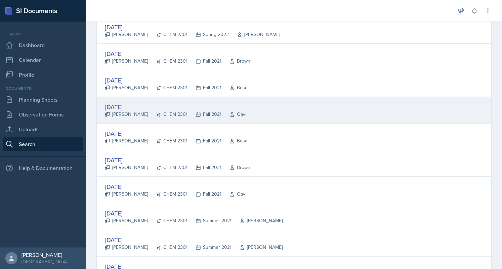
click at [129, 103] on div "[DATE]" at bounding box center [176, 106] width 142 height 9
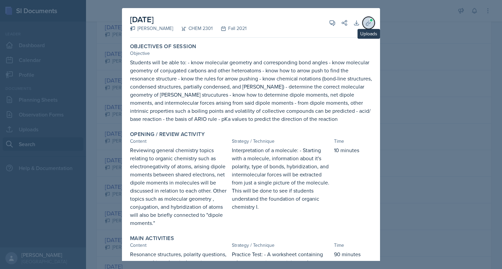
click at [365, 24] on icon at bounding box center [368, 23] width 7 height 7
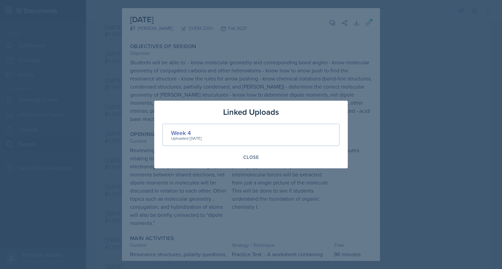
click at [114, 147] on div at bounding box center [251, 134] width 502 height 269
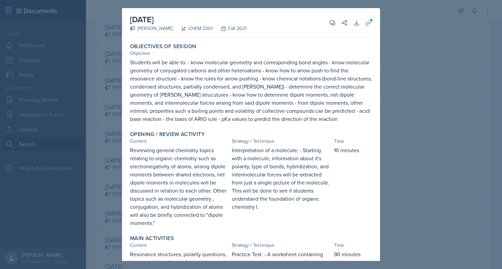
click at [114, 147] on div at bounding box center [251, 134] width 502 height 269
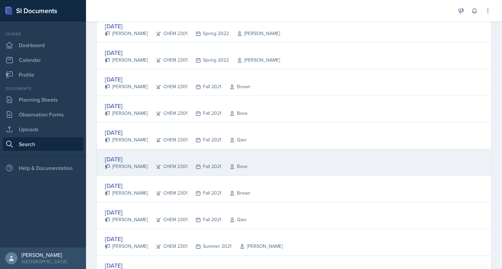
scroll to position [408, 0]
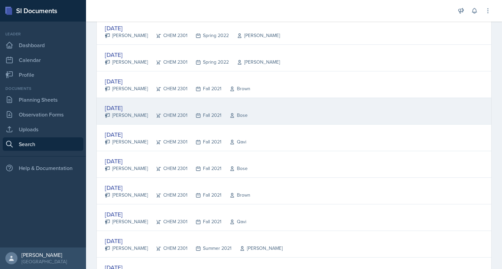
click at [133, 115] on div "[PERSON_NAME]" at bounding box center [126, 115] width 43 height 7
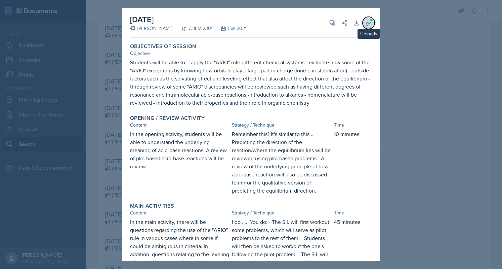
click at [370, 20] on span at bounding box center [372, 20] width 4 height 4
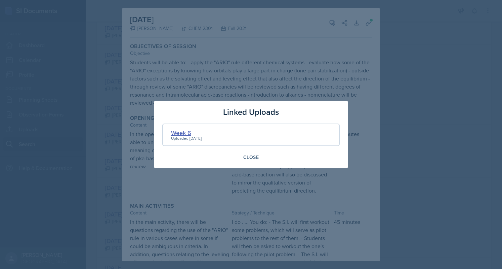
click at [180, 131] on div "Week 6" at bounding box center [186, 132] width 31 height 9
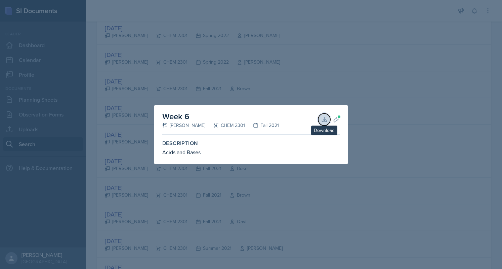
click at [324, 115] on button "Download" at bounding box center [324, 119] width 12 height 12
click at [226, 67] on div at bounding box center [251, 134] width 502 height 269
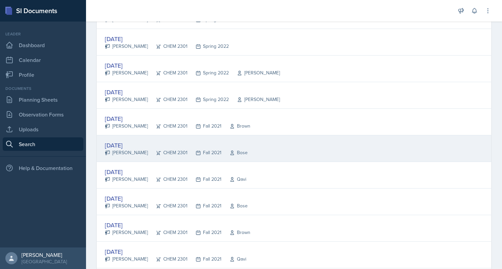
scroll to position [371, 0]
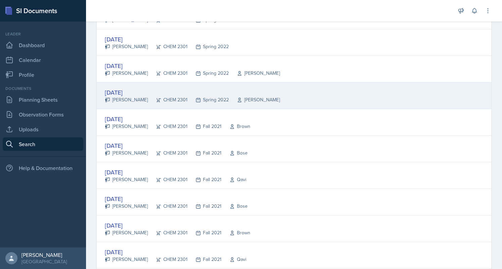
click at [204, 100] on div "Spring 2022" at bounding box center [208, 99] width 41 height 7
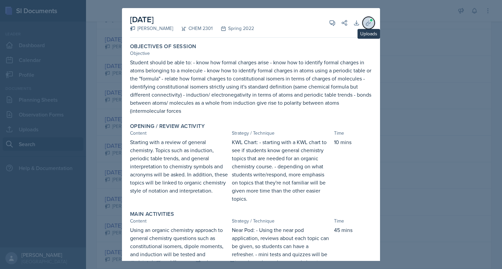
click at [370, 19] on span at bounding box center [372, 20] width 4 height 4
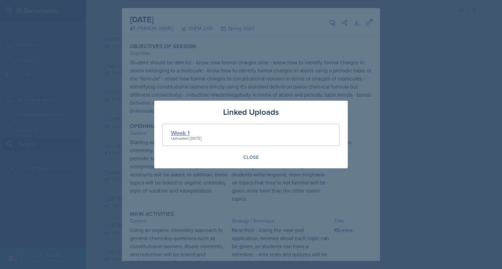
click at [181, 130] on div "Week 1" at bounding box center [186, 132] width 31 height 9
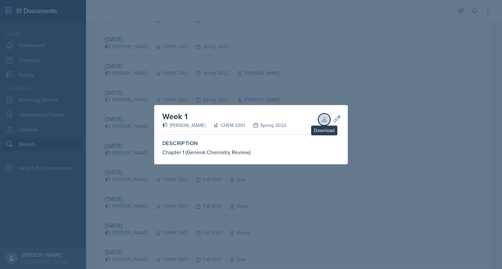
click at [323, 119] on icon at bounding box center [324, 119] width 4 height 4
click at [256, 82] on div at bounding box center [251, 134] width 502 height 269
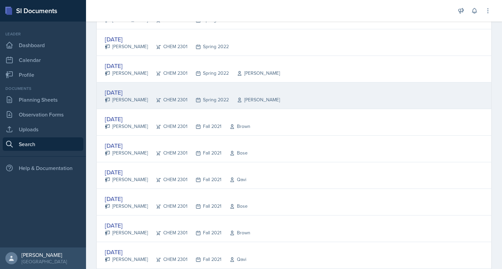
scroll to position [360, 0]
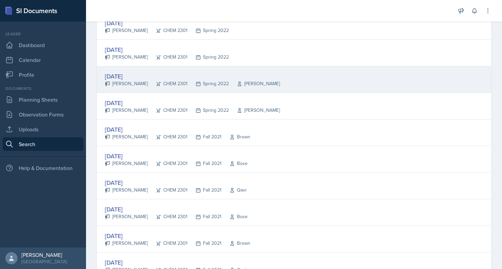
click at [148, 80] on div "CHEM 2301" at bounding box center [168, 83] width 40 height 7
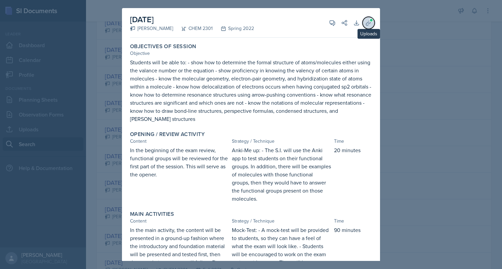
click at [365, 22] on icon at bounding box center [368, 23] width 7 height 7
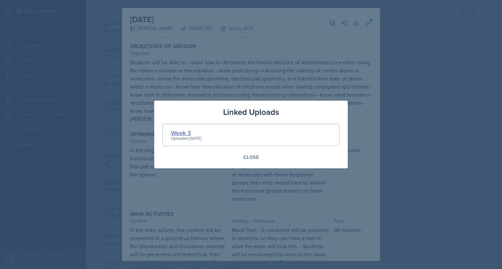
click at [186, 130] on div "Week 3" at bounding box center [186, 132] width 31 height 9
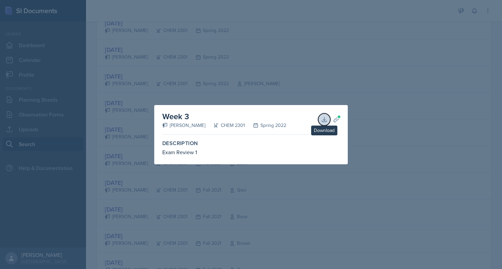
click at [324, 116] on icon at bounding box center [324, 119] width 7 height 7
click at [272, 76] on div at bounding box center [251, 134] width 502 height 269
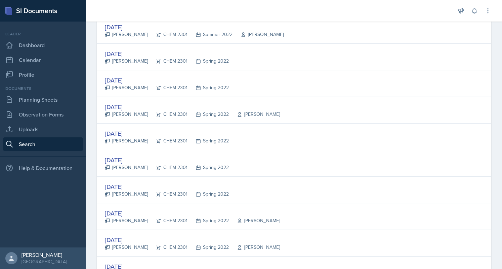
scroll to position [223, 0]
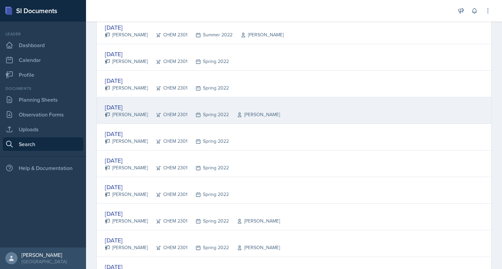
click at [236, 100] on div "[DATE] [PERSON_NAME] CHEM 2301 Spring 2022 [PERSON_NAME]" at bounding box center [294, 110] width 395 height 27
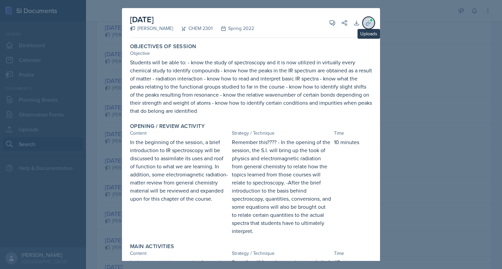
click at [365, 23] on icon at bounding box center [368, 23] width 7 height 7
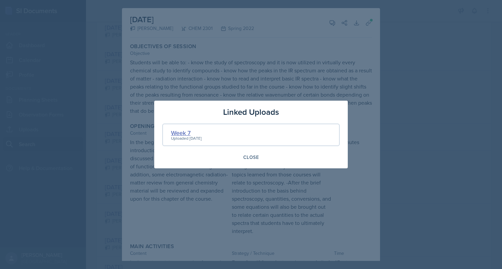
click at [182, 132] on div "Week 7" at bounding box center [186, 132] width 31 height 9
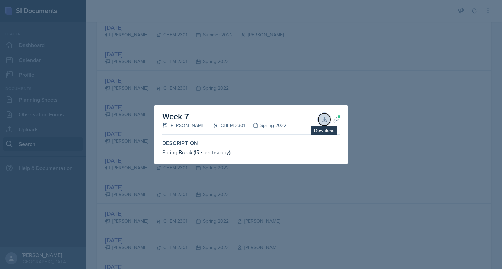
click at [329, 119] on button "Download" at bounding box center [324, 119] width 12 height 12
click at [299, 79] on div at bounding box center [251, 134] width 502 height 269
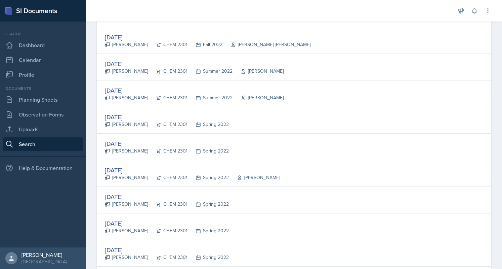
scroll to position [160, 0]
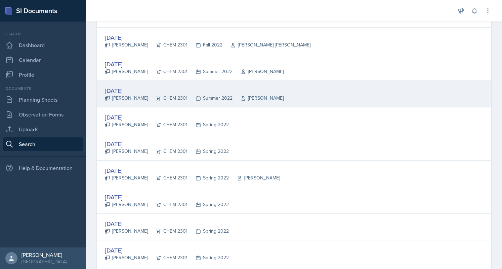
click at [255, 100] on div "[DATE] [PERSON_NAME] CHEM 2301 Summer 2022 [PERSON_NAME]" at bounding box center [294, 94] width 395 height 27
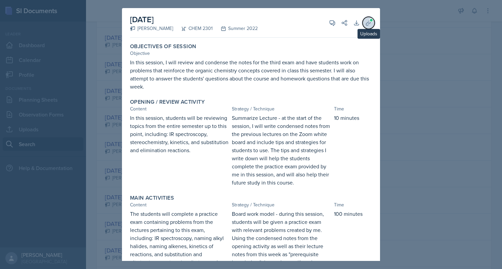
click at [366, 23] on icon at bounding box center [368, 23] width 7 height 7
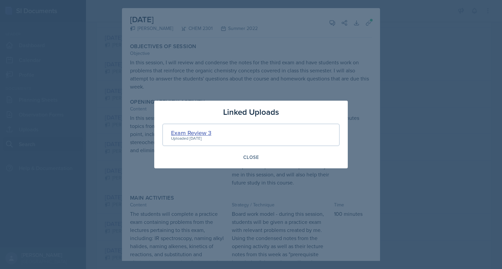
click at [199, 129] on div "Exam Review 3" at bounding box center [191, 132] width 40 height 9
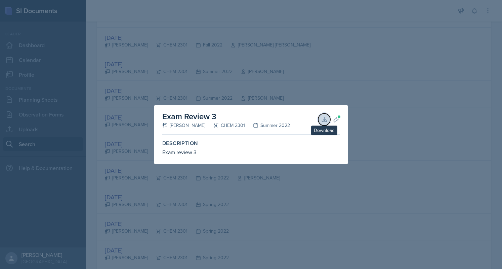
click at [321, 117] on icon at bounding box center [324, 119] width 7 height 7
click at [281, 82] on div at bounding box center [251, 134] width 502 height 269
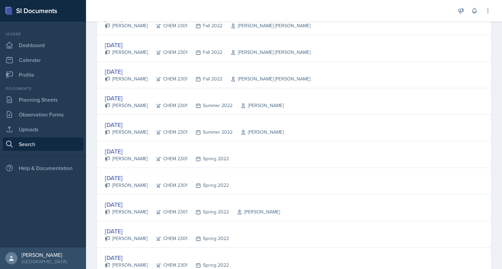
scroll to position [125, 0]
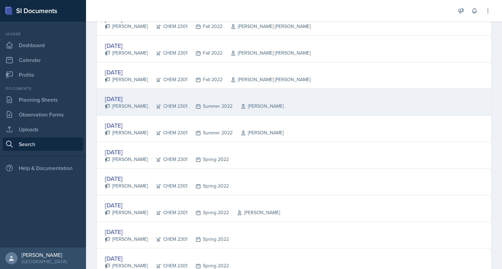
click at [273, 96] on div "[DATE] [PERSON_NAME] CHEM 2301 Summer 2022 [PERSON_NAME]" at bounding box center [294, 102] width 395 height 27
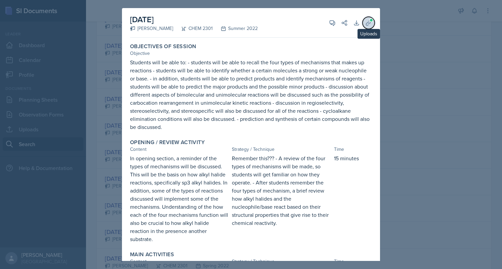
click at [370, 21] on span at bounding box center [372, 20] width 4 height 4
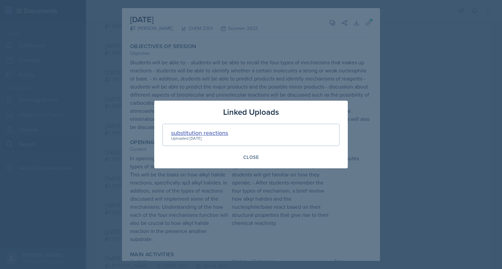
click at [222, 130] on div "substitution reactions" at bounding box center [199, 132] width 57 height 9
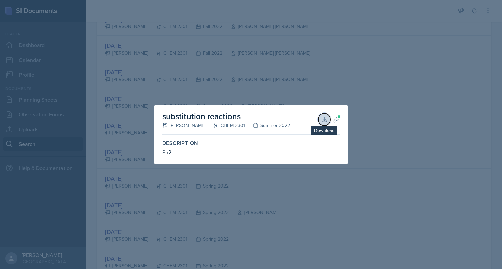
click at [323, 120] on icon at bounding box center [324, 119] width 7 height 7
click at [297, 93] on div at bounding box center [251, 134] width 502 height 269
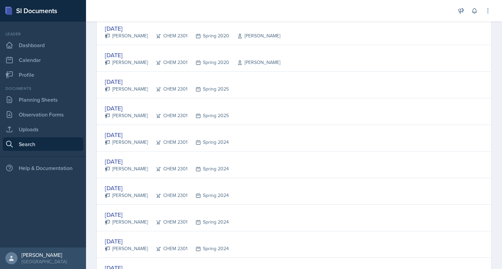
scroll to position [1230, 0]
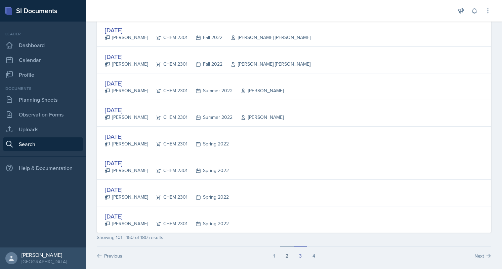
click at [280, 249] on button "2" at bounding box center [286, 252] width 13 height 13
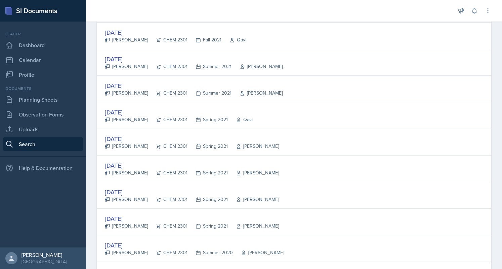
scroll to position [988, 0]
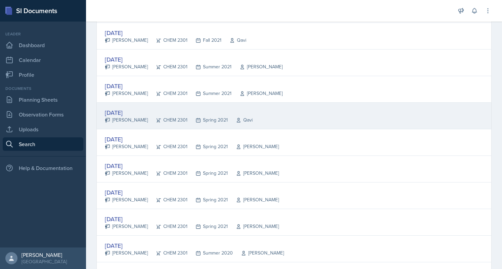
click at [260, 117] on div "[DATE] [PERSON_NAME] CHEM 2301 Spring 2021 Qavi" at bounding box center [294, 116] width 395 height 27
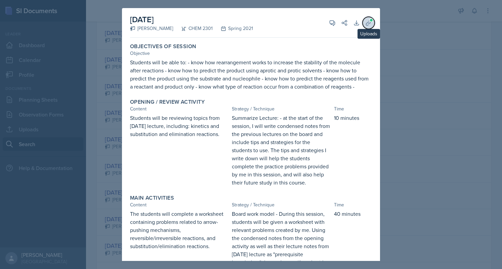
click at [365, 20] on icon at bounding box center [368, 23] width 7 height 7
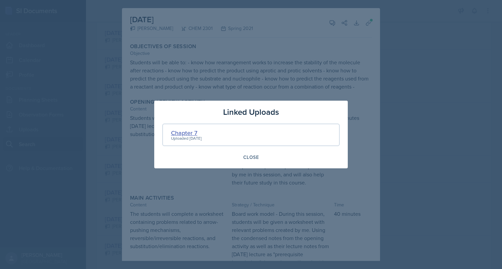
click at [175, 132] on div "Chapter 7" at bounding box center [186, 132] width 31 height 9
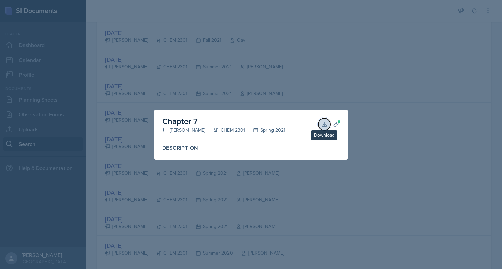
click at [324, 121] on icon at bounding box center [324, 124] width 7 height 7
click at [309, 90] on div at bounding box center [251, 134] width 502 height 269
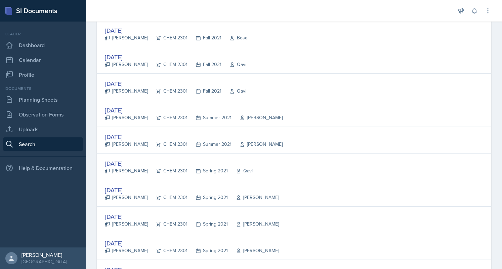
scroll to position [936, 0]
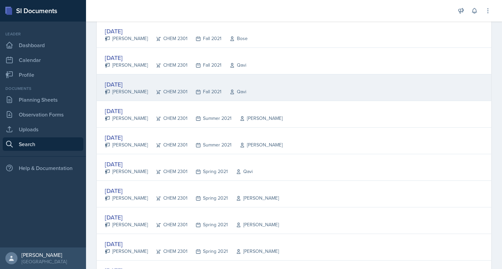
click at [294, 86] on div "[DATE] [PERSON_NAME] CHEM 2301 Fall 2021 Qavi" at bounding box center [294, 87] width 395 height 27
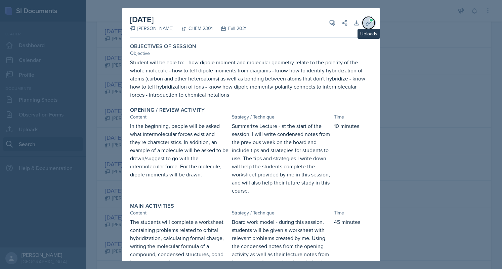
click at [365, 22] on icon at bounding box center [368, 23] width 7 height 7
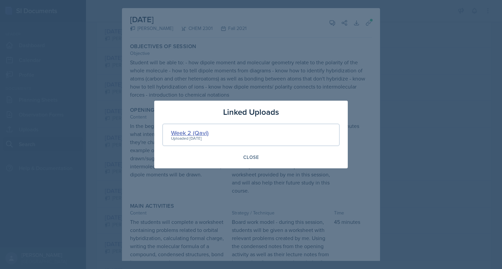
click at [195, 130] on div "Week 2 (Qavi)" at bounding box center [190, 132] width 38 height 9
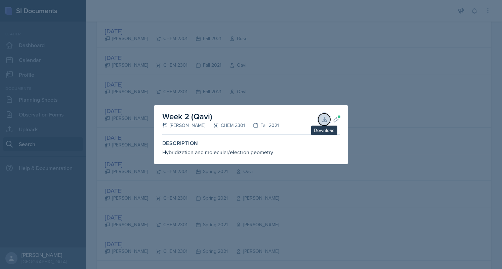
click at [322, 118] on icon at bounding box center [324, 119] width 7 height 7
click at [252, 82] on div at bounding box center [251, 134] width 502 height 269
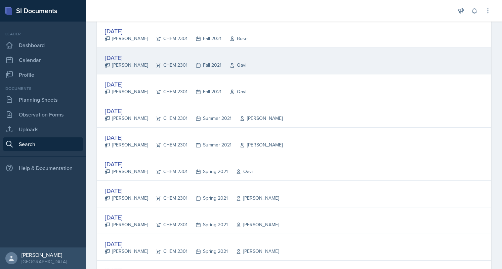
click at [127, 53] on div "[DATE]" at bounding box center [176, 57] width 142 height 9
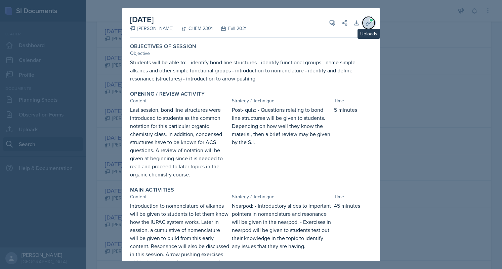
click at [365, 25] on icon at bounding box center [368, 23] width 7 height 7
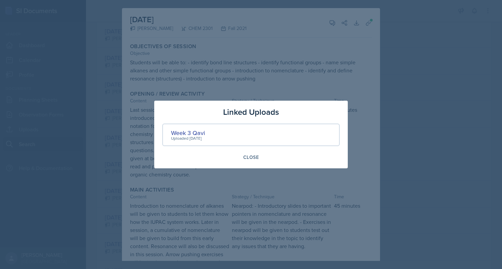
click at [183, 136] on div "Uploaded [DATE]" at bounding box center [188, 138] width 34 height 6
click at [177, 132] on div "Week 3 Qavi" at bounding box center [188, 132] width 34 height 9
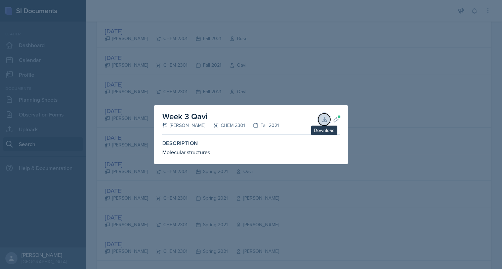
click at [321, 116] on icon at bounding box center [324, 119] width 7 height 7
click at [257, 71] on div at bounding box center [251, 134] width 502 height 269
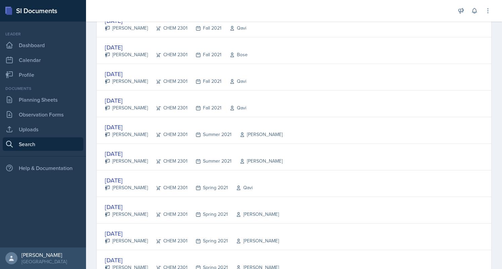
scroll to position [908, 0]
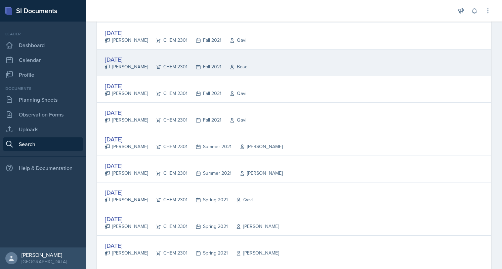
click at [258, 56] on div "[DATE] [PERSON_NAME] CHEM 2301 Fall 2021 Bose" at bounding box center [294, 62] width 395 height 27
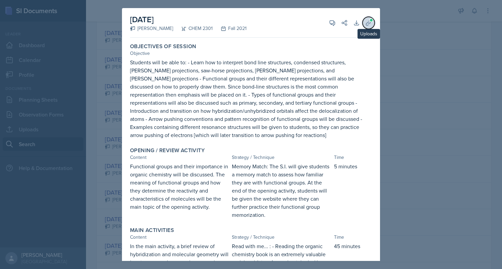
click at [370, 22] on span at bounding box center [372, 20] width 4 height 4
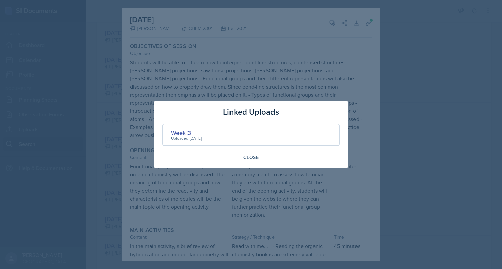
click at [224, 137] on div "Week 3 Uploaded [DATE]" at bounding box center [251, 134] width 178 height 23
click at [189, 128] on div "Week 3 Uploaded [DATE]" at bounding box center [251, 134] width 178 height 23
click at [182, 131] on div "Week 3" at bounding box center [186, 132] width 31 height 9
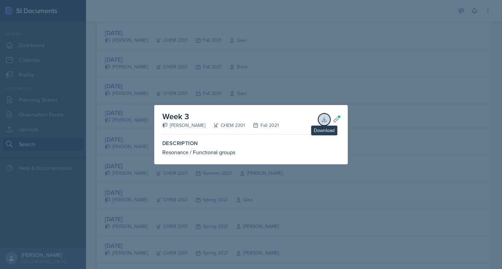
click at [325, 116] on icon at bounding box center [324, 119] width 7 height 7
click at [280, 92] on div at bounding box center [251, 134] width 502 height 269
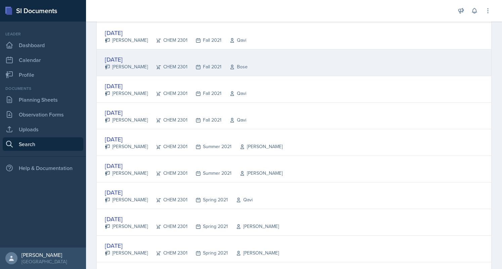
click at [237, 66] on div "[DATE] [PERSON_NAME] CHEM 2301 Fall 2021 Bose" at bounding box center [294, 62] width 395 height 27
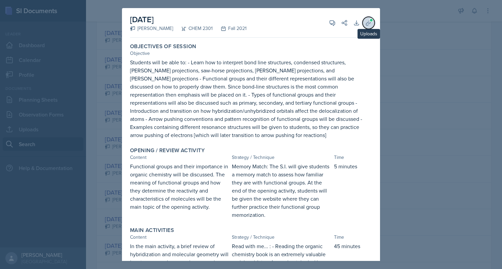
click at [366, 22] on icon at bounding box center [368, 22] width 5 height 5
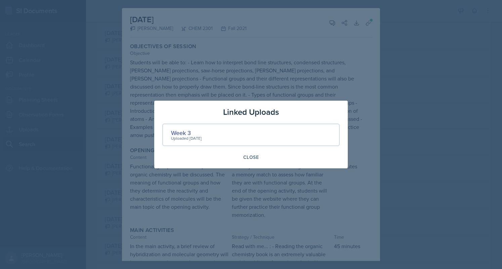
click at [97, 87] on div at bounding box center [251, 134] width 502 height 269
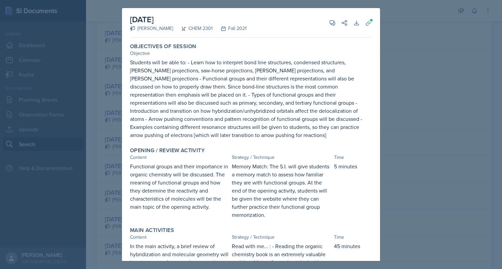
click at [97, 87] on div at bounding box center [251, 134] width 502 height 269
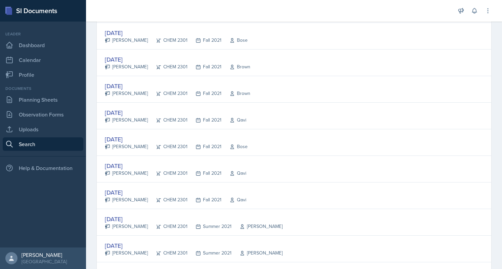
scroll to position [814, 0]
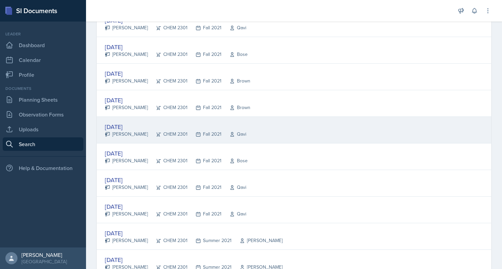
click at [132, 122] on div "[DATE]" at bounding box center [176, 126] width 142 height 9
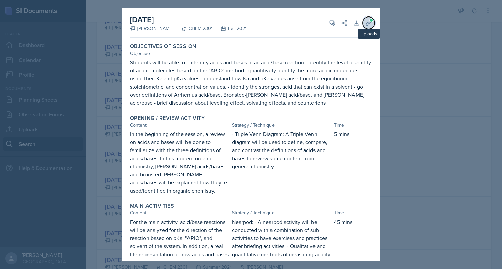
click at [370, 20] on span at bounding box center [372, 20] width 4 height 4
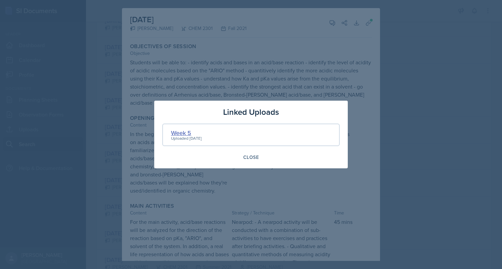
click at [191, 128] on div "Week 5" at bounding box center [186, 132] width 31 height 9
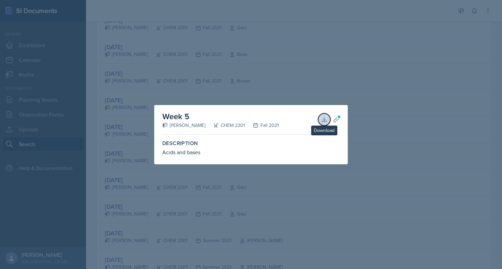
click at [321, 120] on button "Download" at bounding box center [324, 119] width 12 height 12
click at [283, 82] on div at bounding box center [251, 134] width 502 height 269
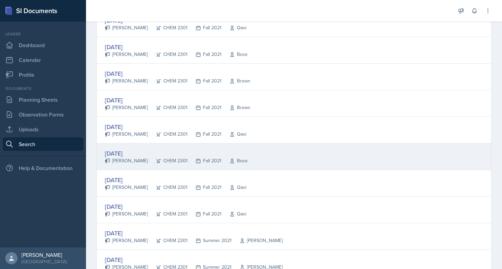
click at [130, 144] on div "[DATE] [PERSON_NAME] CHEM 2301 Fall 2021 Bose" at bounding box center [294, 156] width 395 height 27
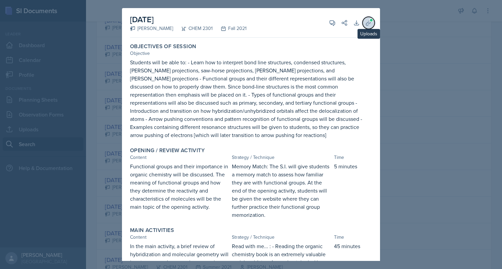
click at [370, 21] on button "Uploads" at bounding box center [369, 23] width 12 height 12
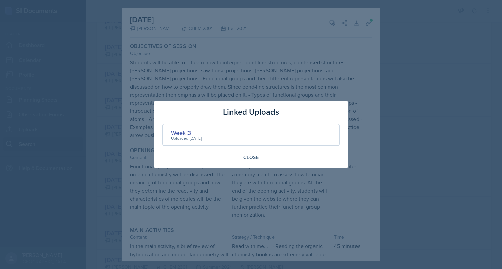
click at [180, 136] on div "Uploaded [DATE]" at bounding box center [186, 138] width 31 height 6
click at [178, 134] on div "Week 3" at bounding box center [186, 132] width 31 height 9
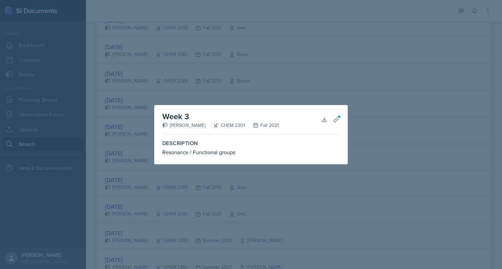
click at [270, 96] on div at bounding box center [251, 134] width 502 height 269
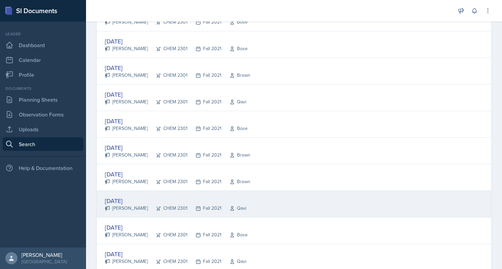
scroll to position [723, 0]
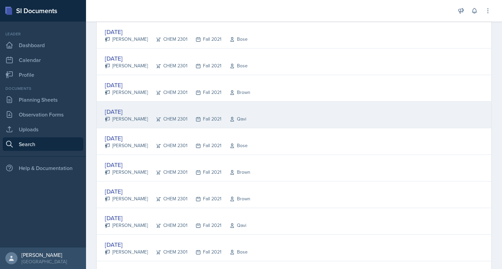
click at [239, 115] on div "[DATE] [PERSON_NAME] CHEM 2301 Fall 2021 Qavi" at bounding box center [294, 115] width 395 height 27
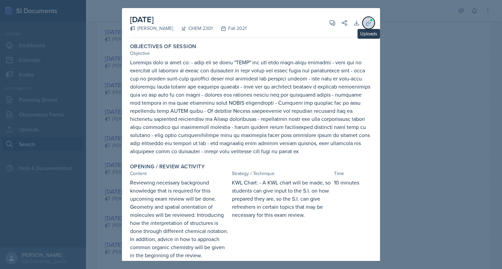
click at [365, 23] on icon at bounding box center [368, 23] width 7 height 7
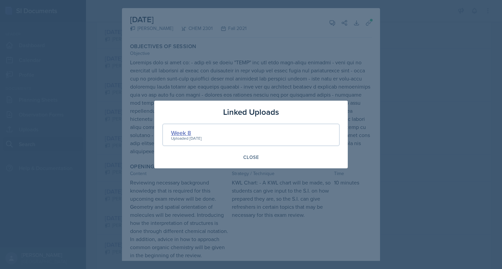
click at [192, 129] on div "Week 8" at bounding box center [186, 132] width 31 height 9
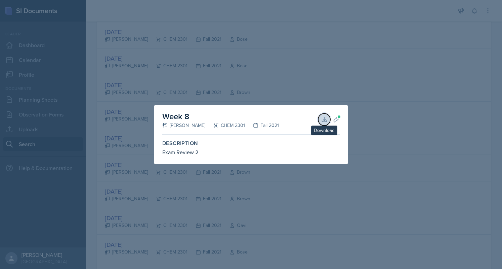
click at [323, 118] on icon at bounding box center [324, 119] width 7 height 7
click at [286, 95] on div at bounding box center [251, 134] width 502 height 269
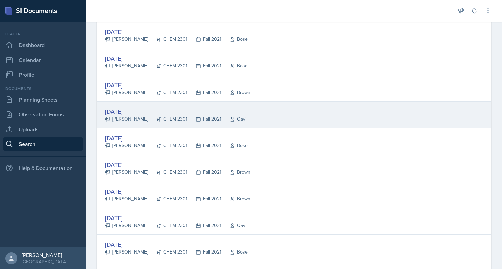
click at [224, 115] on div "Qavi" at bounding box center [234, 118] width 25 height 7
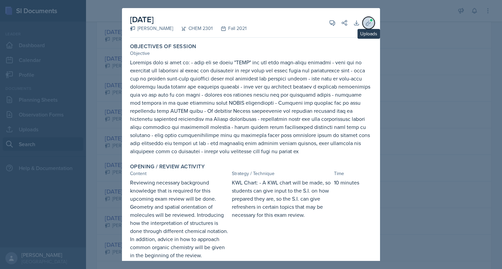
click at [363, 22] on button "Uploads" at bounding box center [369, 23] width 12 height 12
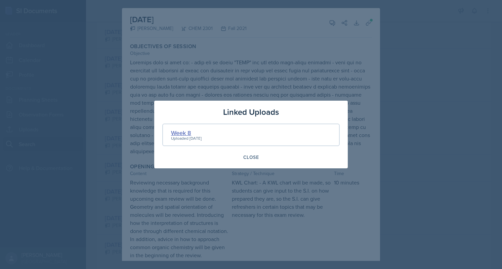
click at [184, 131] on div "Week 8" at bounding box center [186, 132] width 31 height 9
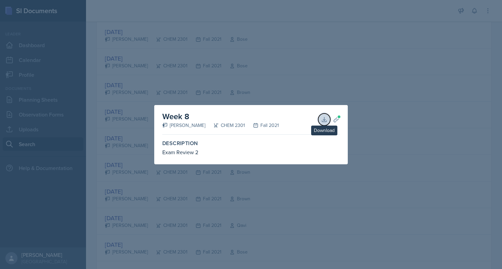
click at [327, 118] on icon at bounding box center [324, 119] width 7 height 7
click at [274, 75] on div at bounding box center [251, 134] width 502 height 269
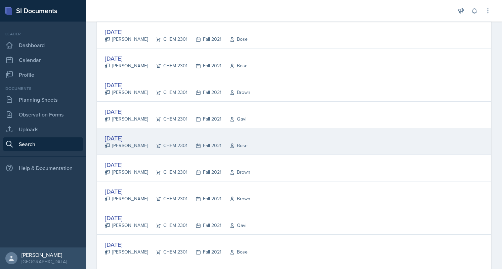
click at [116, 133] on div "[DATE]" at bounding box center [176, 137] width 143 height 9
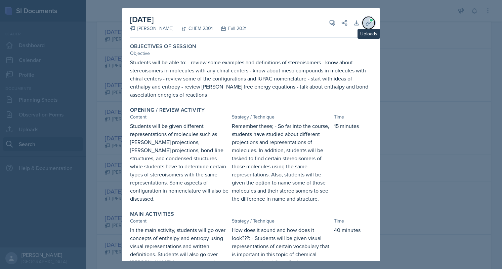
click at [366, 23] on icon at bounding box center [368, 23] width 7 height 7
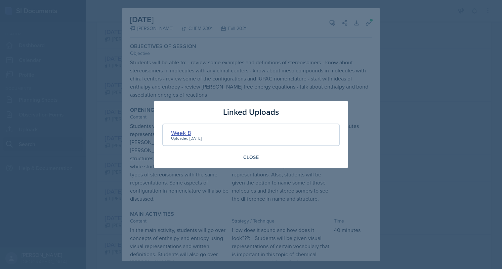
click at [184, 134] on div "Week 8" at bounding box center [186, 132] width 31 height 9
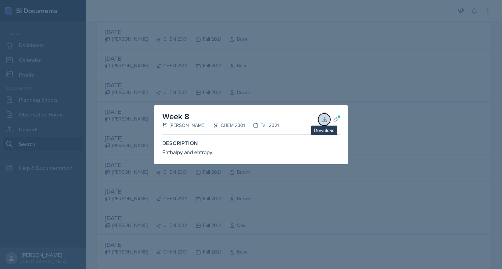
click at [323, 119] on icon at bounding box center [324, 119] width 7 height 7
click at [290, 90] on div at bounding box center [251, 134] width 502 height 269
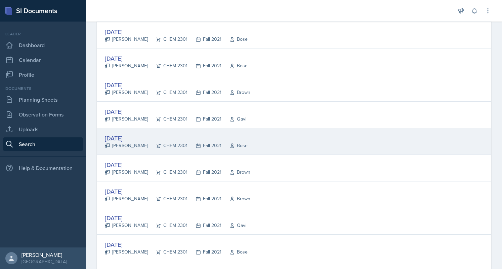
click at [120, 144] on div "[PERSON_NAME]" at bounding box center [126, 145] width 43 height 7
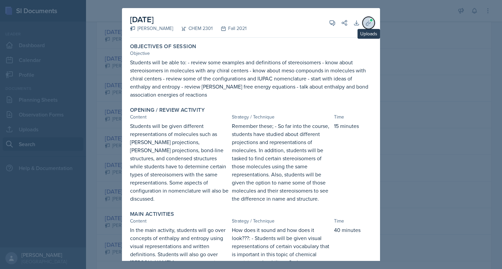
click at [370, 21] on span at bounding box center [372, 20] width 4 height 4
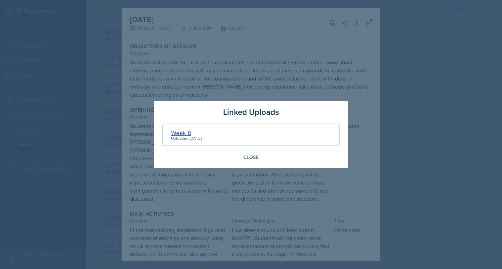
click at [176, 135] on div "Week 8" at bounding box center [186, 132] width 31 height 9
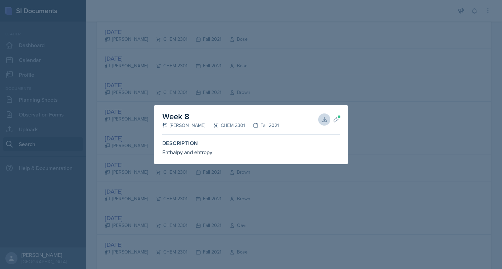
click at [106, 161] on div at bounding box center [251, 134] width 502 height 269
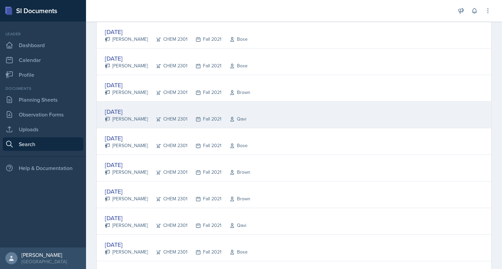
click at [123, 115] on div "[PERSON_NAME]" at bounding box center [126, 118] width 43 height 7
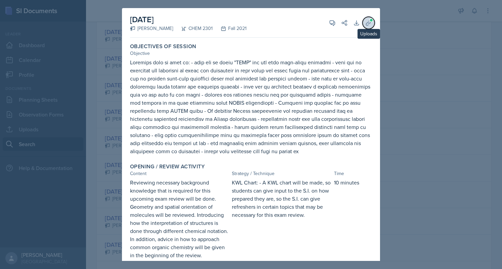
click at [365, 26] on icon at bounding box center [368, 23] width 7 height 7
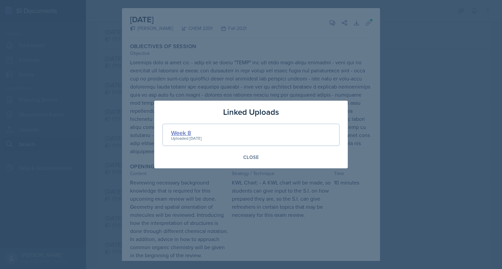
click at [187, 128] on div "Week 8" at bounding box center [186, 132] width 31 height 9
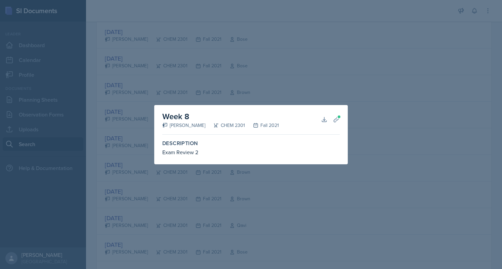
click at [110, 145] on div at bounding box center [251, 134] width 502 height 269
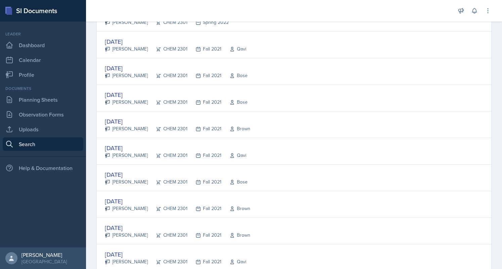
scroll to position [680, 0]
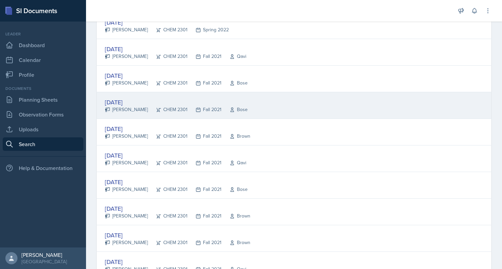
click at [127, 98] on div "[DATE]" at bounding box center [176, 102] width 143 height 9
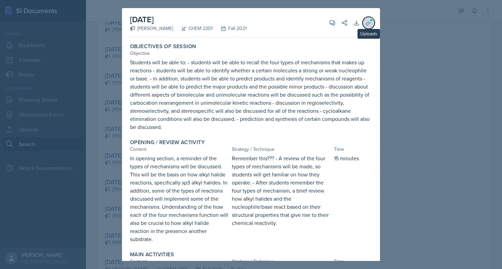
click at [365, 24] on icon at bounding box center [368, 23] width 7 height 7
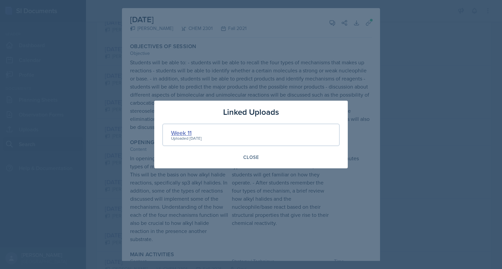
click at [176, 134] on div "Week 11" at bounding box center [186, 132] width 31 height 9
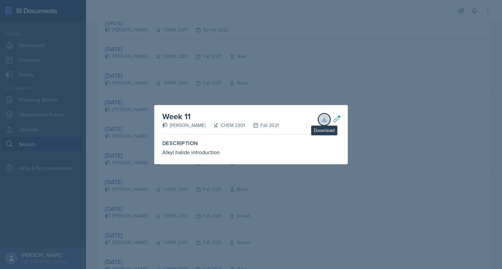
click at [327, 119] on icon at bounding box center [324, 119] width 7 height 7
click at [196, 81] on div at bounding box center [251, 134] width 502 height 269
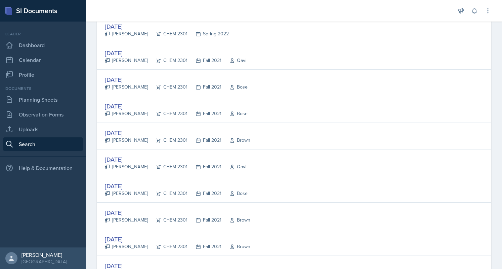
scroll to position [661, 0]
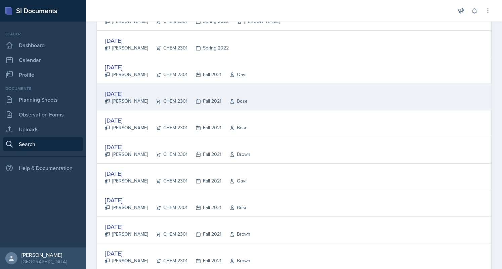
click at [125, 94] on div "[DATE]" at bounding box center [176, 93] width 143 height 9
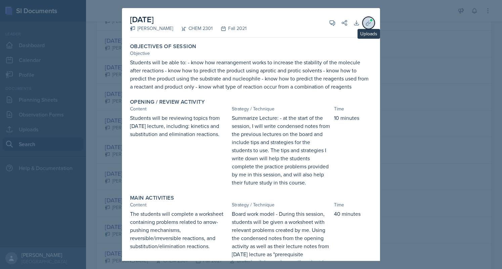
click at [365, 26] on icon at bounding box center [368, 23] width 7 height 7
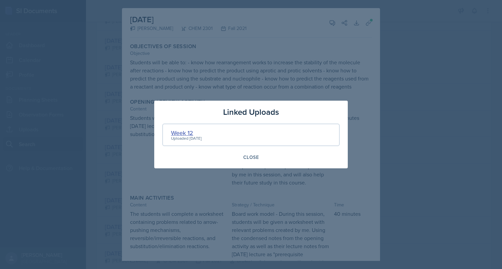
click at [175, 130] on div "Week 12" at bounding box center [186, 132] width 31 height 9
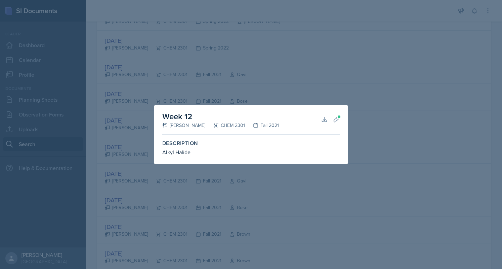
click at [134, 129] on div at bounding box center [251, 134] width 502 height 269
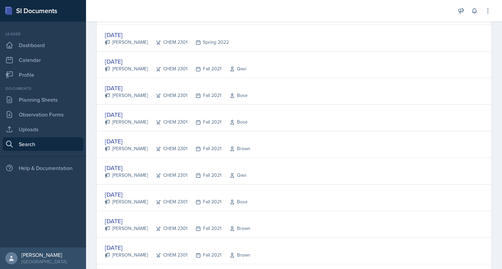
scroll to position [667, 0]
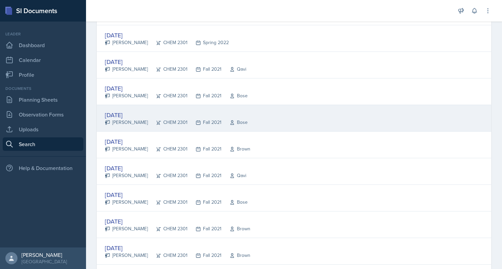
click at [118, 113] on div "[DATE]" at bounding box center [176, 114] width 143 height 9
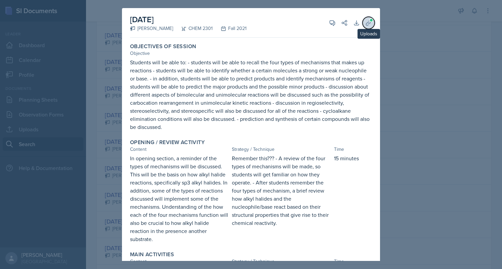
click at [365, 20] on icon at bounding box center [368, 23] width 7 height 7
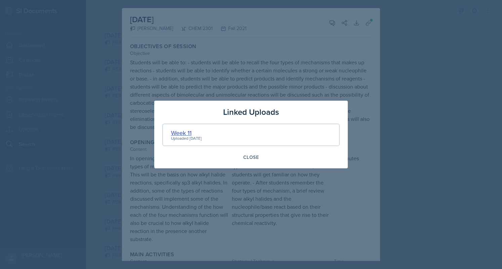
click at [188, 129] on div "Week 11" at bounding box center [186, 132] width 31 height 9
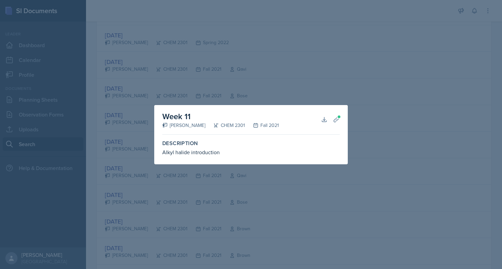
click at [117, 140] on div at bounding box center [251, 134] width 502 height 269
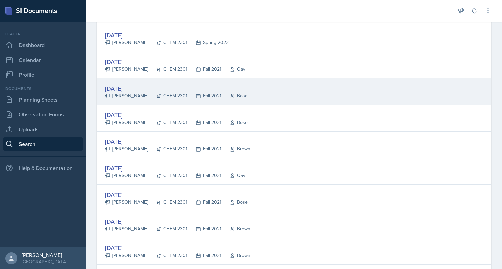
click at [128, 84] on div "[DATE]" at bounding box center [176, 88] width 143 height 9
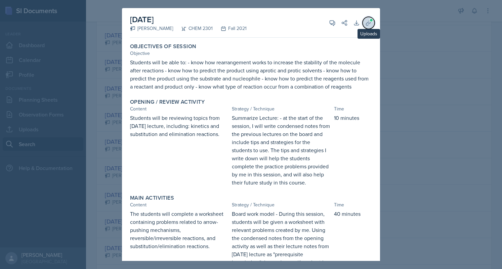
click at [366, 23] on icon at bounding box center [368, 22] width 5 height 5
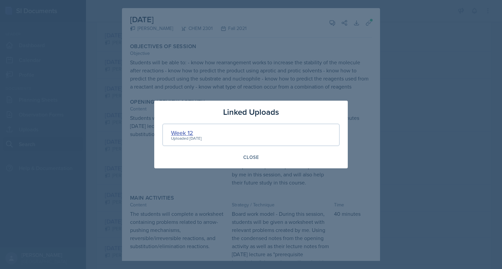
click at [194, 131] on div "Week 12" at bounding box center [186, 132] width 31 height 9
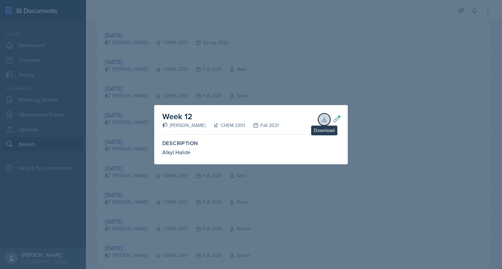
click at [323, 119] on icon at bounding box center [324, 119] width 7 height 7
click at [111, 123] on div at bounding box center [251, 134] width 502 height 269
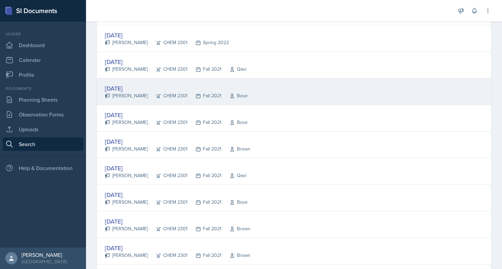
click at [119, 80] on div "[DATE] [PERSON_NAME] CHEM 2301 Fall 2021 Bose" at bounding box center [294, 91] width 395 height 27
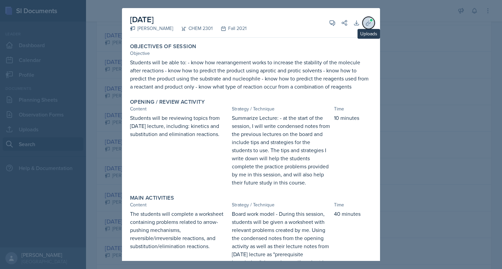
click at [365, 17] on button "Uploads" at bounding box center [369, 23] width 12 height 12
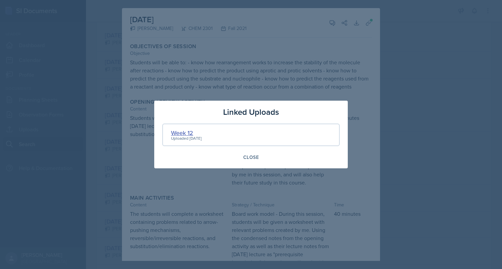
click at [179, 129] on div "Week 12" at bounding box center [186, 132] width 31 height 9
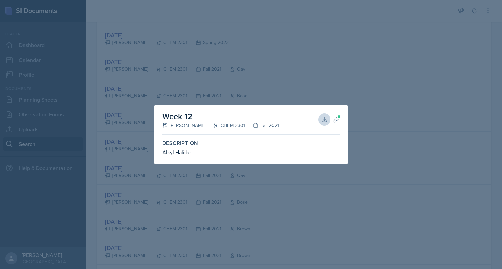
click at [128, 152] on div at bounding box center [251, 134] width 502 height 269
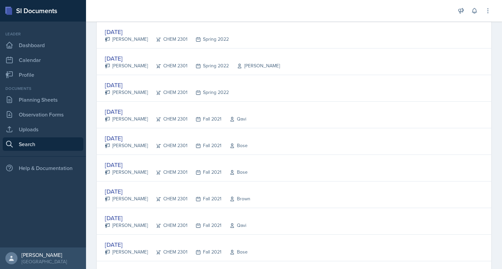
scroll to position [598, 0]
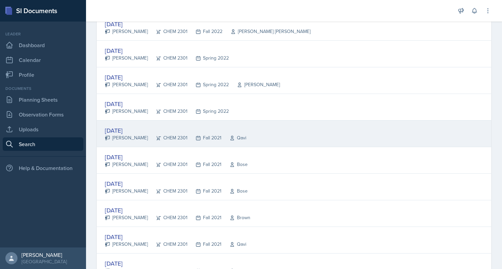
click at [124, 126] on div "[DATE]" at bounding box center [176, 130] width 142 height 9
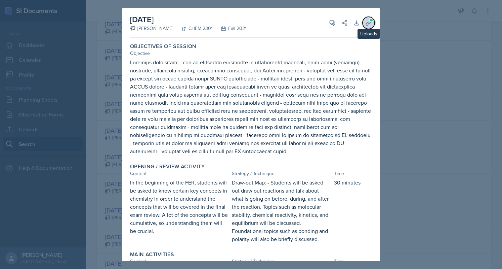
click at [365, 20] on icon at bounding box center [368, 23] width 7 height 7
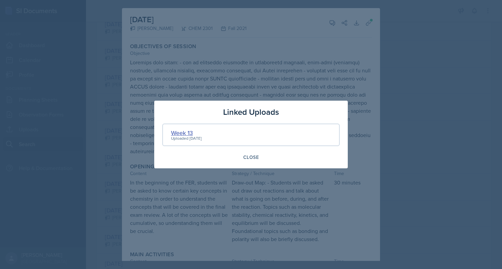
click at [180, 132] on div "Week 13" at bounding box center [186, 132] width 31 height 9
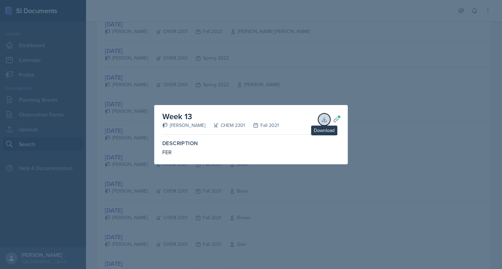
click at [325, 117] on icon at bounding box center [324, 119] width 7 height 7
click at [180, 72] on div at bounding box center [251, 134] width 502 height 269
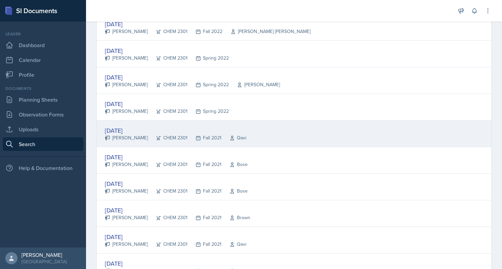
click at [133, 128] on div "[DATE]" at bounding box center [176, 130] width 142 height 9
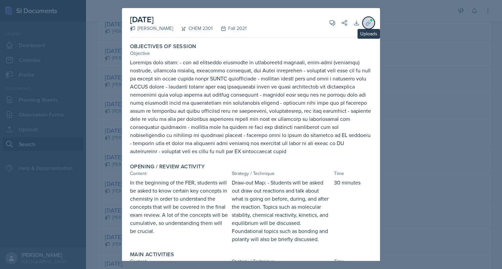
click at [365, 20] on icon at bounding box center [368, 23] width 7 height 7
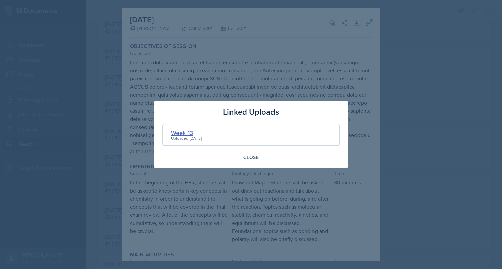
click at [184, 128] on div "Week 13" at bounding box center [186, 132] width 31 height 9
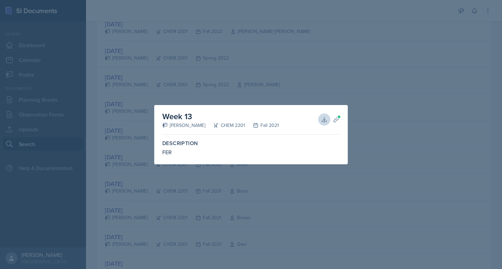
click at [112, 133] on div at bounding box center [251, 134] width 502 height 269
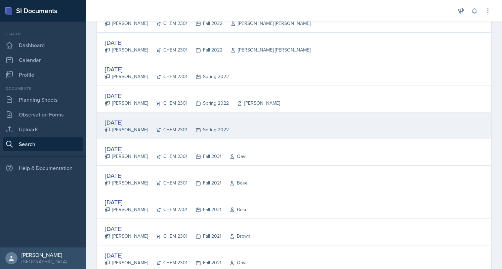
scroll to position [579, 0]
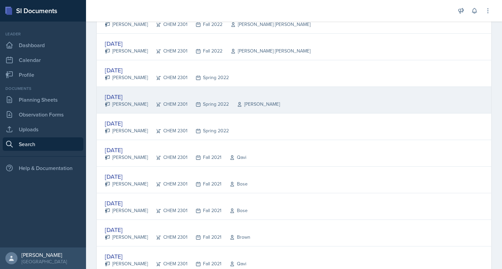
click at [126, 94] on div "[DATE]" at bounding box center [192, 96] width 175 height 9
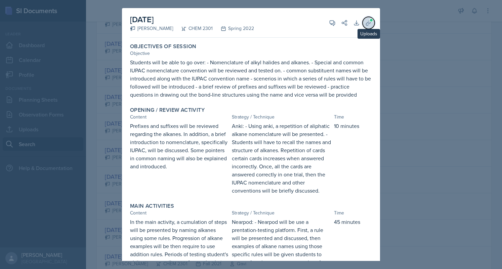
click at [365, 20] on icon at bounding box center [368, 23] width 7 height 7
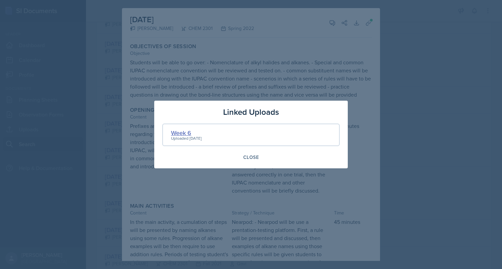
click at [182, 134] on div "Week 6" at bounding box center [186, 132] width 31 height 9
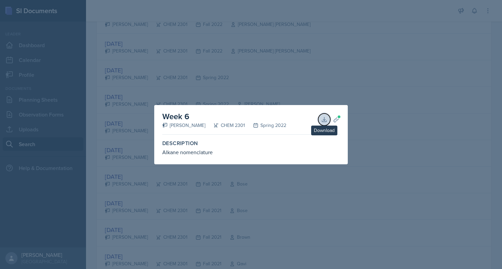
click at [324, 119] on icon at bounding box center [324, 119] width 4 height 4
click at [184, 90] on div at bounding box center [251, 134] width 502 height 269
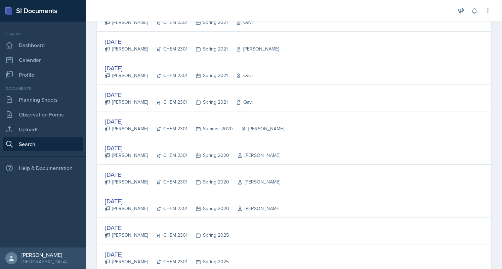
scroll to position [180, 0]
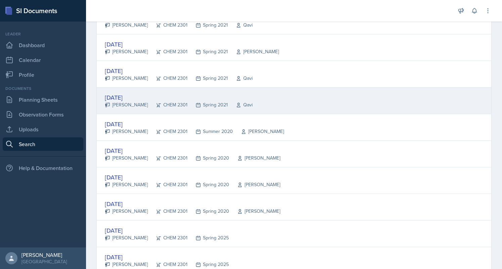
click at [162, 94] on div "[DATE]" at bounding box center [179, 97] width 148 height 9
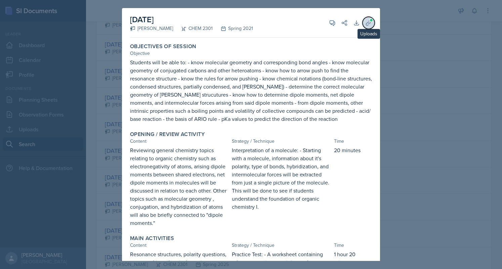
click at [365, 20] on icon at bounding box center [368, 23] width 7 height 7
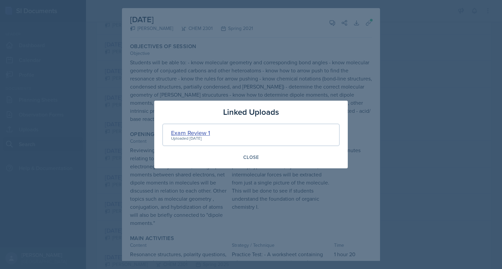
click at [199, 130] on div "Exam Review 1" at bounding box center [190, 132] width 39 height 9
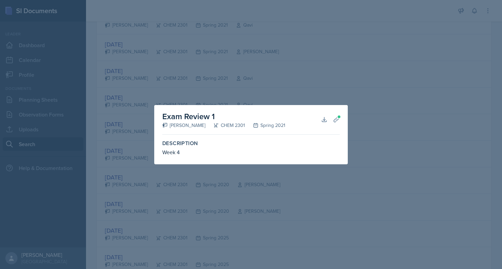
click at [233, 63] on div at bounding box center [251, 134] width 502 height 269
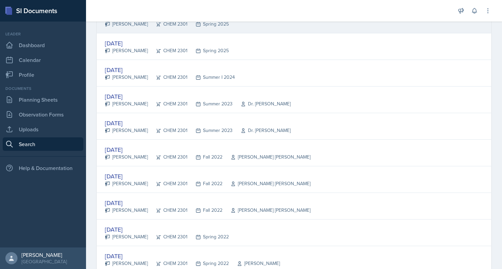
scroll to position [420, 0]
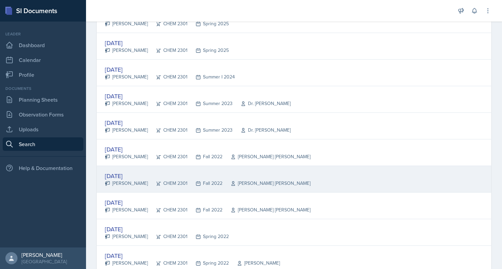
click at [115, 180] on div "[PERSON_NAME]" at bounding box center [126, 183] width 43 height 7
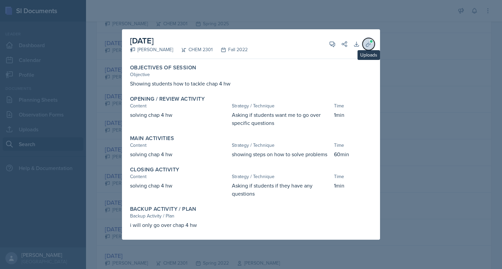
click at [369, 43] on icon at bounding box center [368, 44] width 7 height 7
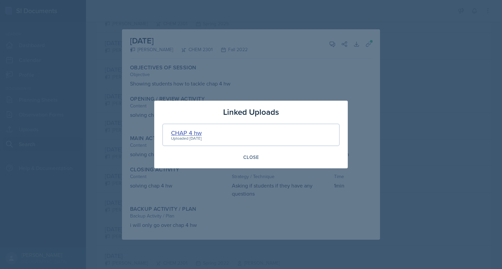
click at [192, 132] on div "CHAP 4 hw" at bounding box center [186, 132] width 31 height 9
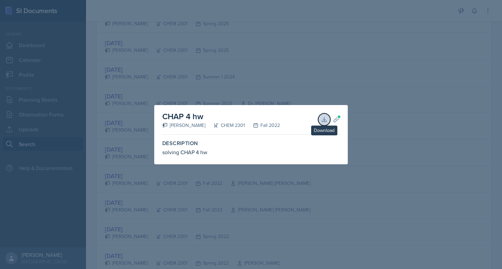
click at [322, 117] on icon at bounding box center [324, 119] width 7 height 7
click at [235, 78] on div at bounding box center [251, 134] width 502 height 269
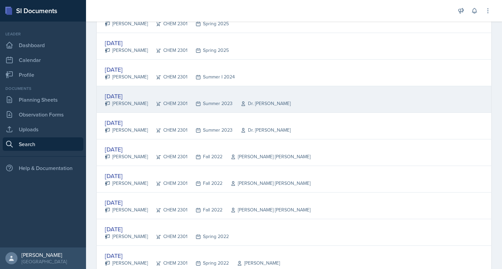
click at [129, 91] on div "[DATE]" at bounding box center [198, 95] width 186 height 9
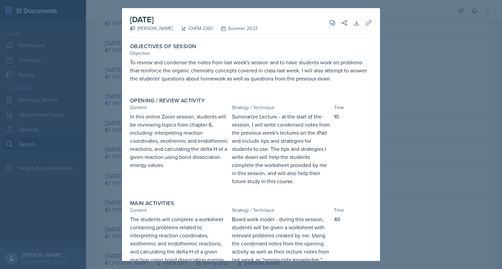
click at [118, 93] on div at bounding box center [251, 134] width 502 height 269
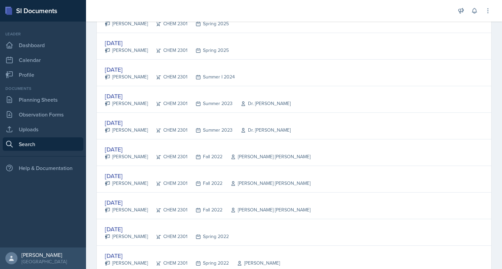
scroll to position [423, 0]
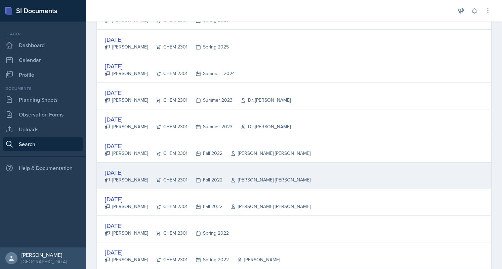
click at [117, 168] on div "[DATE]" at bounding box center [208, 172] width 206 height 9
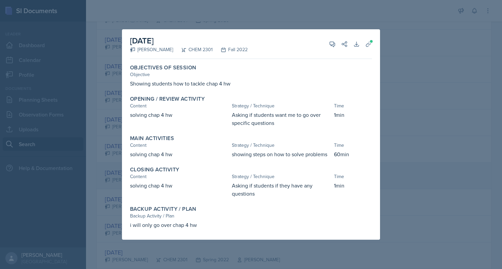
click at [117, 168] on div at bounding box center [251, 134] width 502 height 269
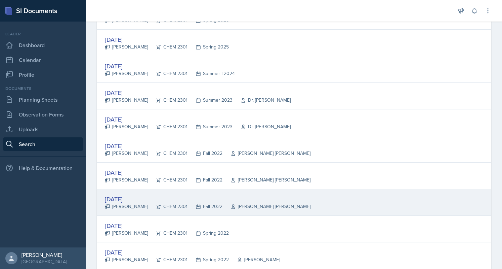
click at [121, 194] on div "[DATE]" at bounding box center [208, 198] width 206 height 9
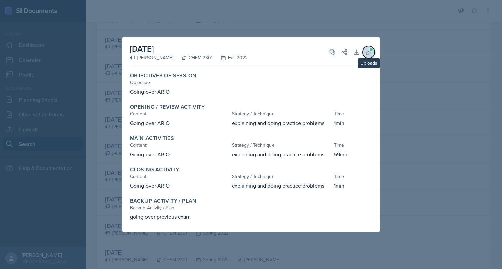
click at [371, 53] on icon at bounding box center [368, 52] width 7 height 7
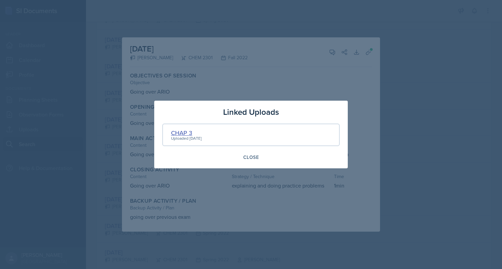
click at [181, 129] on div "CHAP 3" at bounding box center [186, 132] width 31 height 9
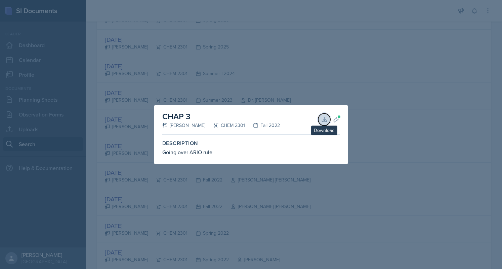
click at [327, 117] on icon at bounding box center [324, 119] width 7 height 7
click at [341, 54] on div at bounding box center [251, 134] width 502 height 269
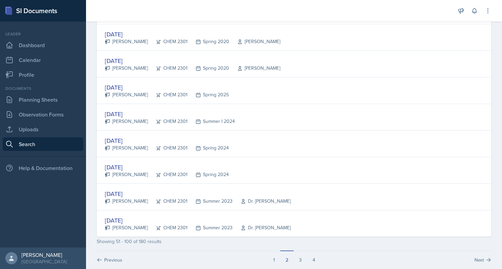
scroll to position [1230, 0]
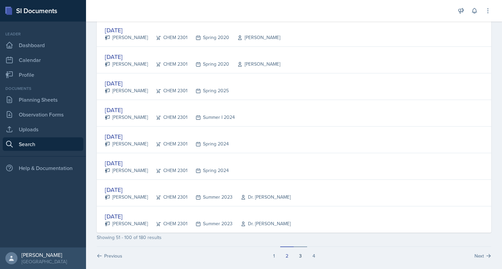
click at [298, 249] on button "3" at bounding box center [300, 252] width 13 height 13
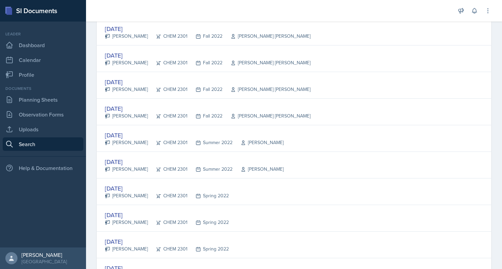
scroll to position [1177, 0]
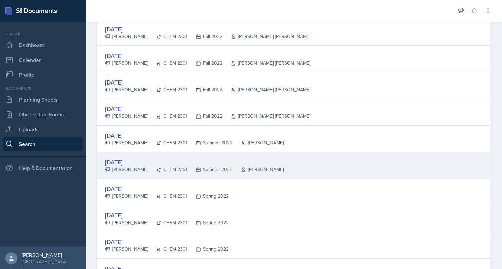
click at [124, 158] on div "[DATE]" at bounding box center [194, 161] width 179 height 9
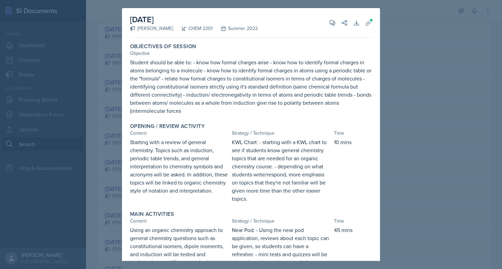
click at [356, 18] on div "[DATE] [PERSON_NAME] CHEM 2301 Summer 2022 View Comments Comments Send Share Do…" at bounding box center [251, 23] width 242 height 30
click at [363, 21] on button "Uploads" at bounding box center [369, 23] width 12 height 12
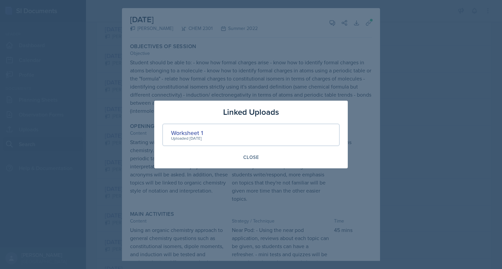
click at [423, 101] on div at bounding box center [251, 134] width 502 height 269
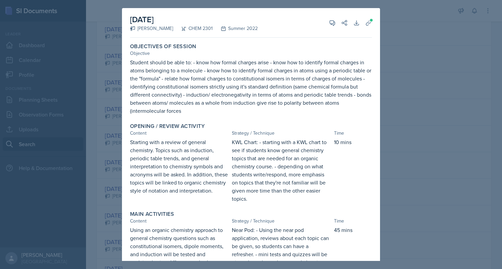
click at [112, 155] on div at bounding box center [251, 134] width 502 height 269
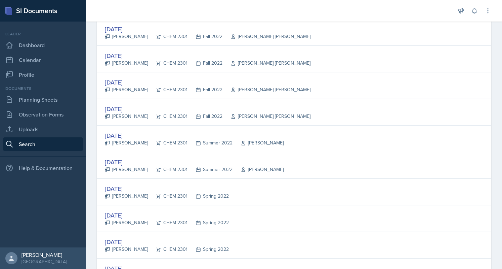
scroll to position [1230, 0]
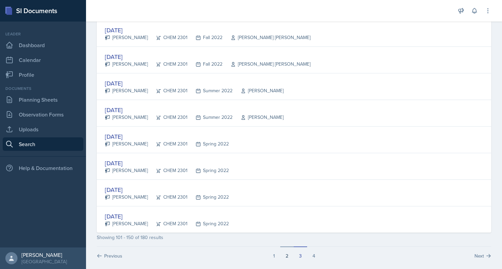
click at [281, 247] on button "2" at bounding box center [286, 252] width 13 height 13
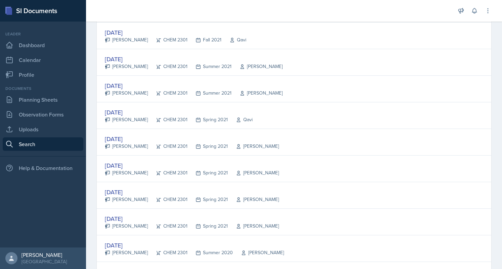
scroll to position [978, 0]
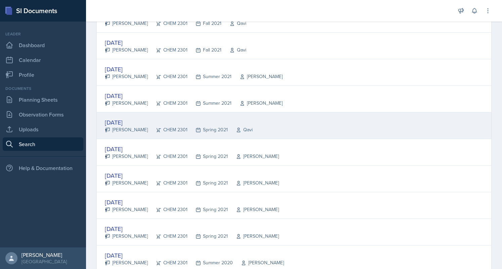
click at [123, 118] on div "[DATE]" at bounding box center [179, 122] width 148 height 9
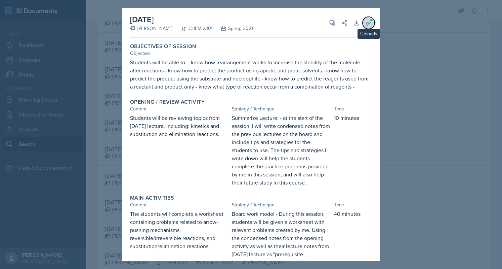
click at [368, 25] on button "Uploads" at bounding box center [369, 23] width 12 height 12
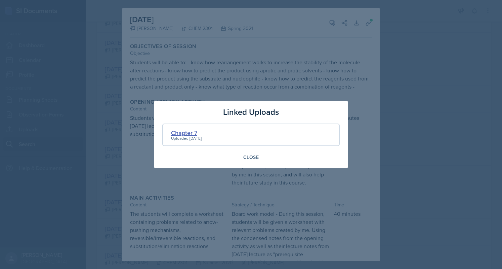
click at [185, 129] on div "Chapter 7" at bounding box center [186, 132] width 31 height 9
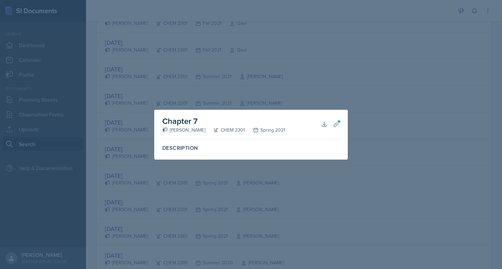
click at [339, 82] on div at bounding box center [251, 134] width 502 height 269
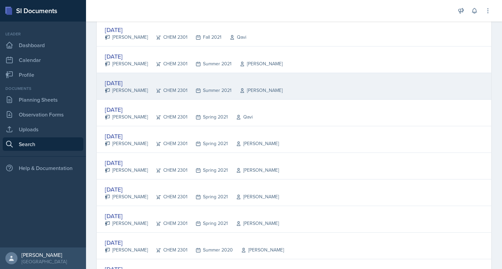
scroll to position [981, 0]
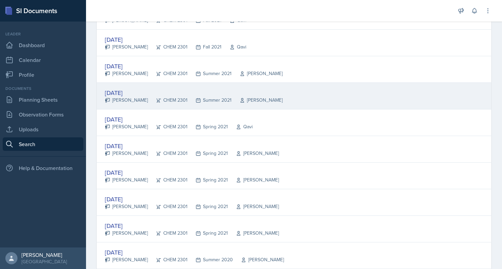
click at [201, 89] on div "[DATE]" at bounding box center [194, 92] width 178 height 9
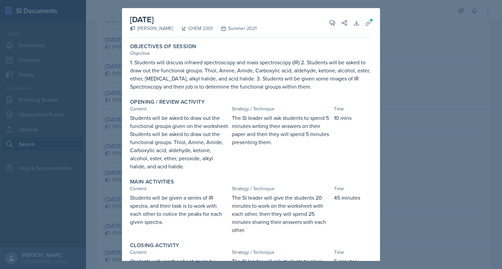
click at [388, 74] on div at bounding box center [251, 134] width 502 height 269
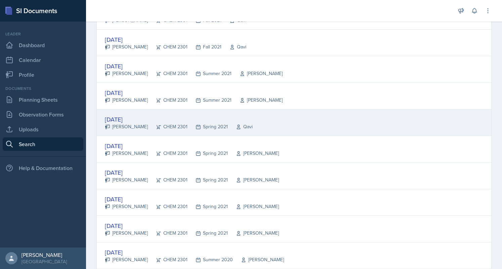
click at [254, 118] on div "[DATE] [PERSON_NAME] CHEM 2301 Spring 2021 Qavi" at bounding box center [294, 122] width 395 height 27
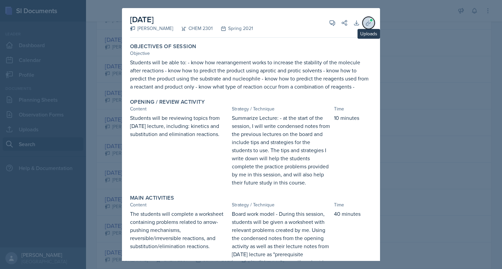
click at [370, 20] on span at bounding box center [372, 20] width 4 height 4
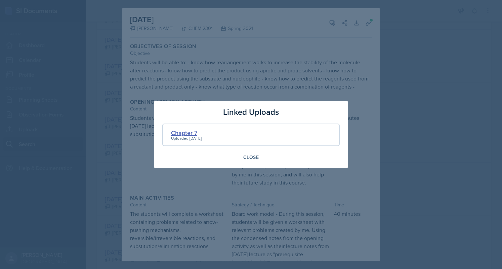
click at [195, 129] on div "Chapter 7" at bounding box center [186, 132] width 31 height 9
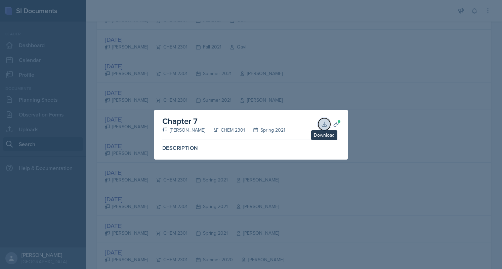
click at [325, 122] on icon at bounding box center [324, 124] width 7 height 7
click at [311, 97] on div at bounding box center [251, 134] width 502 height 269
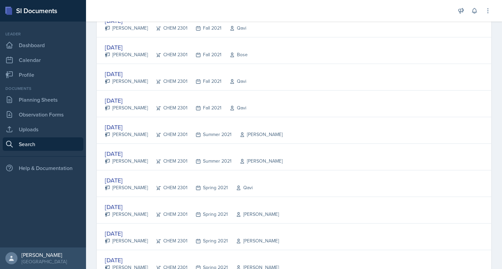
scroll to position [920, 0]
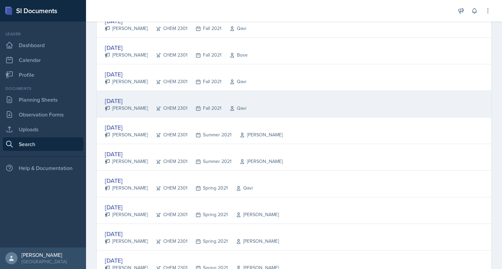
click at [284, 92] on div "[DATE] [PERSON_NAME] CHEM 2301 Fall 2021 Qavi" at bounding box center [294, 104] width 395 height 27
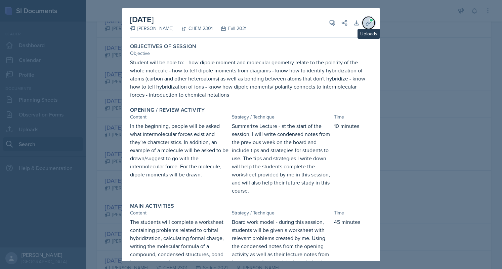
click at [367, 24] on icon at bounding box center [368, 23] width 7 height 7
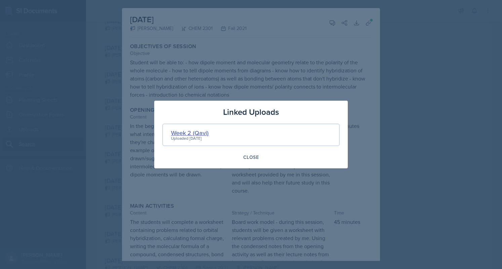
click at [207, 131] on div "Week 2 (Qavi)" at bounding box center [190, 132] width 38 height 9
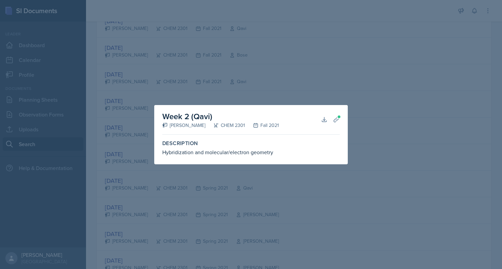
click at [266, 66] on div at bounding box center [251, 134] width 502 height 269
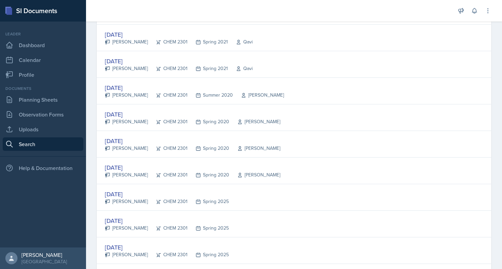
scroll to position [149, 0]
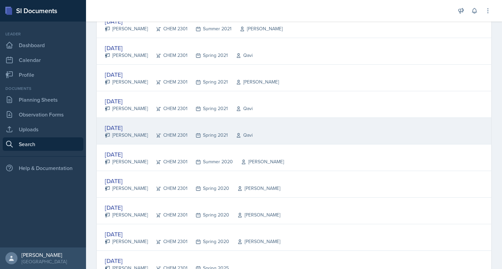
click at [192, 123] on div "[DATE]" at bounding box center [179, 127] width 148 height 9
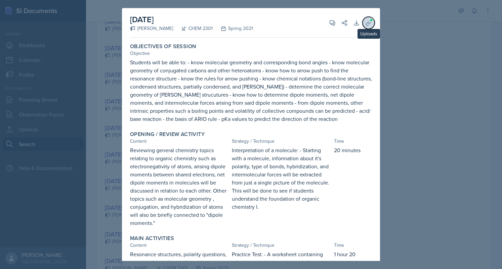
click at [366, 21] on icon at bounding box center [368, 22] width 5 height 5
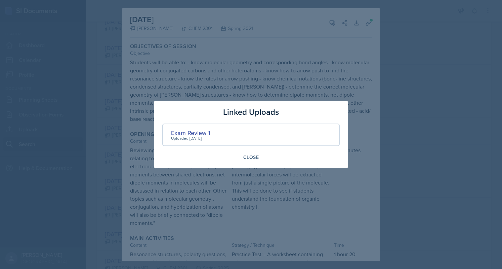
click at [105, 128] on div at bounding box center [251, 134] width 502 height 269
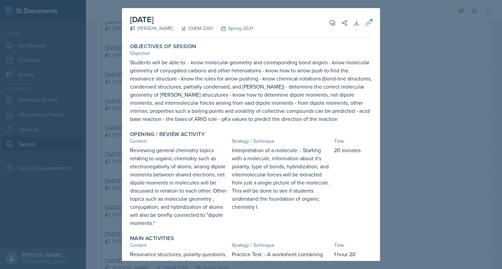
click at [105, 128] on div at bounding box center [251, 134] width 502 height 269
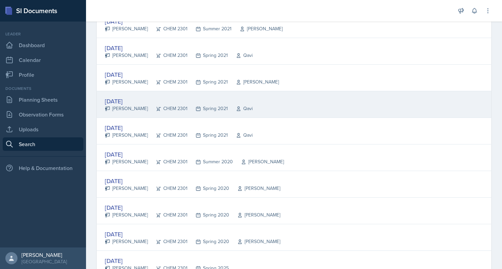
click at [123, 99] on div "[DATE]" at bounding box center [179, 100] width 148 height 9
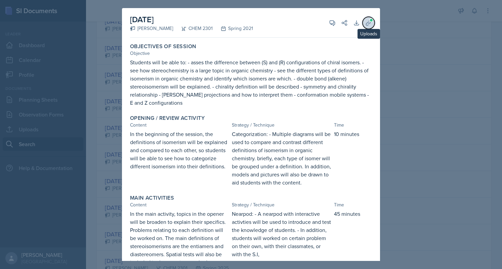
click at [365, 27] on button "Uploads" at bounding box center [369, 23] width 12 height 12
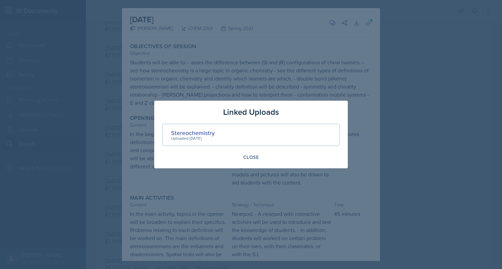
click at [105, 142] on div at bounding box center [251, 134] width 502 height 269
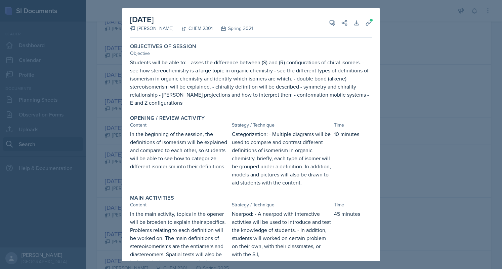
click at [109, 172] on div at bounding box center [251, 134] width 502 height 269
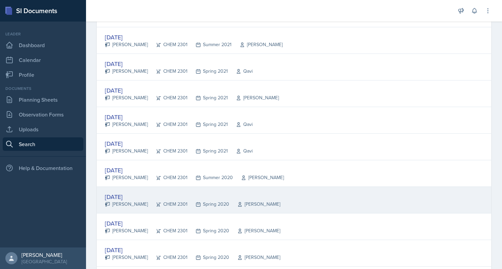
scroll to position [133, 0]
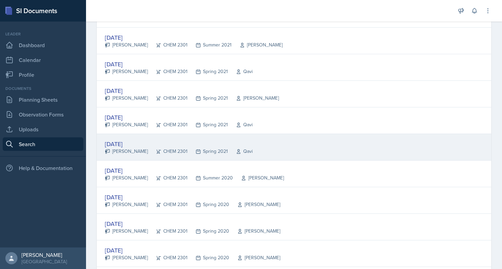
click at [122, 148] on div "[PERSON_NAME]" at bounding box center [126, 151] width 43 height 7
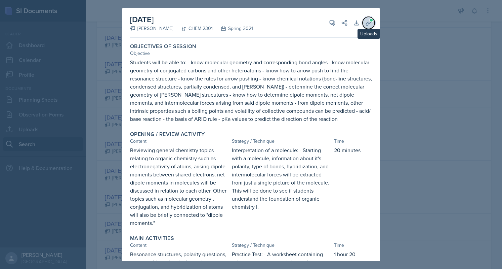
click at [363, 22] on button "Uploads" at bounding box center [369, 23] width 12 height 12
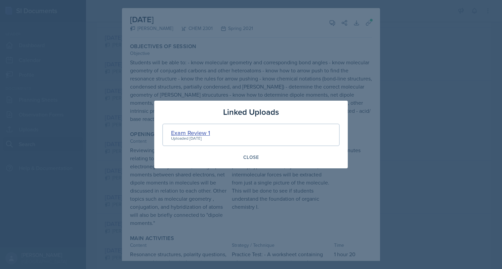
click at [171, 130] on div "Exam Review 1" at bounding box center [190, 132] width 39 height 9
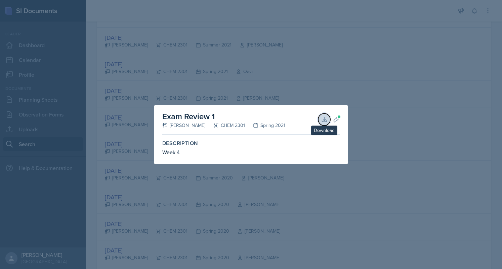
click at [325, 119] on icon at bounding box center [324, 119] width 7 height 7
click at [242, 80] on div at bounding box center [251, 134] width 502 height 269
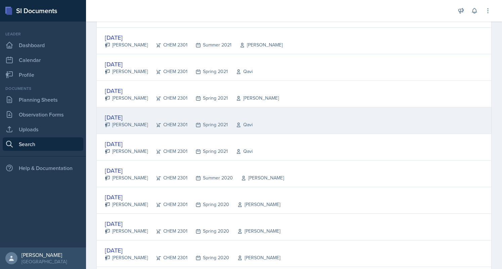
click at [134, 115] on div "[DATE]" at bounding box center [179, 117] width 148 height 9
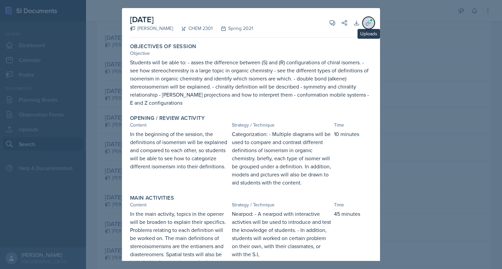
click at [365, 24] on icon at bounding box center [368, 23] width 7 height 7
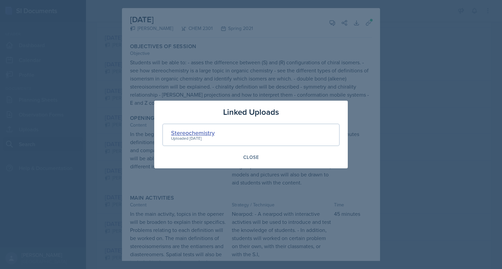
click at [202, 129] on div "Stereochemistry" at bounding box center [193, 132] width 44 height 9
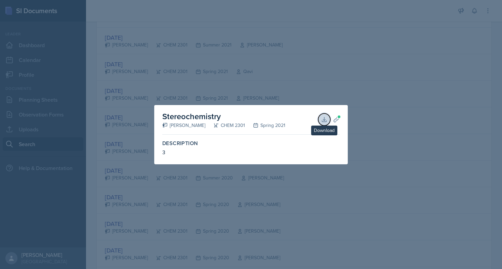
click at [322, 117] on icon at bounding box center [324, 119] width 7 height 7
click at [248, 67] on div at bounding box center [251, 134] width 502 height 269
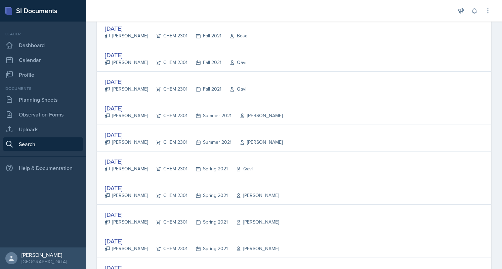
scroll to position [1230, 0]
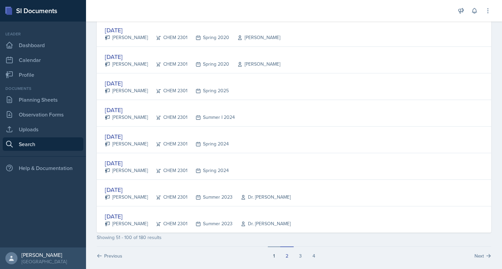
click at [271, 251] on button "1" at bounding box center [274, 252] width 12 height 13
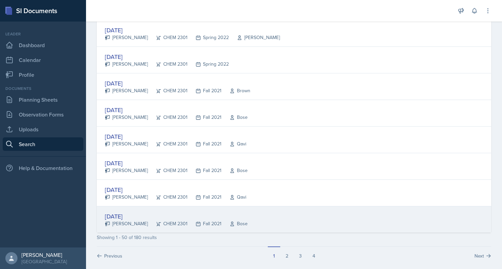
click at [127, 211] on div "[DATE]" at bounding box center [176, 215] width 143 height 9
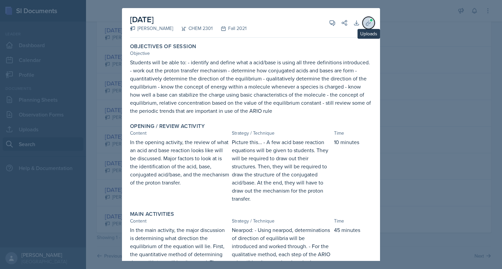
click at [366, 23] on icon at bounding box center [368, 22] width 5 height 5
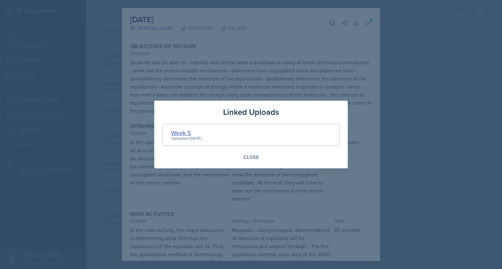
click at [173, 133] on div "Week 5" at bounding box center [186, 132] width 31 height 9
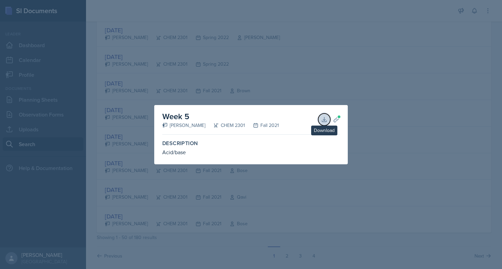
click at [322, 120] on icon at bounding box center [324, 119] width 7 height 7
click at [116, 193] on div at bounding box center [251, 134] width 502 height 269
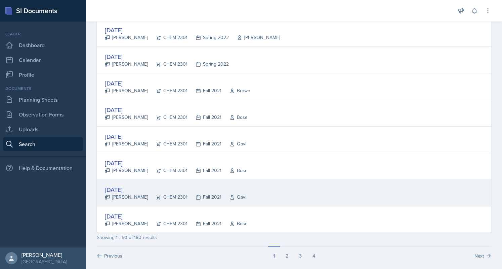
click at [116, 185] on div "[DATE]" at bounding box center [176, 189] width 142 height 9
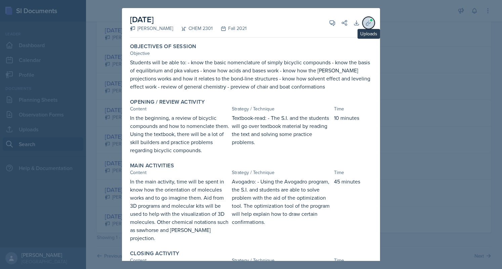
click at [365, 25] on icon at bounding box center [368, 23] width 7 height 7
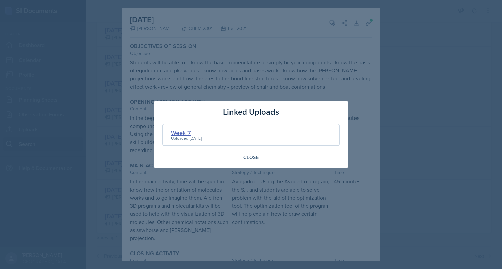
click at [190, 133] on div "Week 7" at bounding box center [186, 132] width 31 height 9
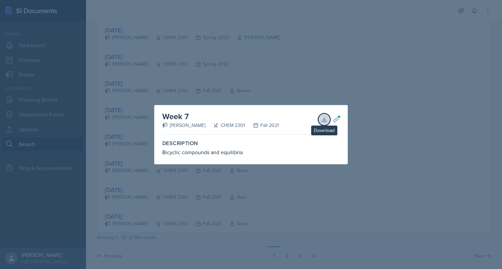
click at [327, 119] on icon at bounding box center [324, 119] width 7 height 7
click at [99, 166] on div at bounding box center [251, 134] width 502 height 269
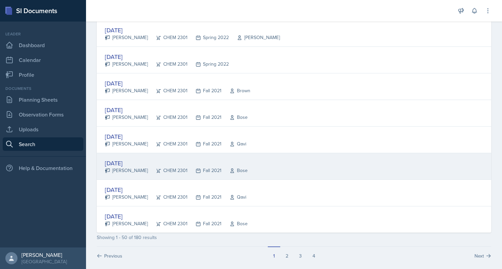
click at [126, 158] on div "[DATE]" at bounding box center [176, 162] width 143 height 9
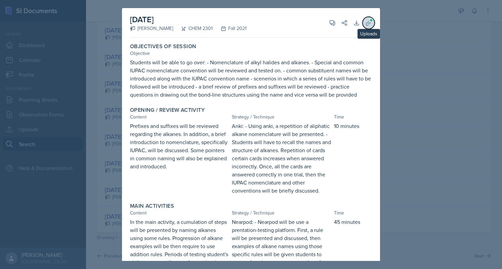
click at [366, 25] on icon at bounding box center [368, 22] width 5 height 5
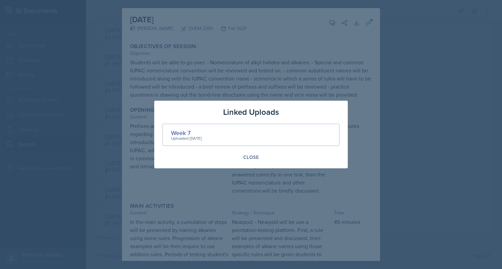
click at [176, 135] on div "Uploaded [DATE]" at bounding box center [186, 138] width 31 height 6
click at [176, 132] on div "Week 7" at bounding box center [186, 132] width 31 height 9
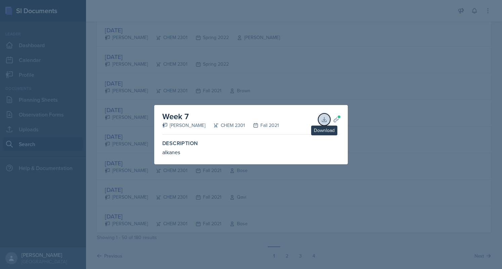
click at [329, 118] on button "Download" at bounding box center [324, 119] width 12 height 12
click at [127, 147] on div at bounding box center [251, 134] width 502 height 269
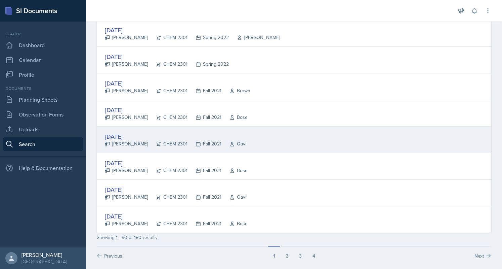
click at [130, 132] on div "[DATE]" at bounding box center [176, 136] width 142 height 9
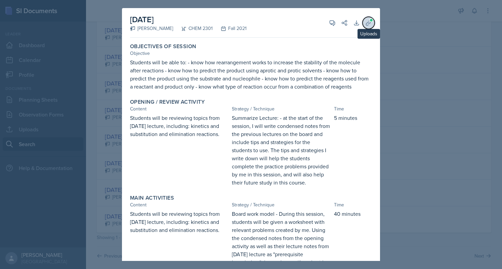
click at [368, 22] on button "Uploads" at bounding box center [369, 23] width 12 height 12
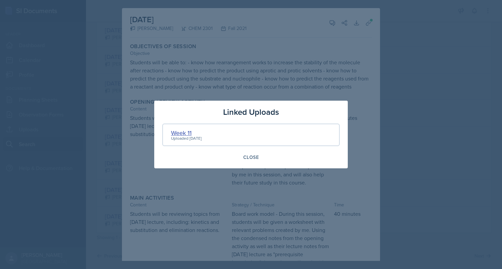
click at [184, 130] on div "Week 11" at bounding box center [186, 132] width 31 height 9
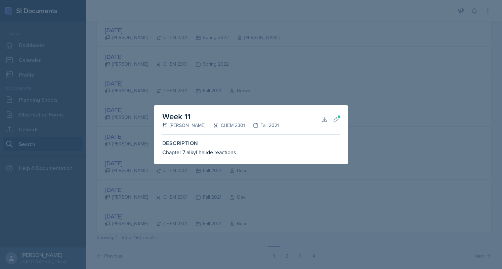
click at [318, 118] on div "Week 11 [PERSON_NAME] CHEM 2301 Fall 2021 Download Planning Sheets" at bounding box center [251, 120] width 178 height 30
click at [321, 118] on icon at bounding box center [324, 119] width 7 height 7
click at [134, 132] on div at bounding box center [251, 134] width 502 height 269
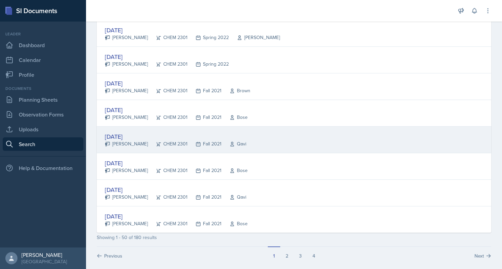
click at [129, 132] on div "[DATE]" at bounding box center [176, 136] width 142 height 9
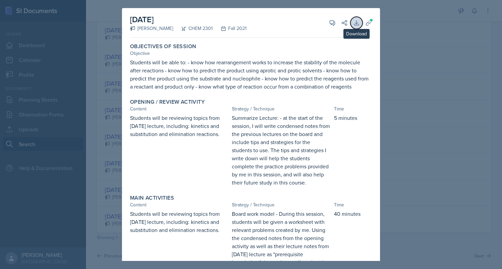
click at [357, 23] on button "Download" at bounding box center [357, 23] width 12 height 12
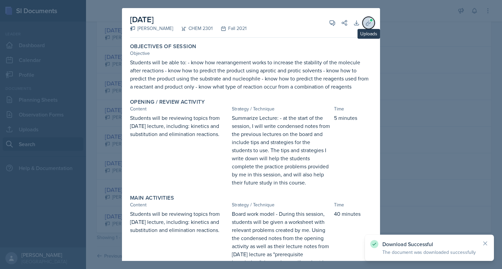
click at [365, 23] on icon at bounding box center [368, 23] width 7 height 7
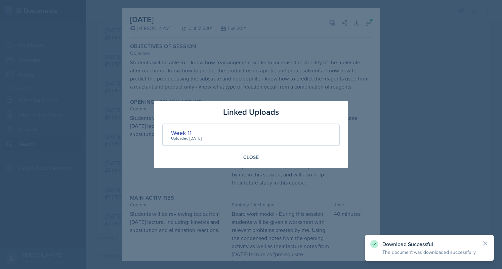
click at [114, 177] on div at bounding box center [251, 134] width 502 height 269
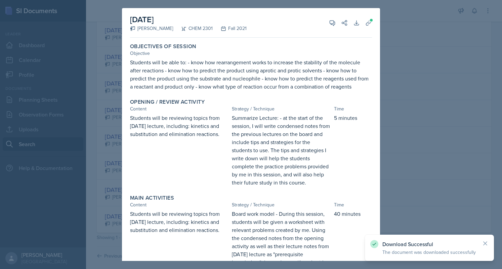
click at [114, 177] on div at bounding box center [251, 134] width 502 height 269
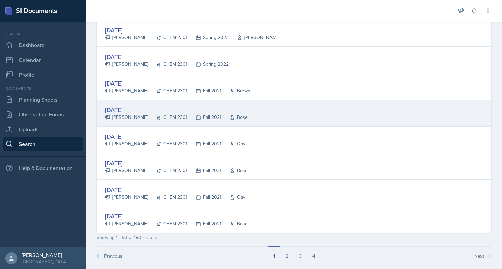
click at [116, 105] on div "[DATE]" at bounding box center [176, 109] width 143 height 9
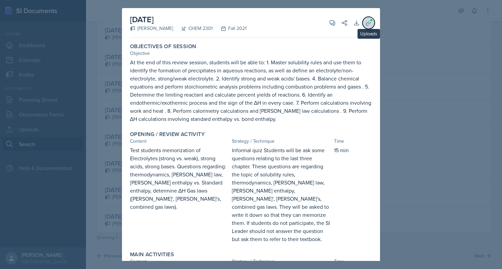
click at [370, 22] on span at bounding box center [372, 20] width 4 height 4
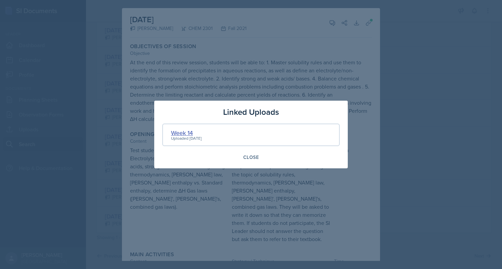
click at [189, 131] on div "Week 14" at bounding box center [186, 132] width 31 height 9
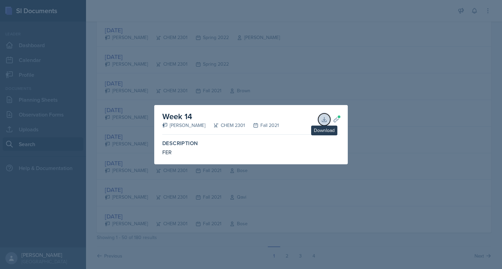
click at [323, 117] on icon at bounding box center [324, 119] width 7 height 7
click at [243, 82] on div at bounding box center [251, 134] width 502 height 269
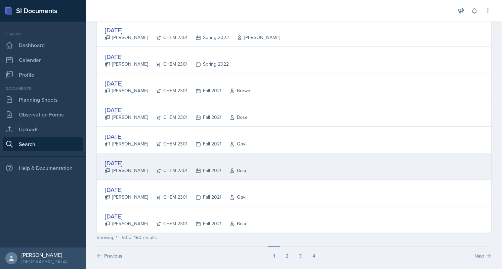
click at [128, 158] on div "[DATE]" at bounding box center [176, 162] width 143 height 9
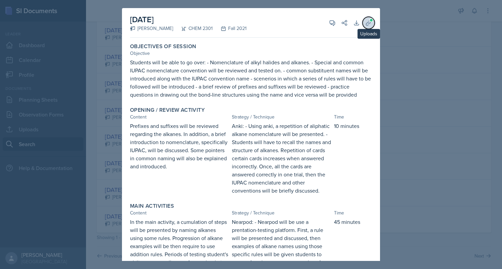
click at [363, 18] on button "Uploads" at bounding box center [369, 23] width 12 height 12
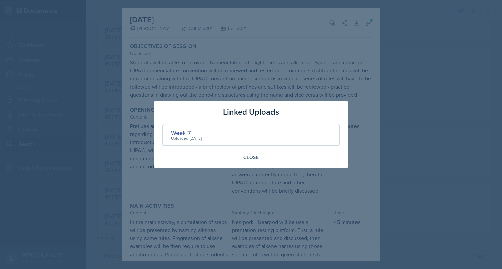
click at [90, 121] on div at bounding box center [251, 134] width 502 height 269
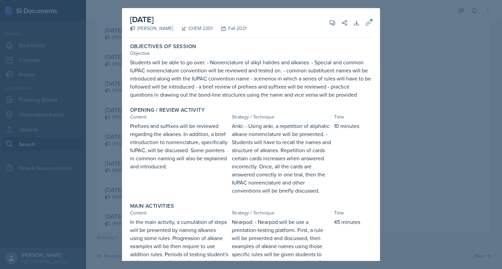
click at [116, 132] on div at bounding box center [251, 134] width 502 height 269
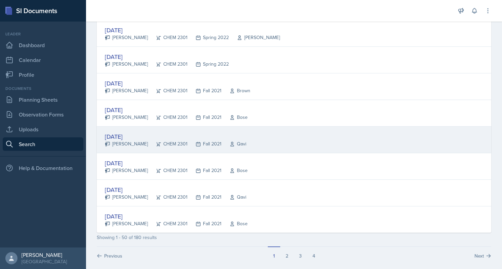
click at [115, 132] on div "[DATE]" at bounding box center [176, 136] width 142 height 9
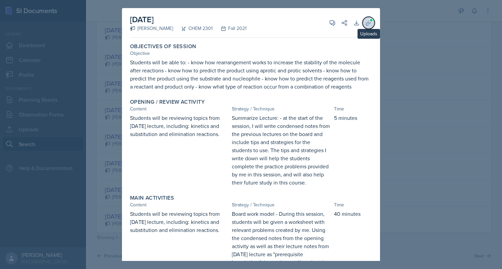
click at [367, 23] on button "Uploads" at bounding box center [369, 23] width 12 height 12
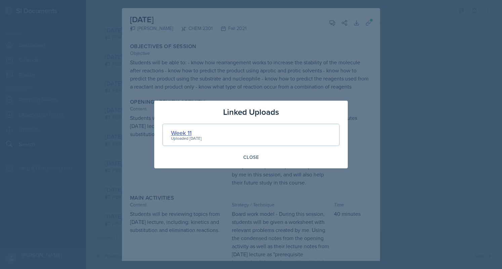
click at [176, 133] on div "Week 11" at bounding box center [186, 132] width 31 height 9
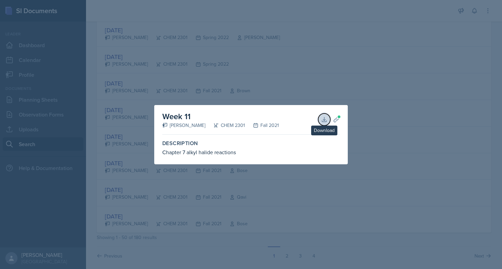
click at [326, 119] on icon at bounding box center [324, 119] width 7 height 7
click at [259, 55] on div at bounding box center [251, 134] width 502 height 269
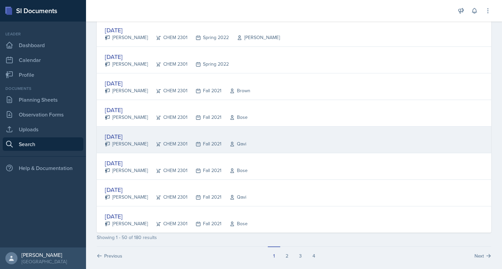
click at [133, 132] on div "[DATE]" at bounding box center [176, 136] width 142 height 9
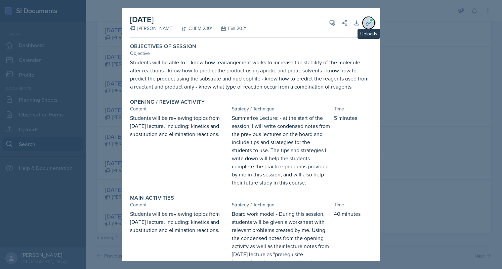
click at [370, 21] on span at bounding box center [372, 20] width 4 height 4
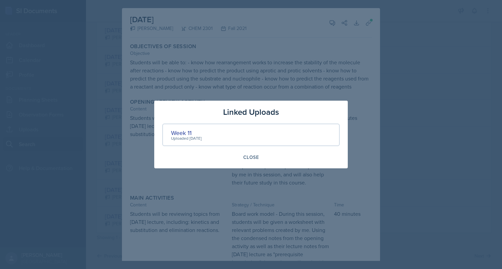
click at [109, 146] on div at bounding box center [251, 134] width 502 height 269
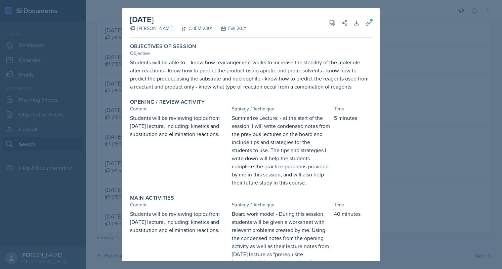
click at [100, 117] on div at bounding box center [251, 134] width 502 height 269
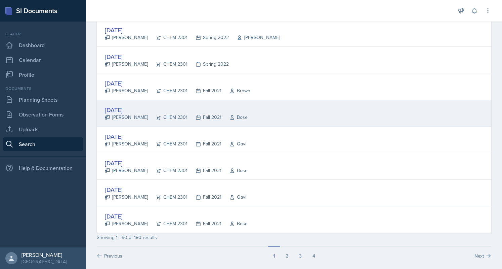
click at [124, 114] on div "[PERSON_NAME]" at bounding box center [126, 117] width 43 height 7
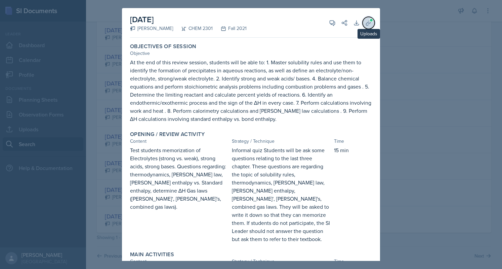
click at [366, 22] on icon at bounding box center [368, 23] width 7 height 7
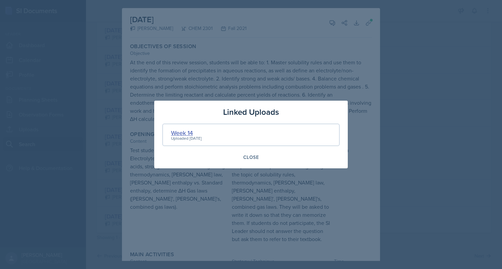
click at [185, 130] on div "Week 14" at bounding box center [186, 132] width 31 height 9
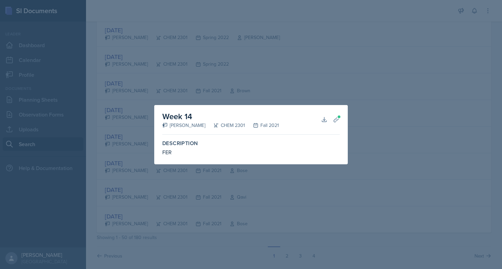
click at [225, 26] on div at bounding box center [251, 134] width 502 height 269
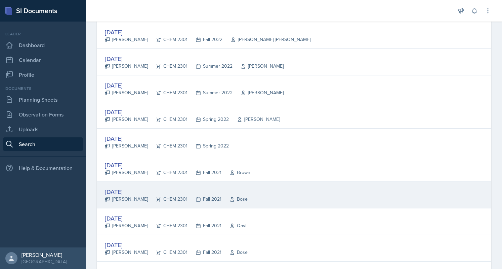
scroll to position [1147, 0]
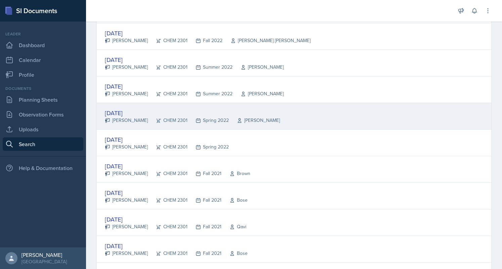
click at [128, 108] on div "[DATE]" at bounding box center [192, 112] width 175 height 9
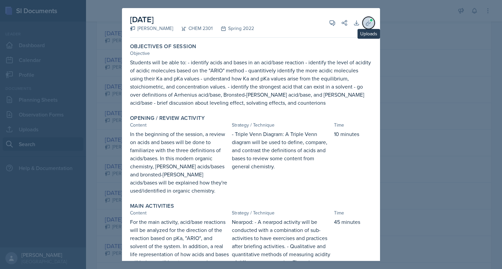
click at [364, 18] on button "Uploads" at bounding box center [369, 23] width 12 height 12
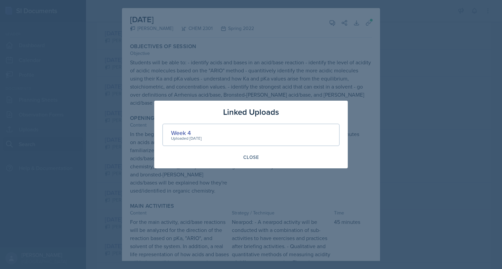
click at [177, 136] on div "Uploaded [DATE]" at bounding box center [186, 138] width 31 height 6
click at [175, 131] on div "Week 4" at bounding box center [186, 132] width 31 height 9
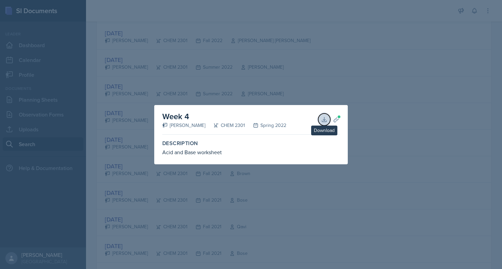
click at [324, 114] on button "Download" at bounding box center [324, 119] width 12 height 12
click at [254, 93] on div at bounding box center [251, 134] width 502 height 269
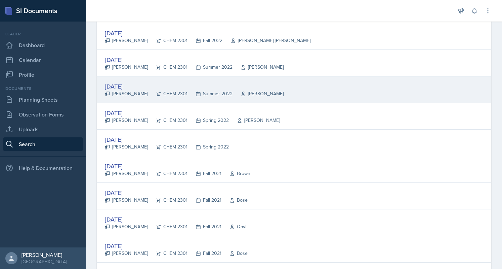
click at [186, 82] on div "[DATE]" at bounding box center [194, 86] width 179 height 9
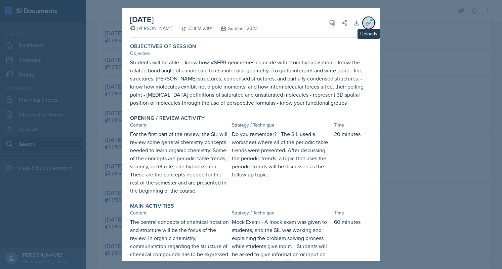
click at [367, 22] on button "Uploads" at bounding box center [369, 23] width 12 height 12
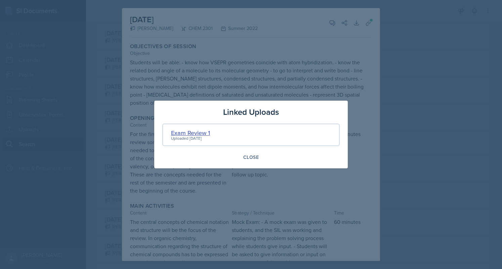
click at [200, 131] on div "Exam Review 1" at bounding box center [190, 132] width 39 height 9
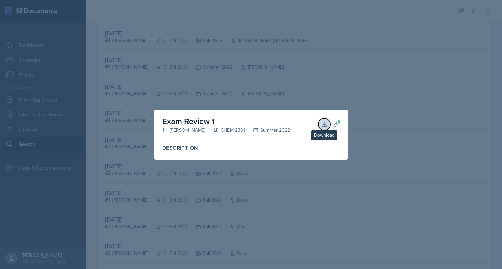
click at [325, 124] on icon at bounding box center [324, 124] width 4 height 4
click at [247, 81] on div at bounding box center [251, 134] width 502 height 269
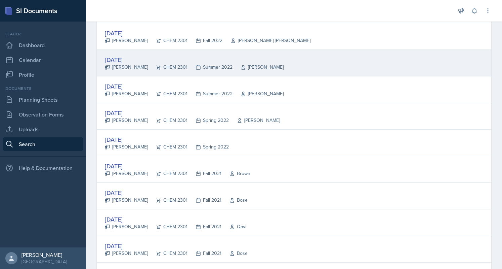
click at [246, 50] on div "[DATE] [PERSON_NAME] CHEM 2301 Summer 2022 [PERSON_NAME]" at bounding box center [294, 63] width 395 height 27
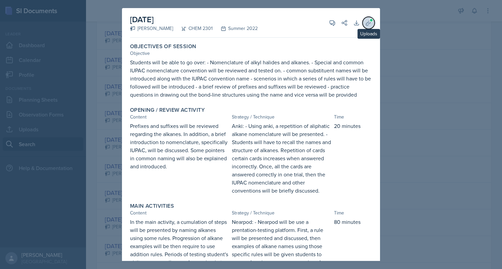
click at [363, 21] on button "Uploads" at bounding box center [369, 23] width 12 height 12
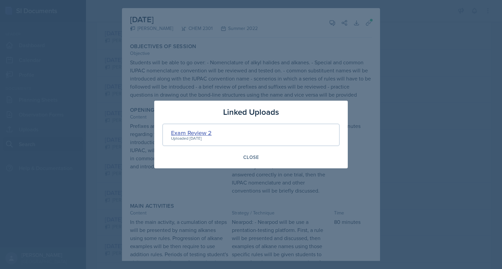
click at [200, 130] on div "Exam Review 2" at bounding box center [191, 132] width 41 height 9
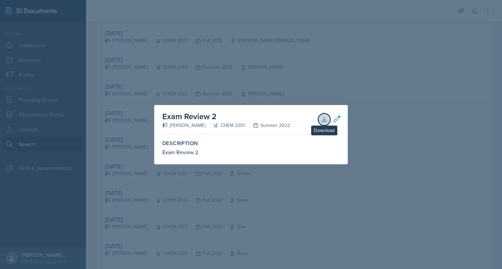
click at [323, 121] on icon at bounding box center [324, 119] width 7 height 7
click at [278, 81] on div at bounding box center [251, 134] width 502 height 269
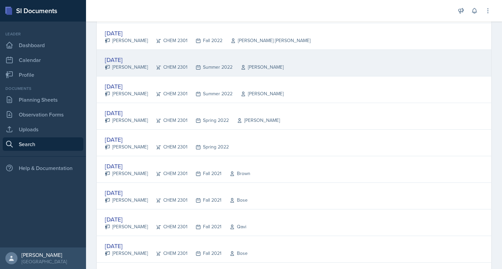
click at [277, 57] on div "[DATE] [PERSON_NAME] CHEM 2301 Summer 2022 [PERSON_NAME]" at bounding box center [294, 63] width 395 height 27
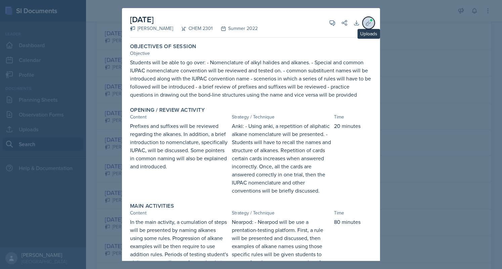
click at [365, 22] on icon at bounding box center [368, 23] width 7 height 7
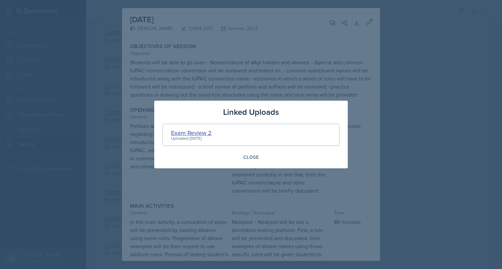
click at [202, 131] on div "Exam Review 2" at bounding box center [191, 132] width 41 height 9
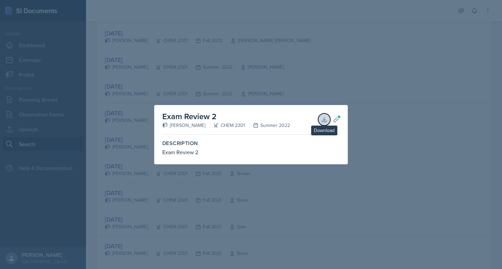
click at [327, 120] on icon at bounding box center [324, 119] width 7 height 7
click at [231, 62] on div at bounding box center [251, 134] width 502 height 269
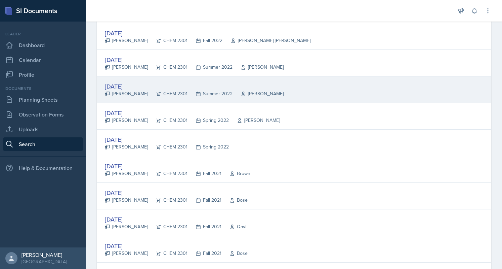
click at [148, 90] on div "CHEM 2301" at bounding box center [168, 93] width 40 height 7
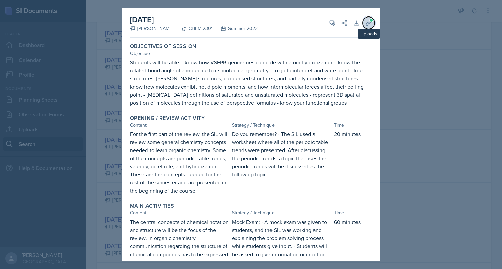
click at [363, 24] on button "Uploads" at bounding box center [369, 23] width 12 height 12
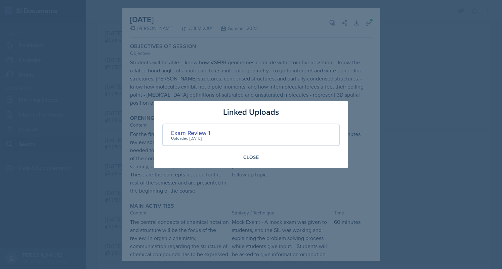
click at [116, 130] on div at bounding box center [251, 134] width 502 height 269
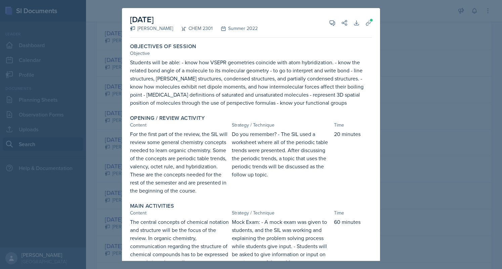
click at [116, 130] on div at bounding box center [251, 134] width 502 height 269
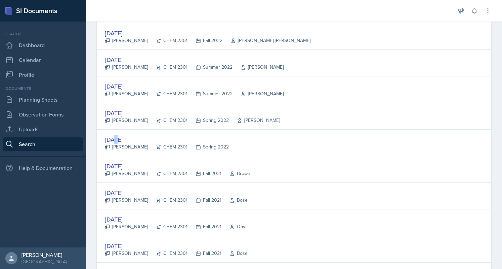
click at [116, 135] on div "[DATE]" at bounding box center [167, 139] width 124 height 9
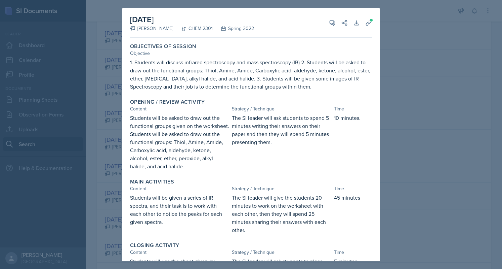
click at [107, 123] on div at bounding box center [251, 134] width 502 height 269
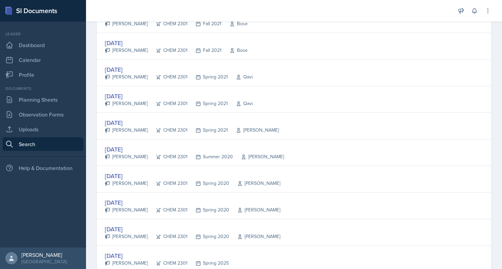
scroll to position [658, 0]
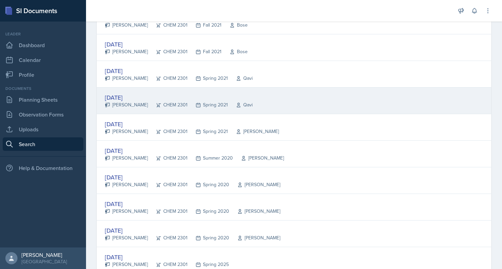
click at [120, 95] on div "[DATE]" at bounding box center [179, 97] width 148 height 9
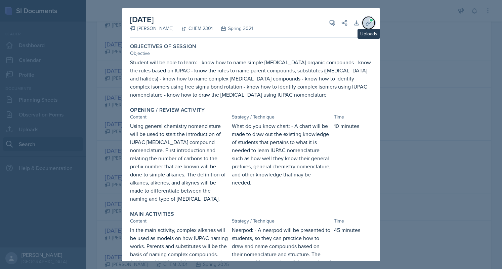
click at [363, 21] on button "Uploads" at bounding box center [369, 23] width 12 height 12
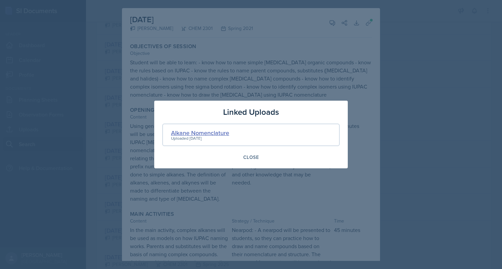
click at [213, 131] on div "Alkane Nomenclature" at bounding box center [200, 132] width 58 height 9
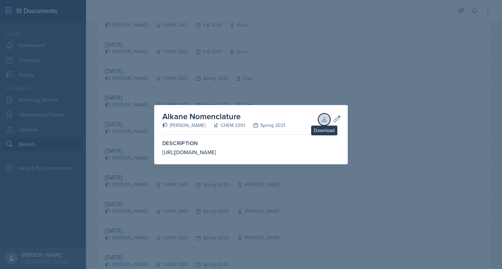
click at [323, 116] on icon at bounding box center [324, 119] width 7 height 7
click at [274, 59] on div at bounding box center [251, 134] width 502 height 269
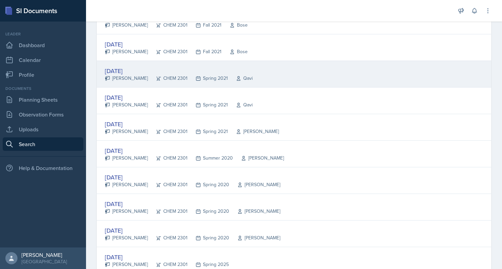
click at [204, 66] on div "[DATE]" at bounding box center [179, 70] width 148 height 9
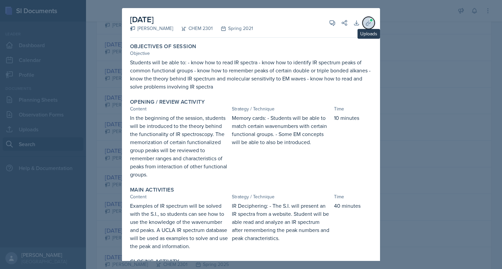
click at [365, 26] on icon at bounding box center [368, 23] width 7 height 7
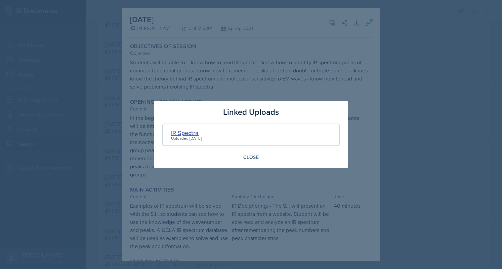
click at [189, 133] on div "IR Spectra" at bounding box center [186, 132] width 31 height 9
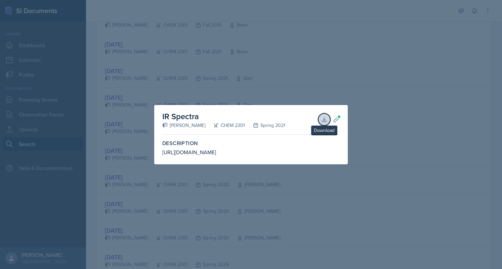
click at [324, 118] on icon at bounding box center [324, 119] width 4 height 4
click at [291, 71] on div at bounding box center [251, 134] width 502 height 269
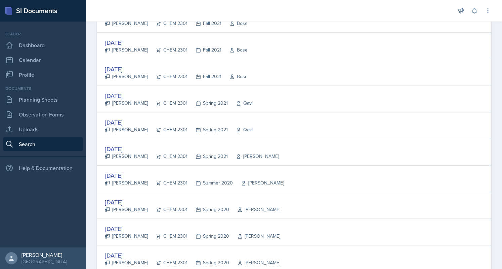
scroll to position [632, 0]
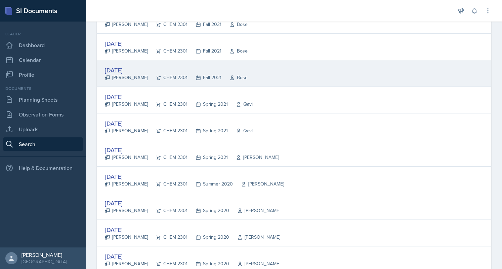
click at [279, 68] on div "[DATE] [PERSON_NAME] CHEM 2301 Fall 2021 Bose" at bounding box center [294, 73] width 395 height 27
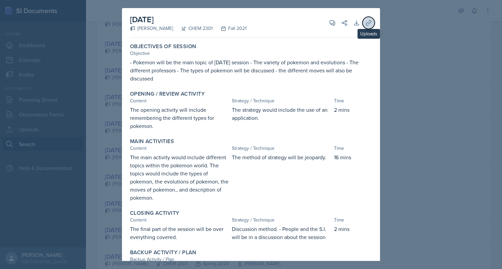
click at [365, 25] on icon at bounding box center [368, 23] width 7 height 7
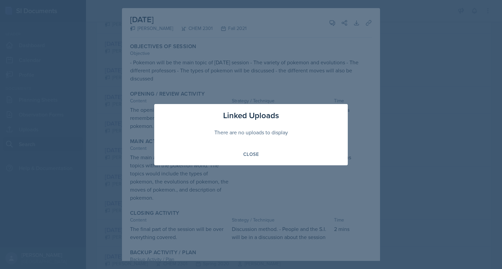
click at [104, 120] on div at bounding box center [251, 134] width 502 height 269
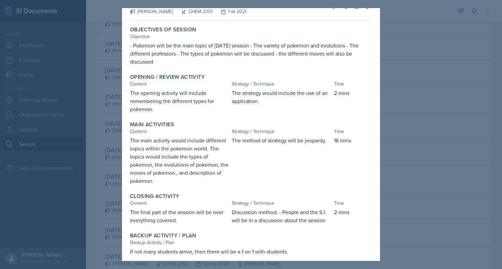
scroll to position [16, 0]
click at [98, 123] on div at bounding box center [251, 134] width 502 height 269
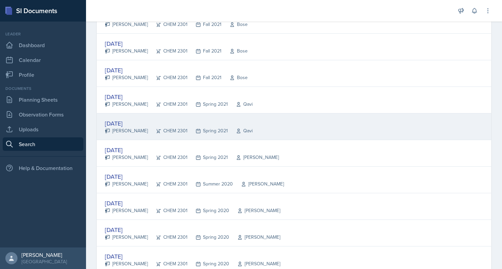
click at [112, 120] on div "[DATE]" at bounding box center [179, 123] width 148 height 9
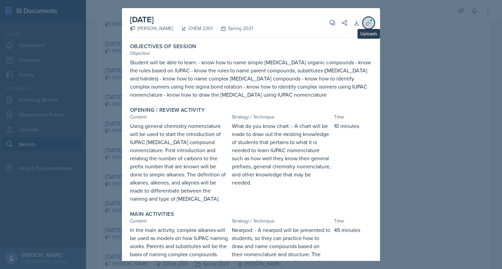
click at [365, 22] on icon at bounding box center [368, 23] width 7 height 7
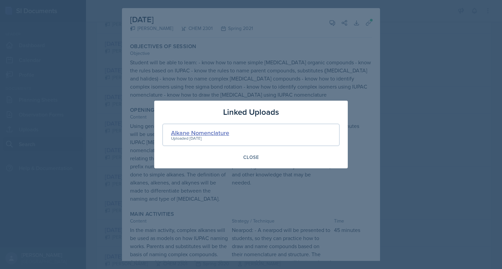
click at [208, 133] on div "Alkane Nomenclature" at bounding box center [200, 132] width 58 height 9
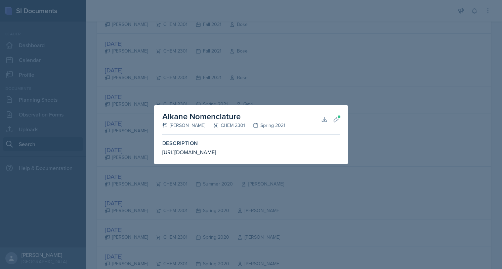
click at [115, 120] on div at bounding box center [251, 134] width 502 height 269
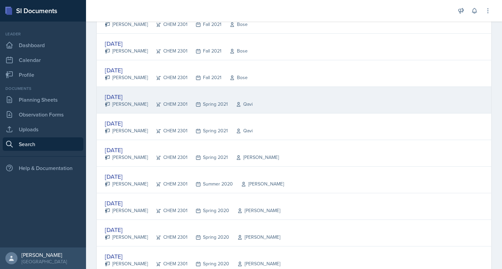
click at [124, 92] on div "[DATE]" at bounding box center [179, 96] width 148 height 9
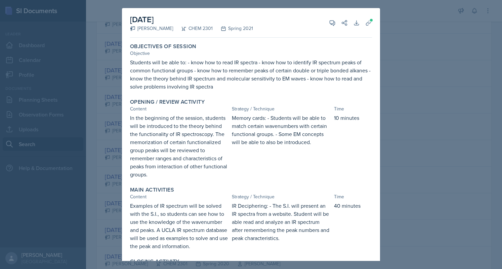
click at [107, 88] on div at bounding box center [251, 134] width 502 height 269
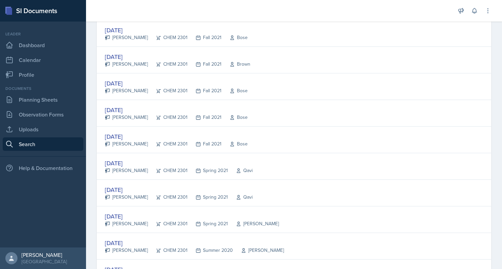
scroll to position [564, 0]
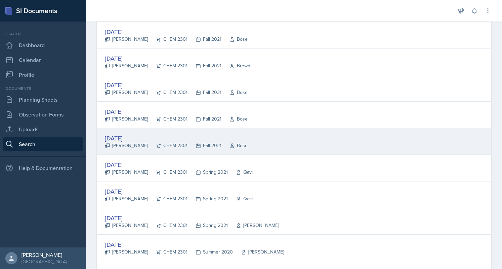
click at [129, 129] on div "[DATE] [PERSON_NAME] CHEM 2301 Fall 2021 Bose" at bounding box center [294, 141] width 395 height 27
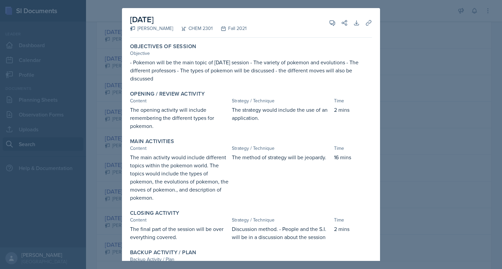
click at [117, 124] on div at bounding box center [251, 134] width 502 height 269
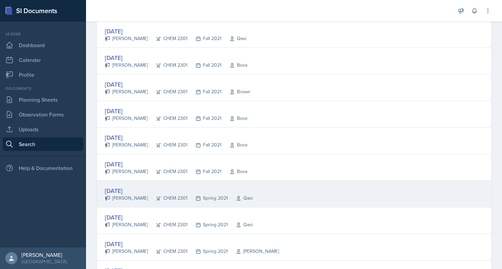
scroll to position [538, 0]
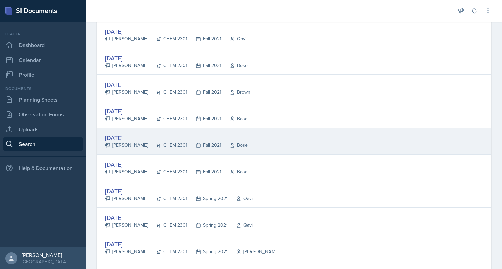
click at [123, 135] on div "[DATE]" at bounding box center [176, 137] width 143 height 9
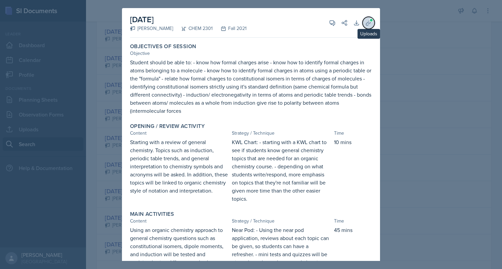
click at [365, 24] on icon at bounding box center [368, 23] width 7 height 7
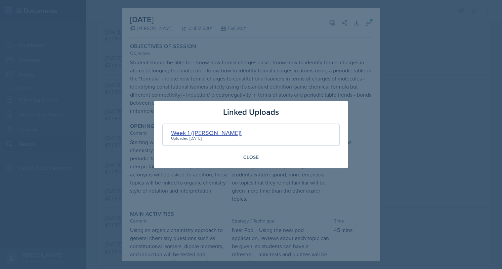
click at [193, 133] on div "Week 1 ([PERSON_NAME])" at bounding box center [206, 132] width 71 height 9
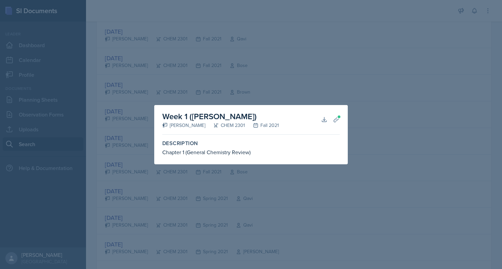
click at [243, 53] on div at bounding box center [251, 134] width 502 height 269
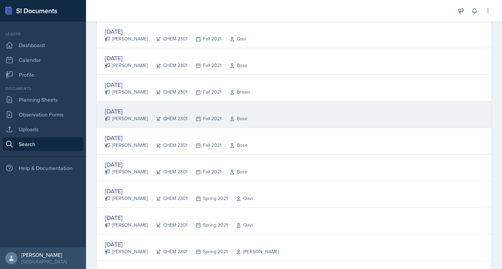
click at [128, 107] on div "[DATE]" at bounding box center [176, 111] width 143 height 9
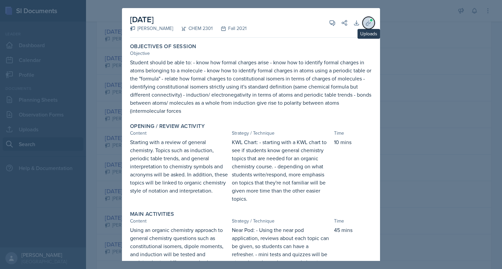
click at [365, 23] on icon at bounding box center [368, 23] width 7 height 7
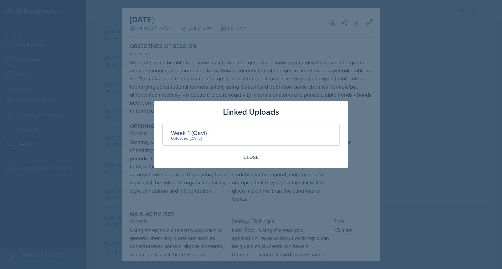
click at [241, 74] on div at bounding box center [251, 134] width 502 height 269
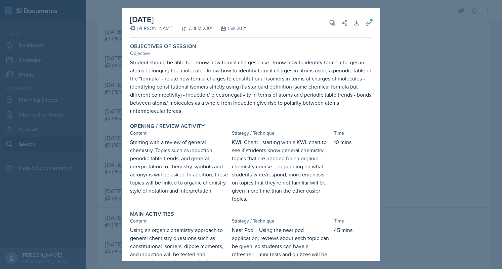
click at [91, 109] on div at bounding box center [251, 134] width 502 height 269
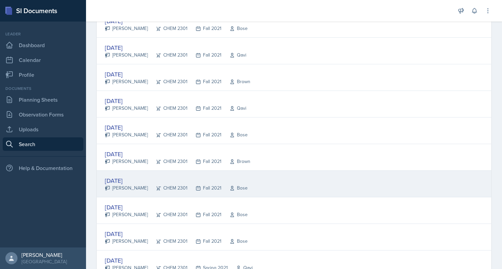
scroll to position [468, 0]
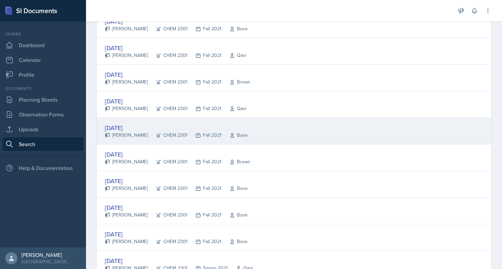
click at [151, 123] on div "[DATE]" at bounding box center [176, 127] width 143 height 9
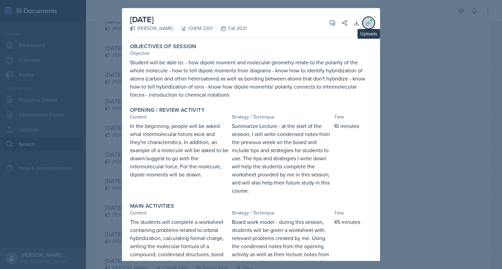
click at [363, 23] on button "Uploads" at bounding box center [369, 23] width 12 height 12
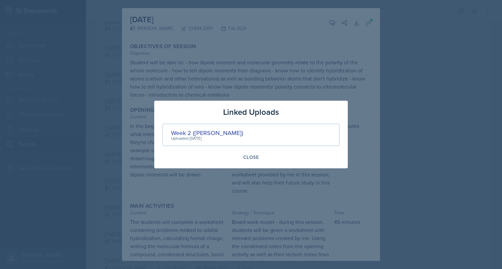
click at [116, 150] on div at bounding box center [251, 134] width 502 height 269
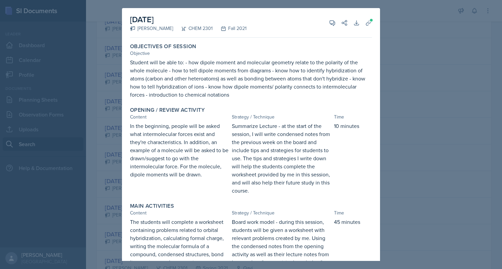
click at [116, 150] on div at bounding box center [251, 134] width 502 height 269
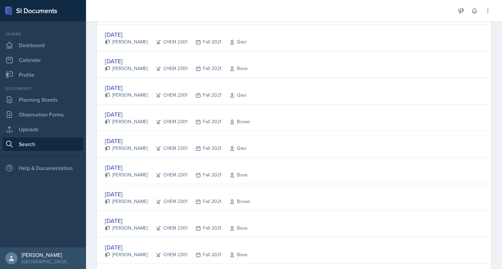
scroll to position [428, 0]
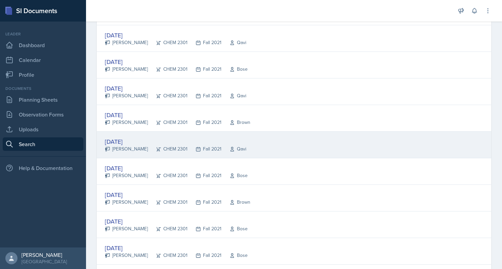
click at [124, 137] on div "[DATE]" at bounding box center [176, 141] width 142 height 9
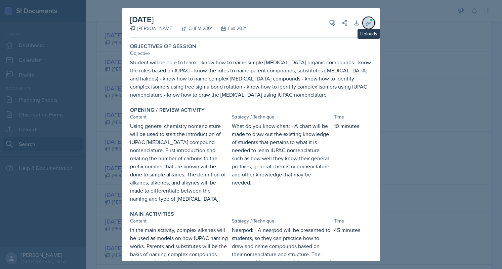
click at [365, 24] on icon at bounding box center [368, 23] width 7 height 7
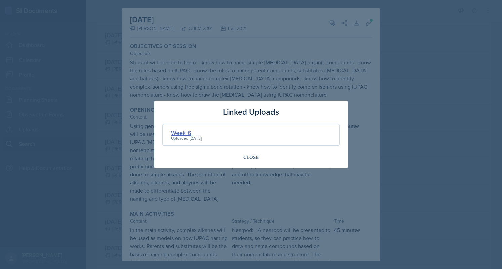
click at [188, 130] on div "Week 6" at bounding box center [186, 132] width 31 height 9
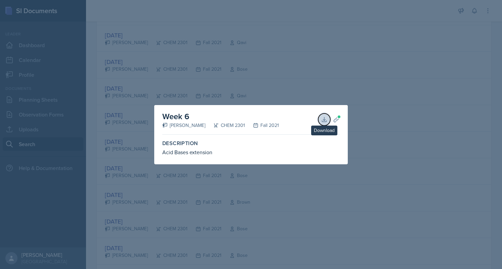
click at [321, 120] on icon at bounding box center [324, 119] width 7 height 7
click at [204, 79] on div at bounding box center [251, 134] width 502 height 269
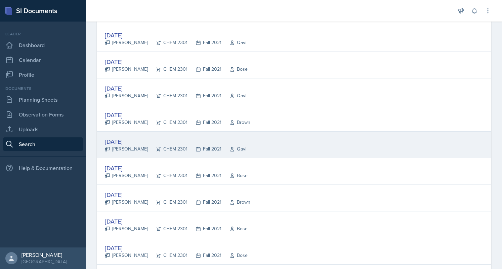
click at [130, 140] on div "[DATE]" at bounding box center [176, 141] width 142 height 9
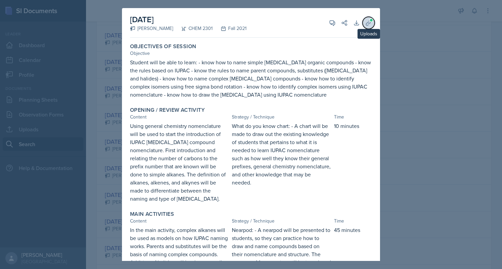
click at [363, 18] on button "Uploads" at bounding box center [369, 23] width 12 height 12
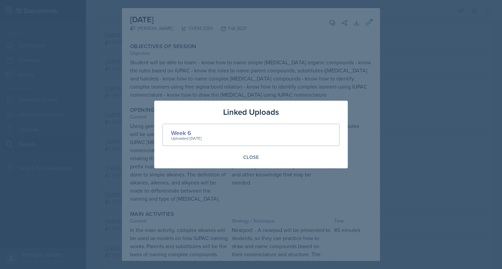
click at [117, 113] on div at bounding box center [251, 134] width 502 height 269
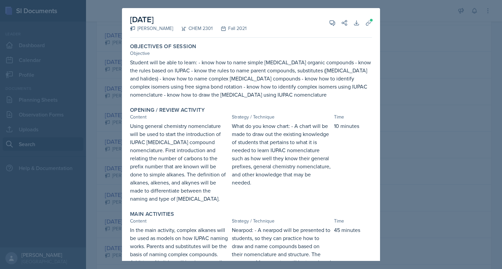
click at [117, 113] on div at bounding box center [251, 134] width 502 height 269
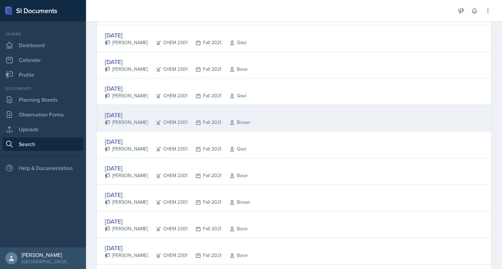
click at [117, 113] on div "[DATE]" at bounding box center [178, 114] width 146 height 9
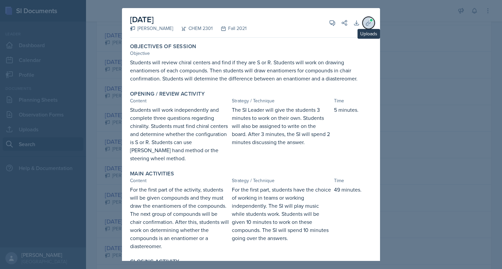
click at [368, 22] on button "Uploads" at bounding box center [369, 23] width 12 height 12
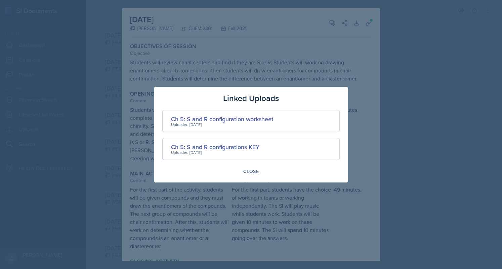
click at [88, 123] on div at bounding box center [251, 134] width 502 height 269
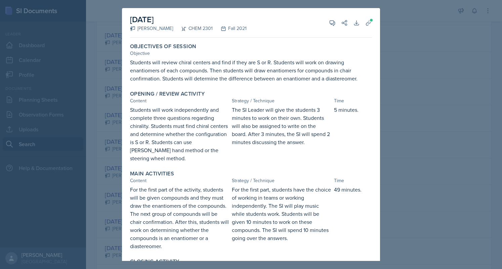
click at [88, 123] on div at bounding box center [251, 134] width 502 height 269
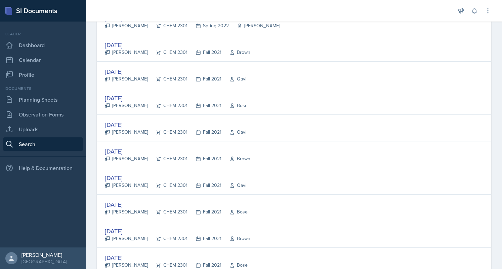
scroll to position [384, 0]
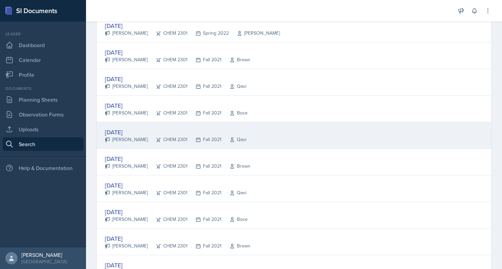
click at [130, 127] on div "[DATE]" at bounding box center [176, 131] width 142 height 9
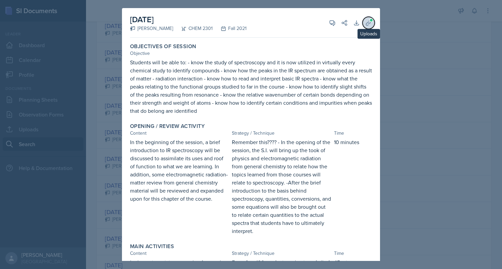
click at [370, 19] on span at bounding box center [372, 20] width 4 height 4
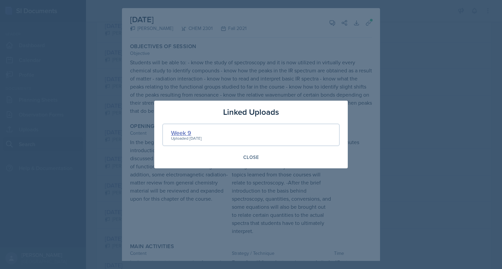
click at [178, 132] on div "Week 9" at bounding box center [186, 132] width 31 height 9
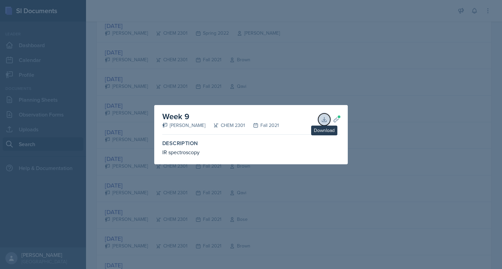
click at [324, 117] on icon at bounding box center [324, 119] width 7 height 7
click at [239, 80] on div at bounding box center [251, 134] width 502 height 269
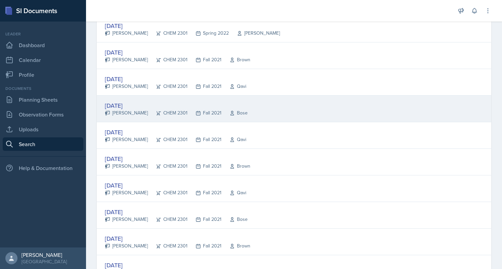
click at [149, 101] on div "[DATE]" at bounding box center [176, 105] width 143 height 9
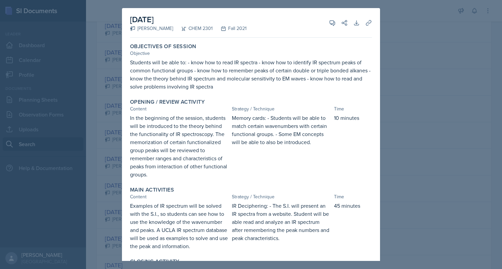
click at [108, 87] on div at bounding box center [251, 134] width 502 height 269
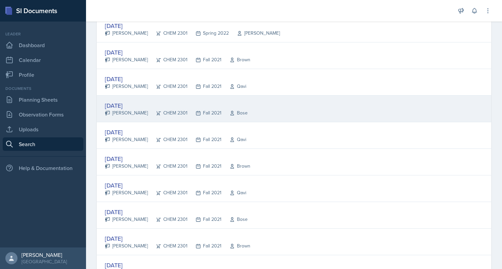
click at [115, 111] on div "[PERSON_NAME]" at bounding box center [126, 112] width 43 height 7
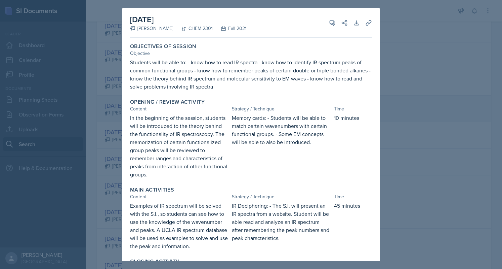
click at [115, 111] on div at bounding box center [251, 134] width 502 height 269
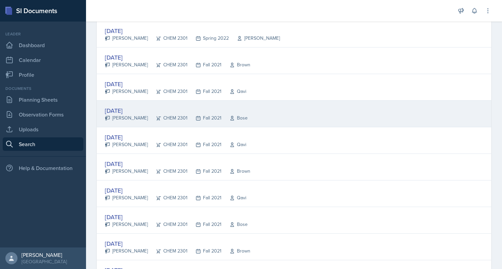
scroll to position [379, 0]
click at [115, 111] on div "[DATE]" at bounding box center [176, 110] width 143 height 9
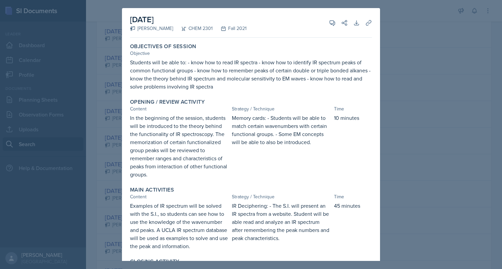
click at [110, 115] on div at bounding box center [251, 134] width 502 height 269
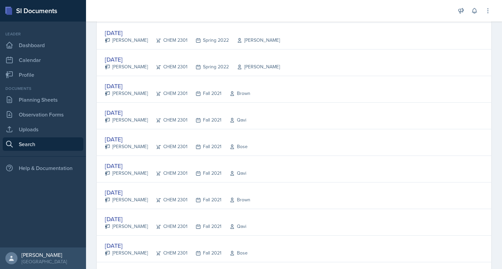
scroll to position [344, 0]
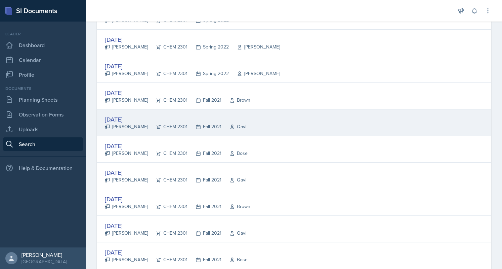
click at [116, 116] on div "[DATE]" at bounding box center [176, 119] width 142 height 9
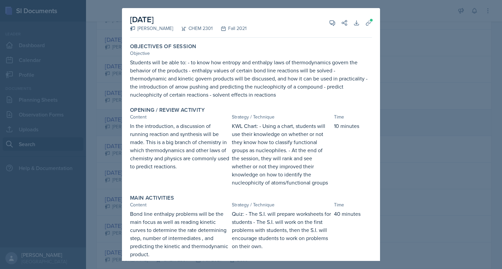
click at [116, 116] on div at bounding box center [251, 134] width 502 height 269
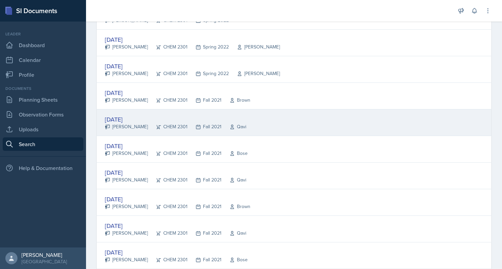
click at [116, 116] on div "[DATE]" at bounding box center [176, 119] width 142 height 9
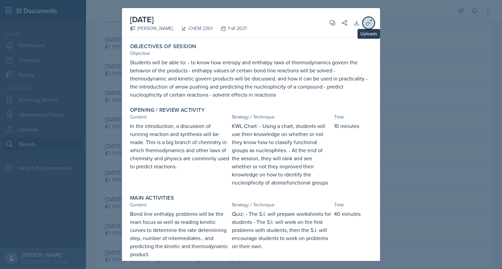
click at [365, 22] on icon at bounding box center [368, 23] width 7 height 7
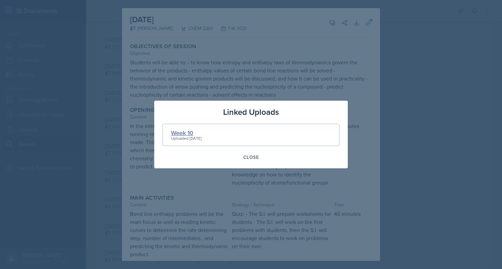
click at [189, 134] on div "Week 10" at bounding box center [186, 132] width 31 height 9
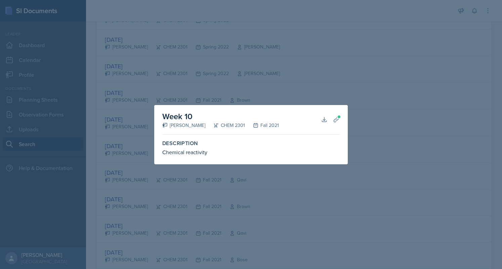
click at [125, 138] on div at bounding box center [251, 134] width 502 height 269
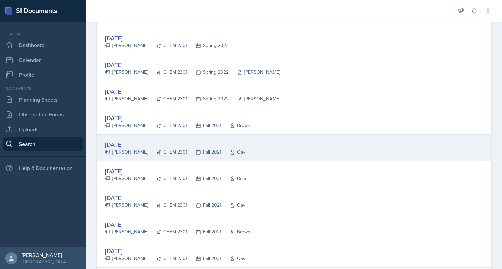
scroll to position [318, 0]
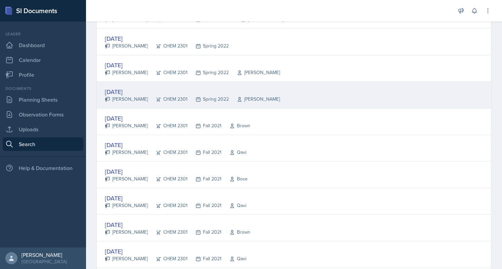
click at [122, 97] on div "[PERSON_NAME]" at bounding box center [126, 98] width 43 height 7
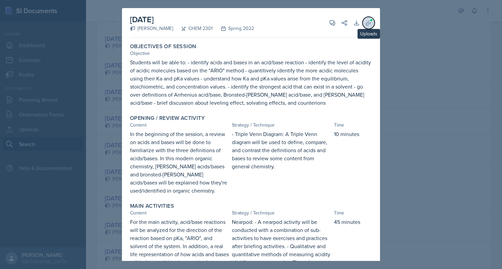
click at [365, 24] on icon at bounding box center [368, 23] width 7 height 7
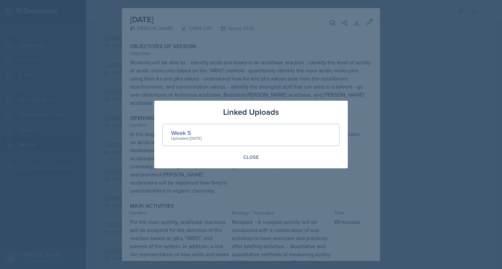
click at [188, 138] on div "Uploaded [DATE]" at bounding box center [186, 138] width 31 height 6
click at [185, 131] on div "Week 5" at bounding box center [186, 132] width 31 height 9
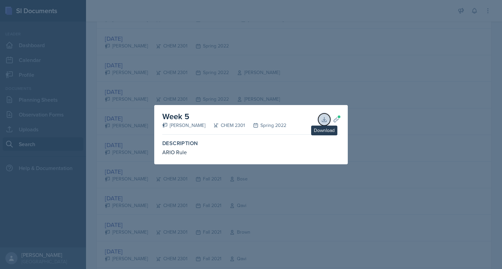
click at [327, 119] on icon at bounding box center [324, 119] width 7 height 7
click at [194, 41] on div at bounding box center [251, 134] width 502 height 269
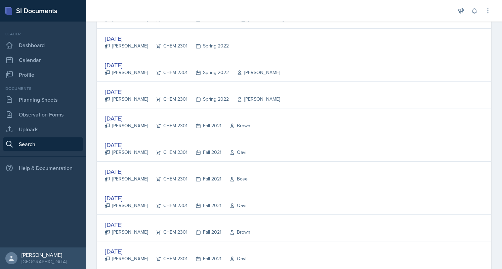
scroll to position [0, 0]
